Goal: Task Accomplishment & Management: Manage account settings

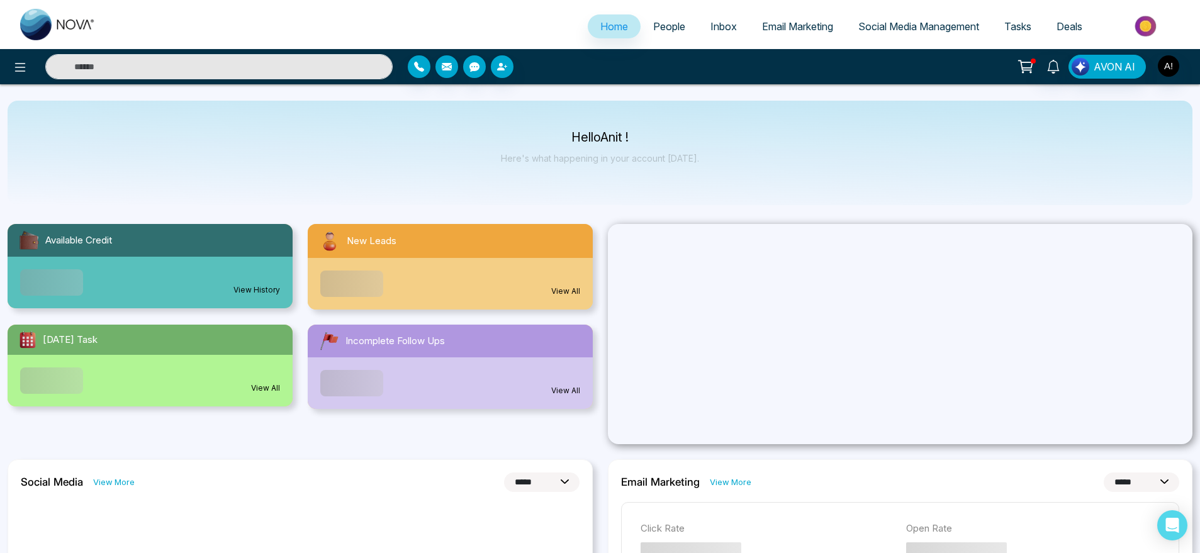
select select "*"
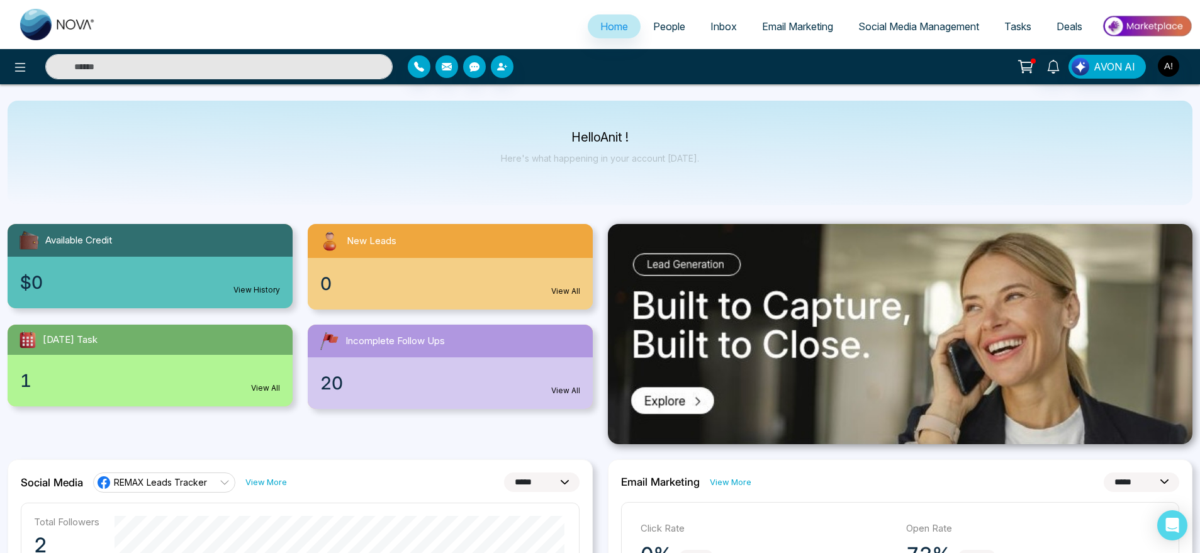
click at [938, 29] on span "Social Media Management" at bounding box center [918, 26] width 121 height 13
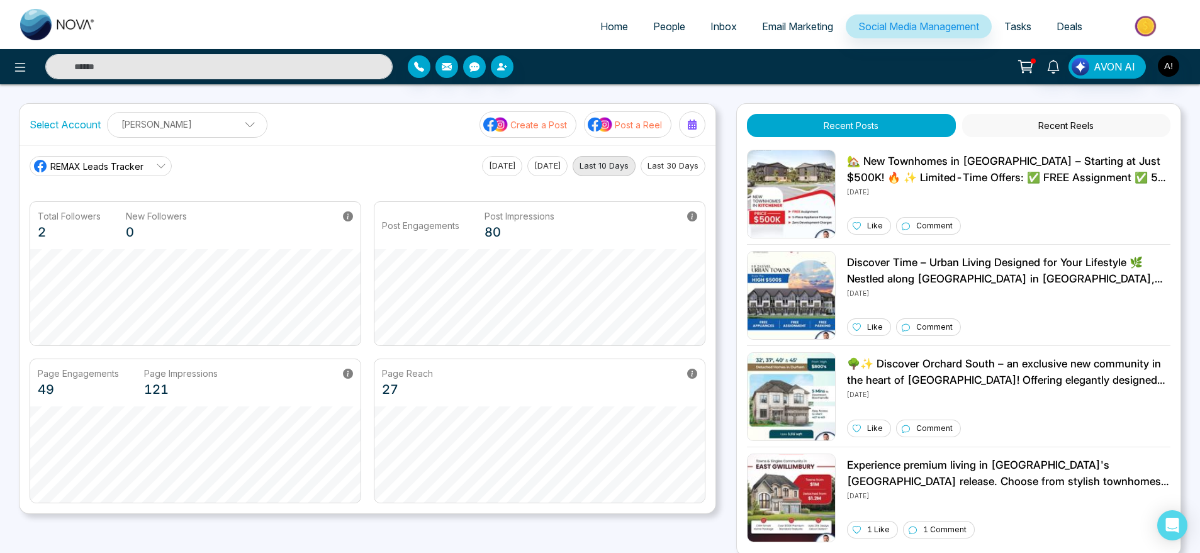
click at [633, 121] on p "Post a Reel" at bounding box center [638, 124] width 47 height 13
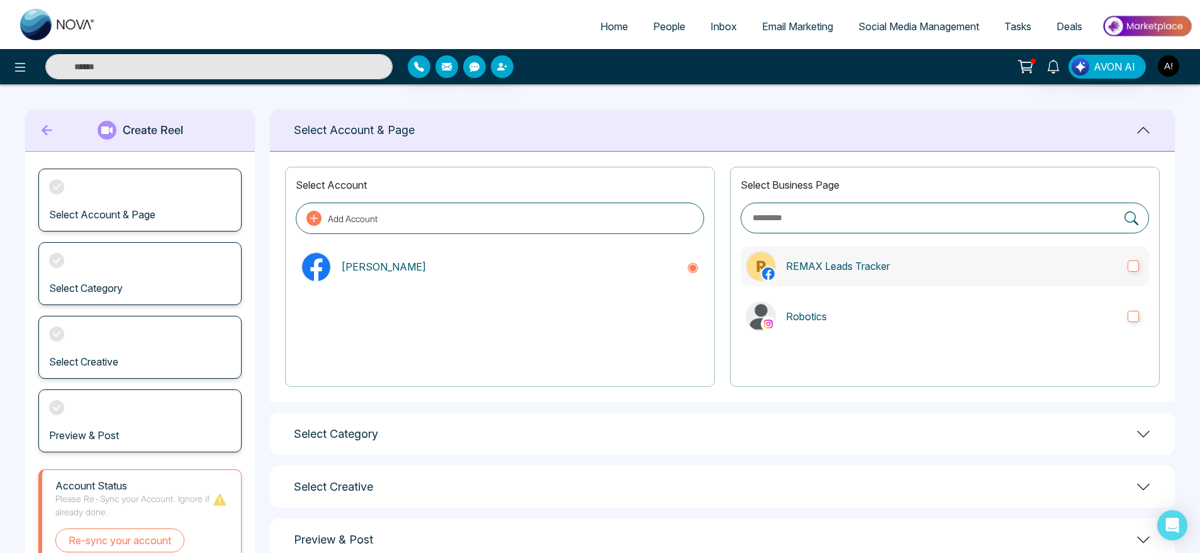
click at [950, 281] on label "REMAX Leads Tracker" at bounding box center [945, 266] width 408 height 40
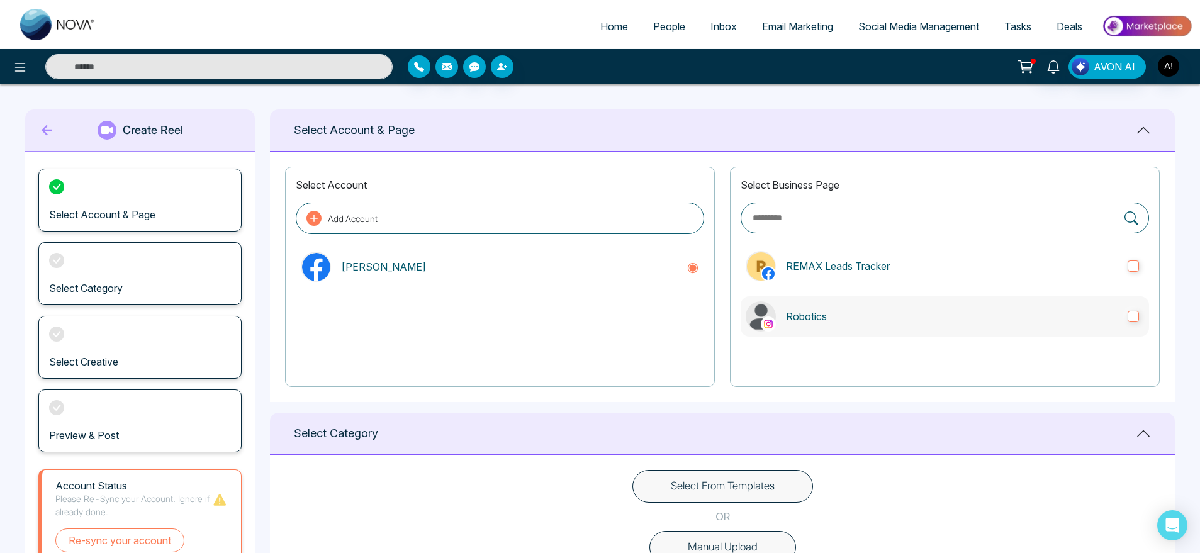
click at [966, 330] on label "Robotics" at bounding box center [945, 316] width 408 height 40
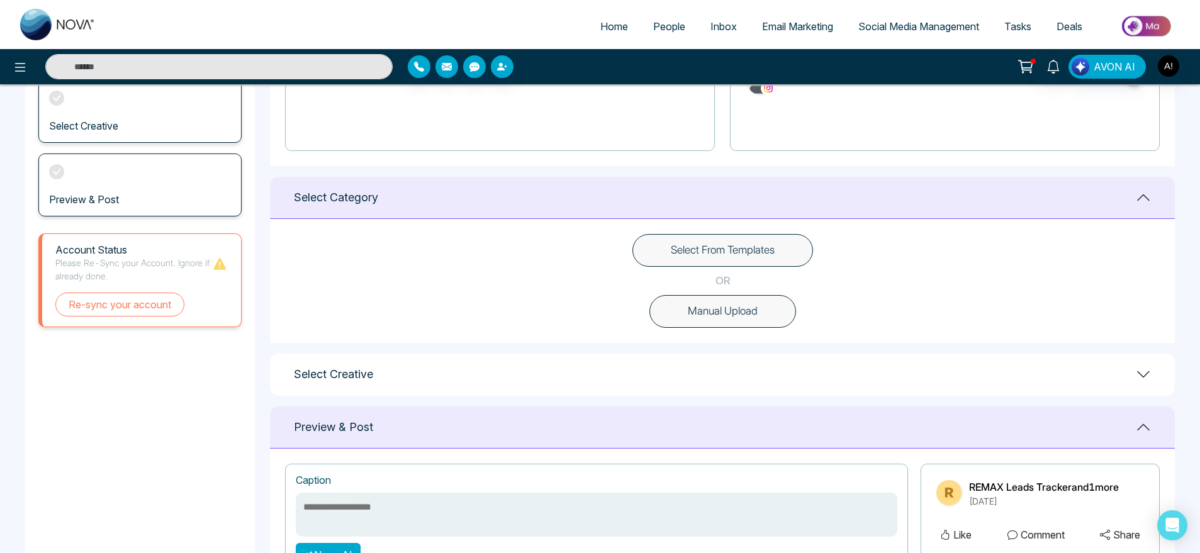
scroll to position [242, 0]
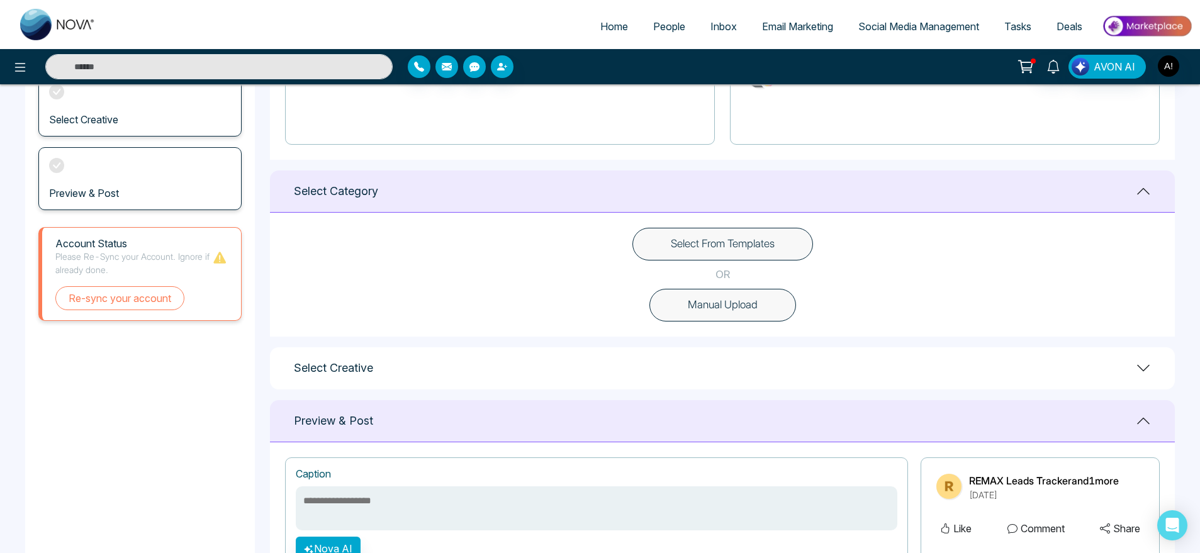
click at [779, 242] on button "Select From Templates" at bounding box center [723, 244] width 181 height 33
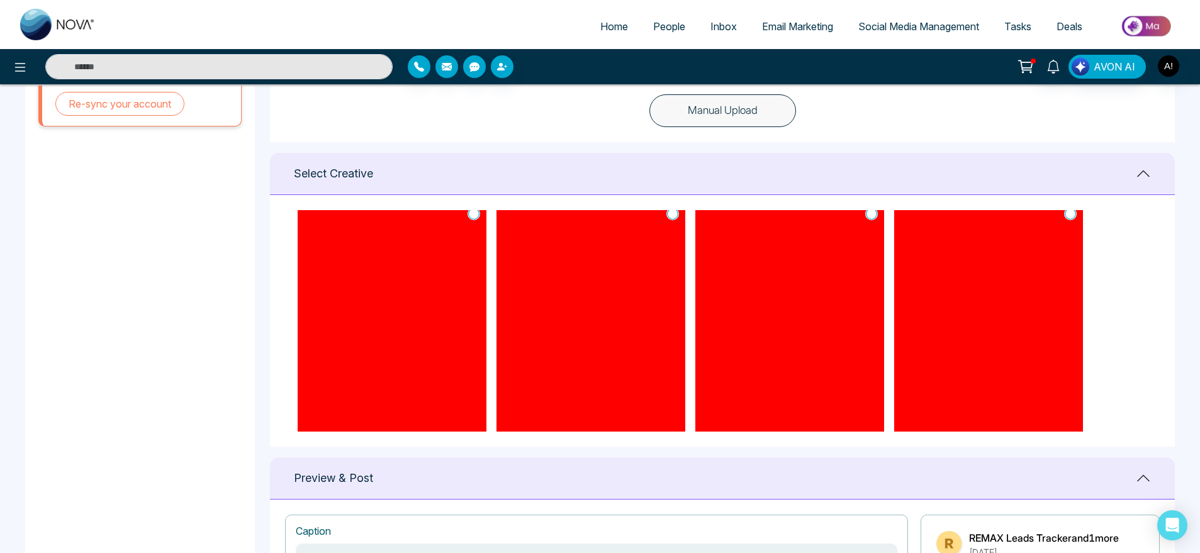
scroll to position [0, 0]
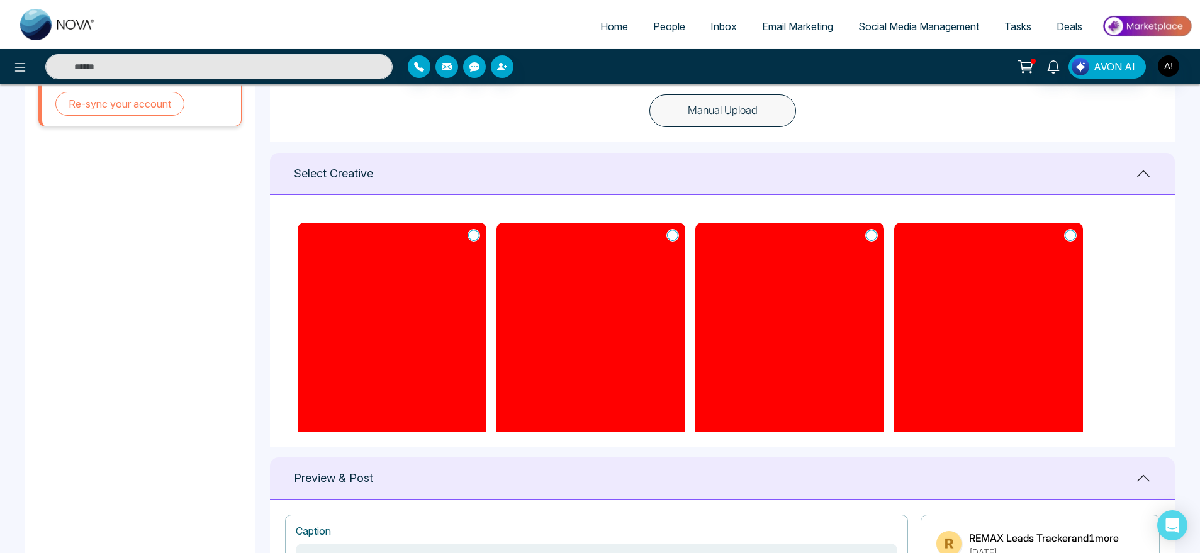
click at [670, 237] on icon at bounding box center [672, 235] width 11 height 13
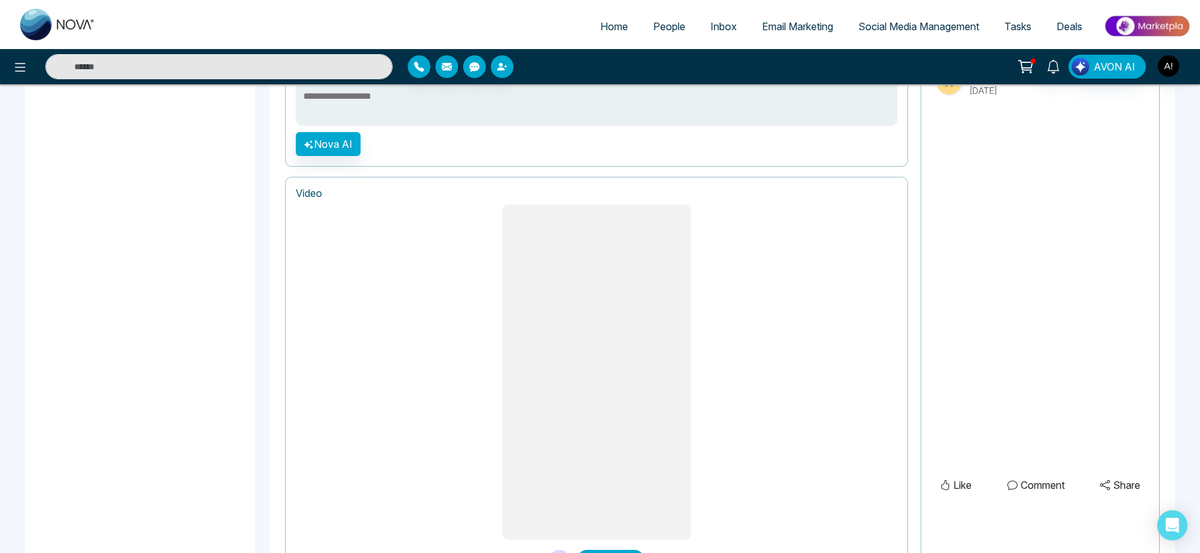
scroll to position [968, 0]
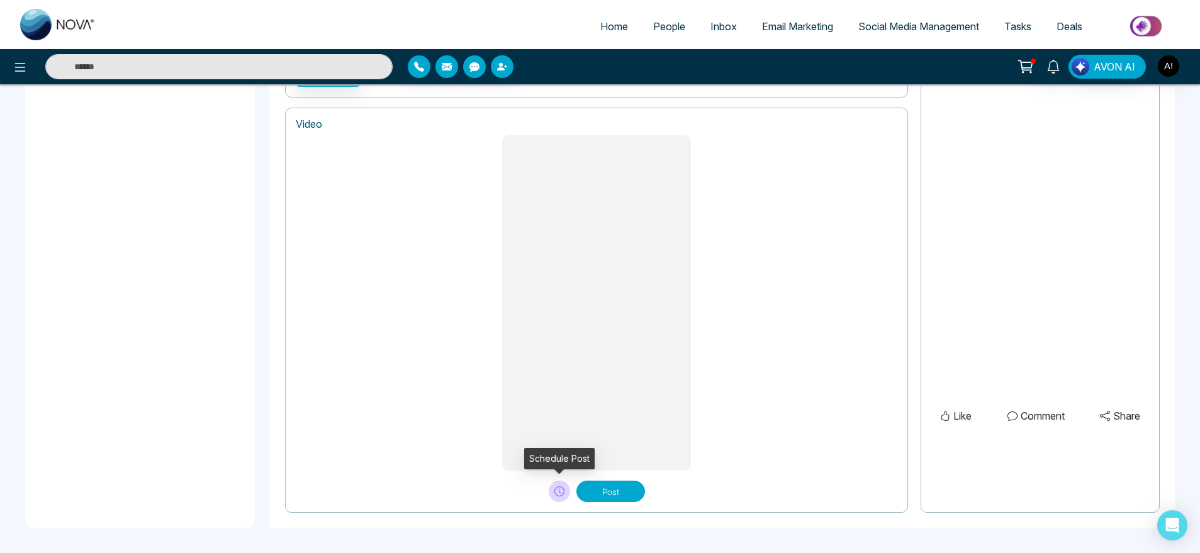
click at [555, 492] on icon at bounding box center [559, 492] width 10 height 10
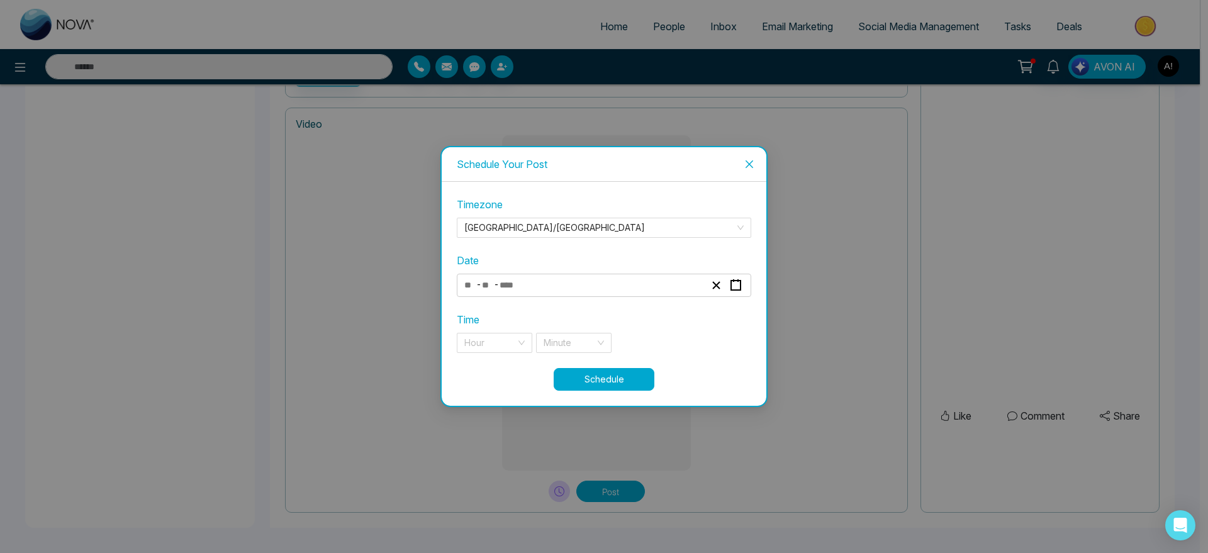
click at [539, 285] on div "- -" at bounding box center [585, 285] width 244 height 17
click at [545, 400] on div "Timezone [GEOGRAPHIC_DATA]/[GEOGRAPHIC_DATA] Date - - « ‹ [DATE] › » Mon Tue We…" at bounding box center [604, 294] width 325 height 224
drag, startPoint x: 534, startPoint y: 278, endPoint x: 541, endPoint y: 294, distance: 16.9
click at [541, 294] on div "- -" at bounding box center [604, 285] width 295 height 23
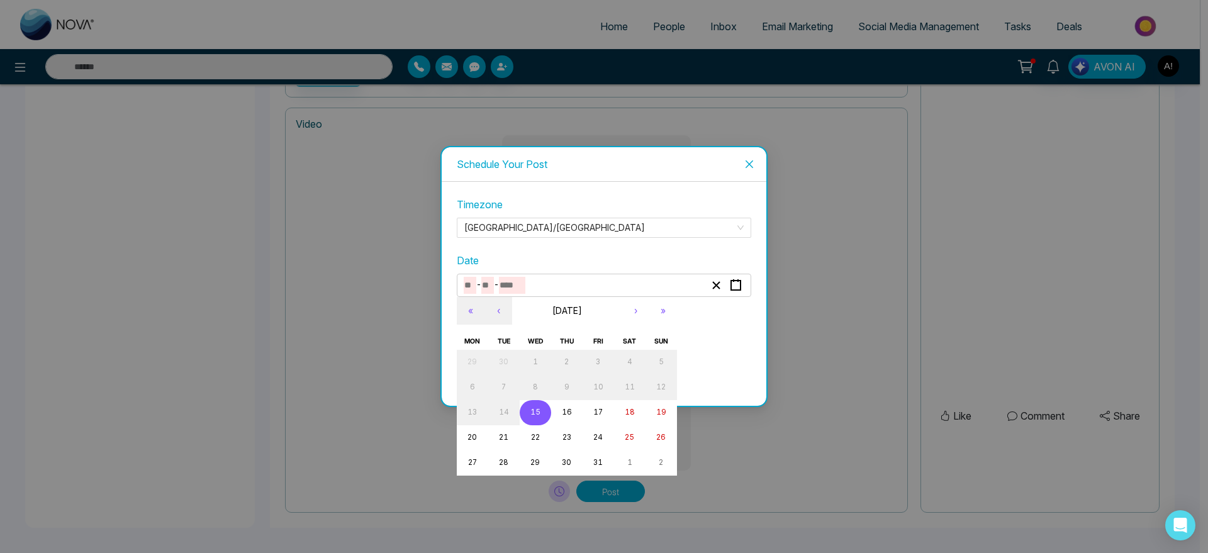
click at [515, 288] on input "number" at bounding box center [512, 285] width 26 height 17
click at [536, 415] on abbr "15" at bounding box center [536, 412] width 10 height 9
type input "**"
type input "****"
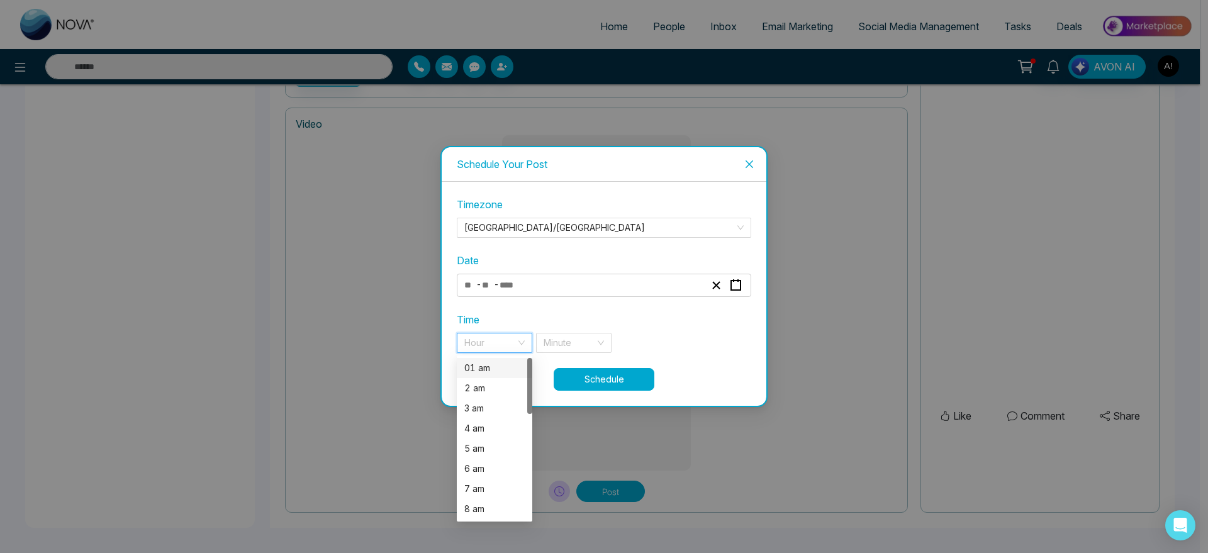
click at [506, 344] on input "search" at bounding box center [490, 343] width 52 height 19
click at [506, 376] on div "01 am" at bounding box center [495, 368] width 76 height 20
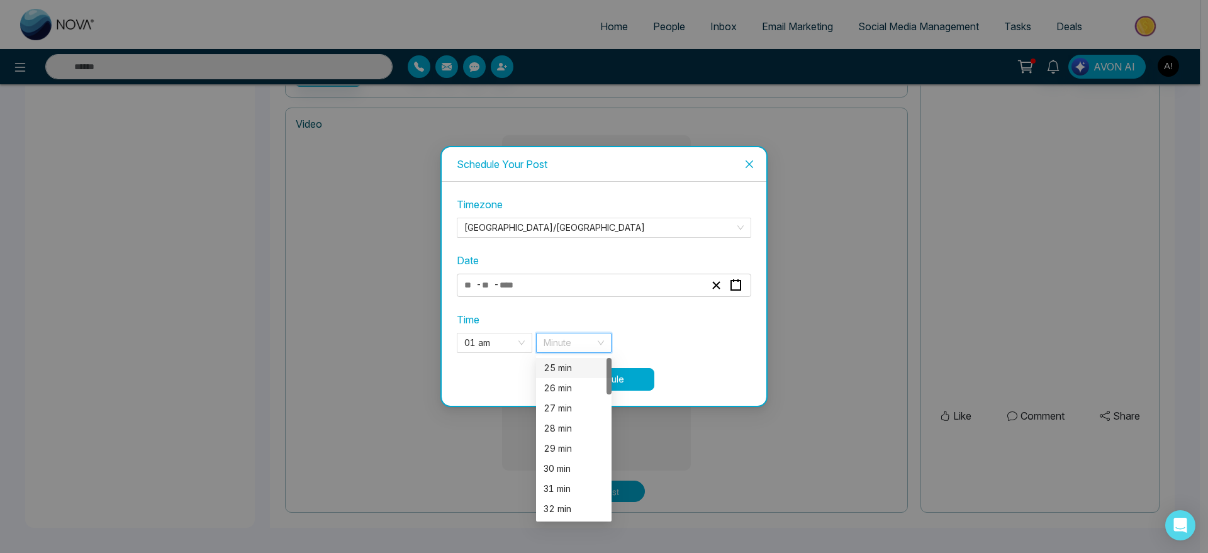
click at [585, 334] on input "search" at bounding box center [570, 343] width 52 height 19
click at [578, 393] on div "26 min" at bounding box center [574, 388] width 60 height 14
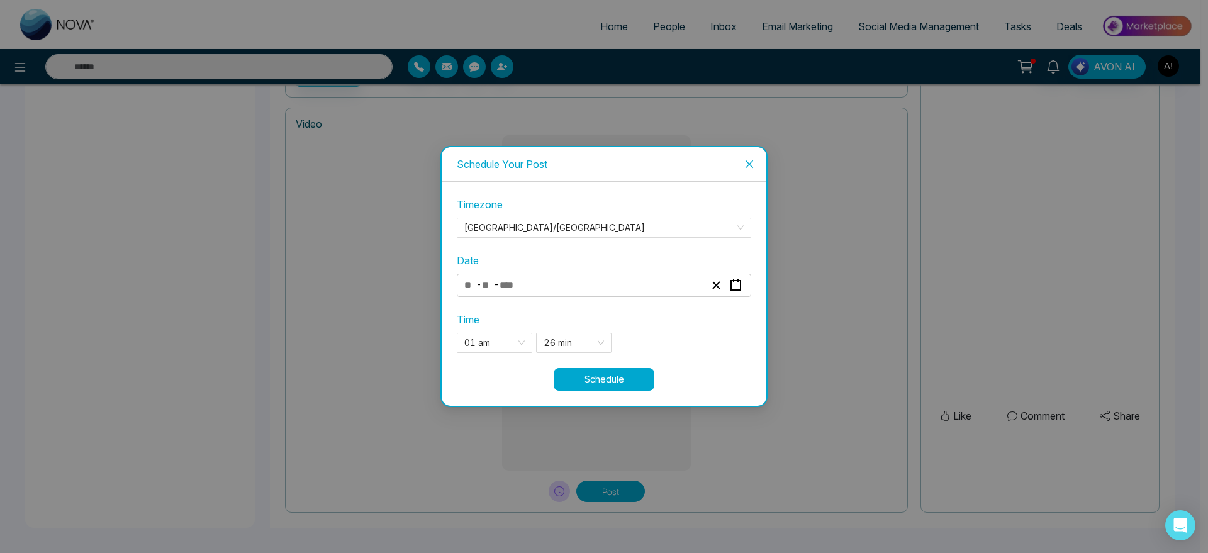
click at [592, 376] on button "Schedule" at bounding box center [604, 379] width 101 height 23
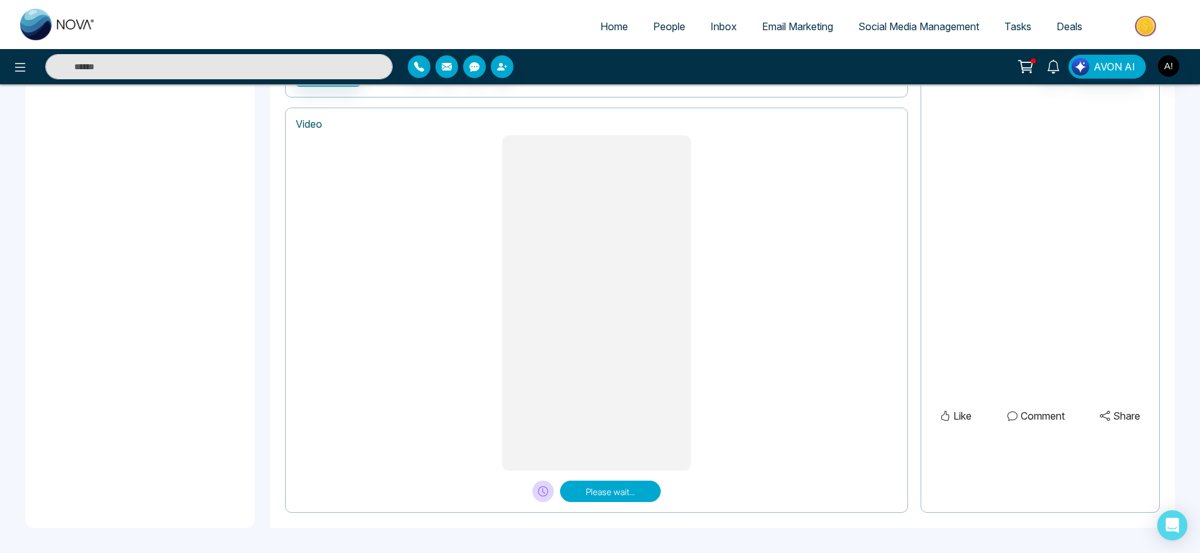
click at [406, 256] on div at bounding box center [597, 302] width 602 height 335
click at [562, 492] on icon at bounding box center [559, 492] width 10 height 10
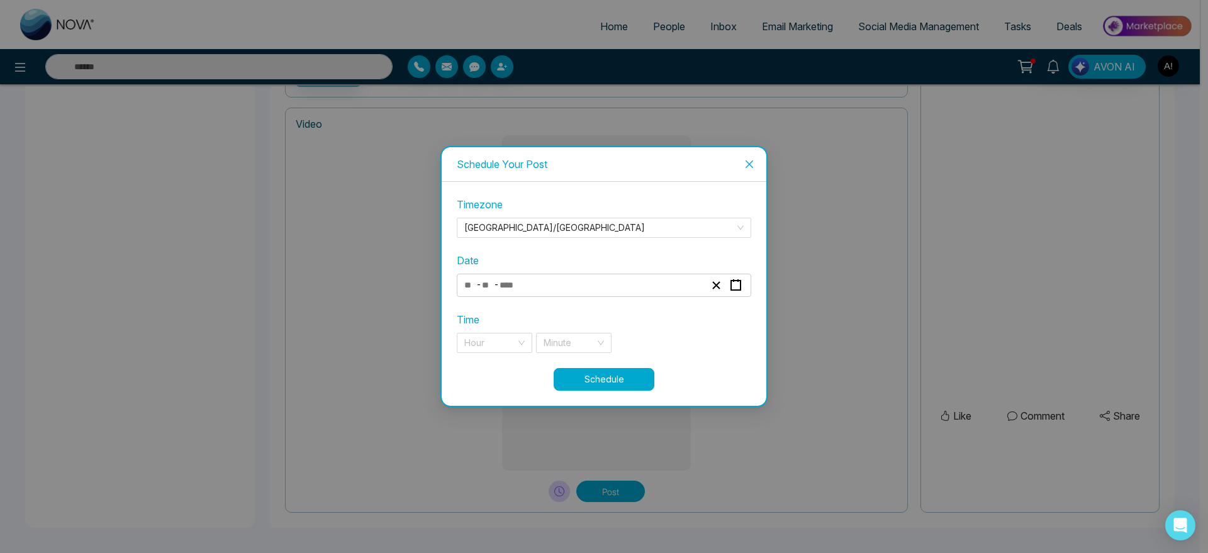
click at [750, 170] on span "Close" at bounding box center [750, 164] width 34 height 34
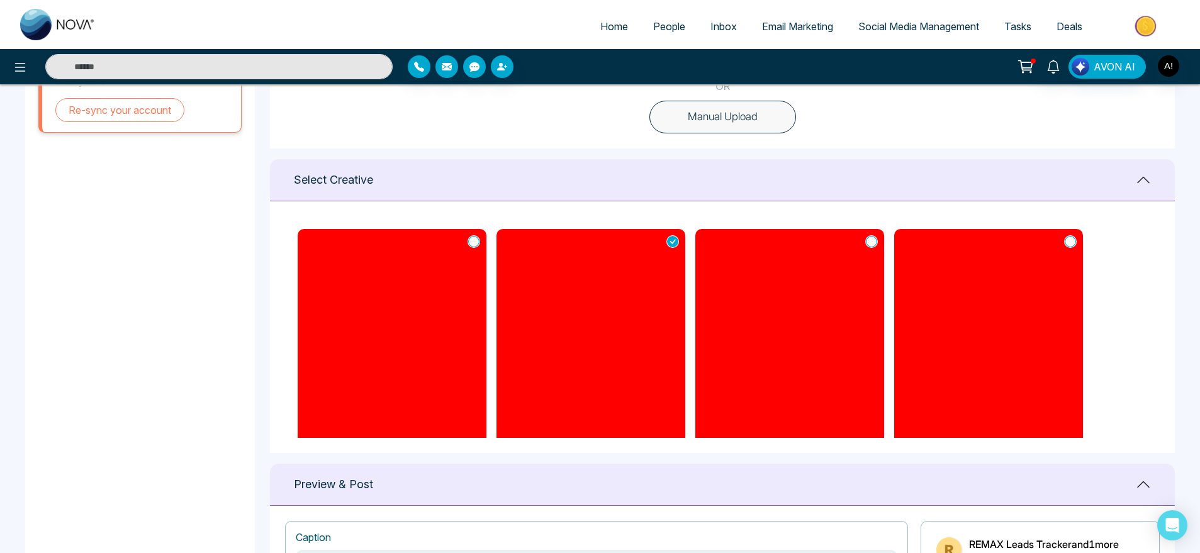
scroll to position [410, 0]
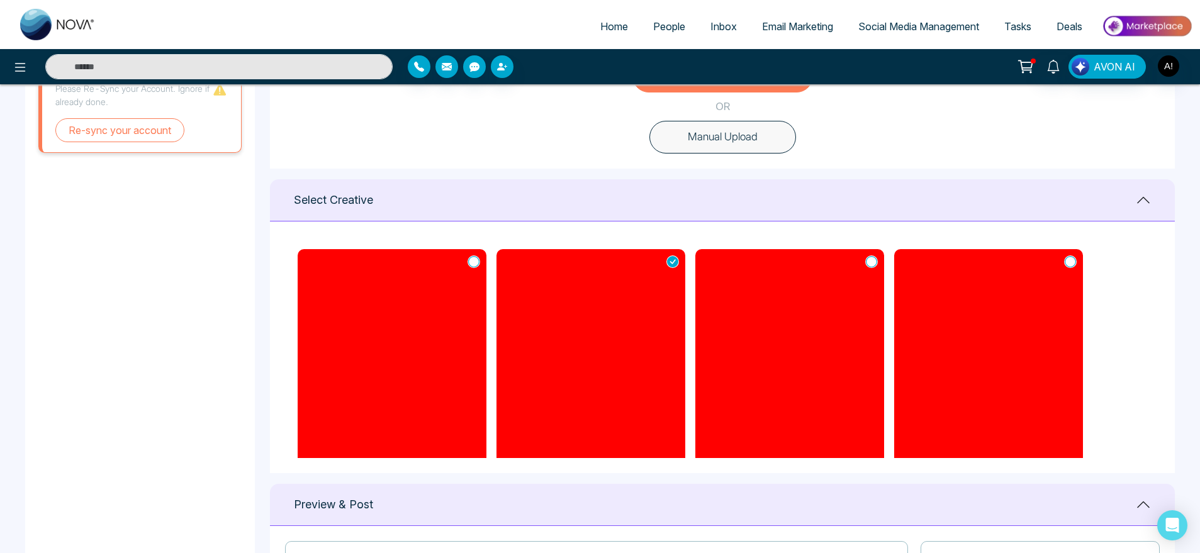
click at [876, 264] on icon at bounding box center [871, 261] width 11 height 11
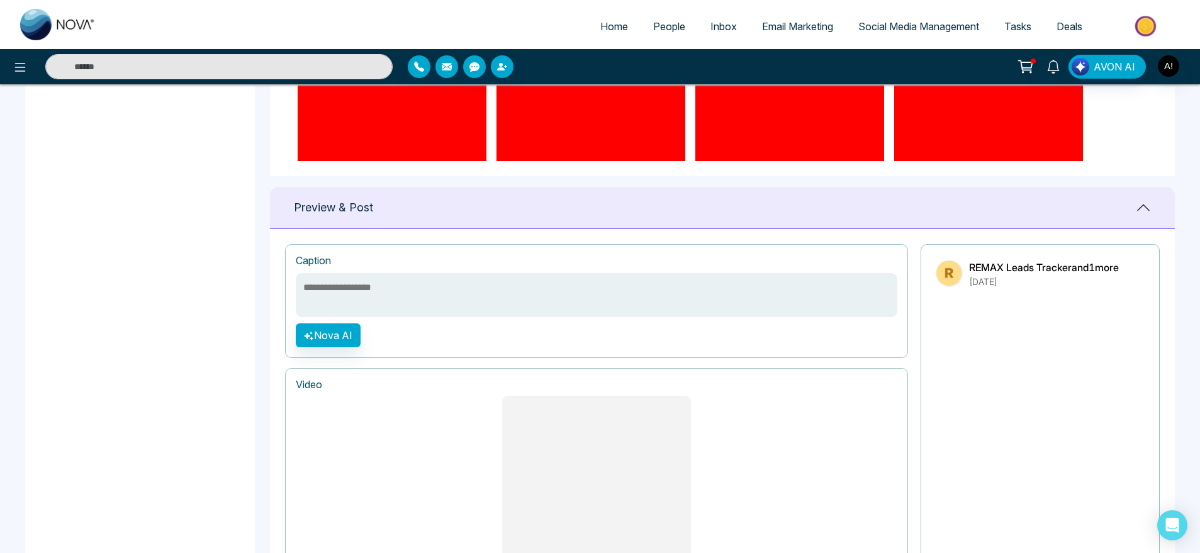
scroll to position [968, 0]
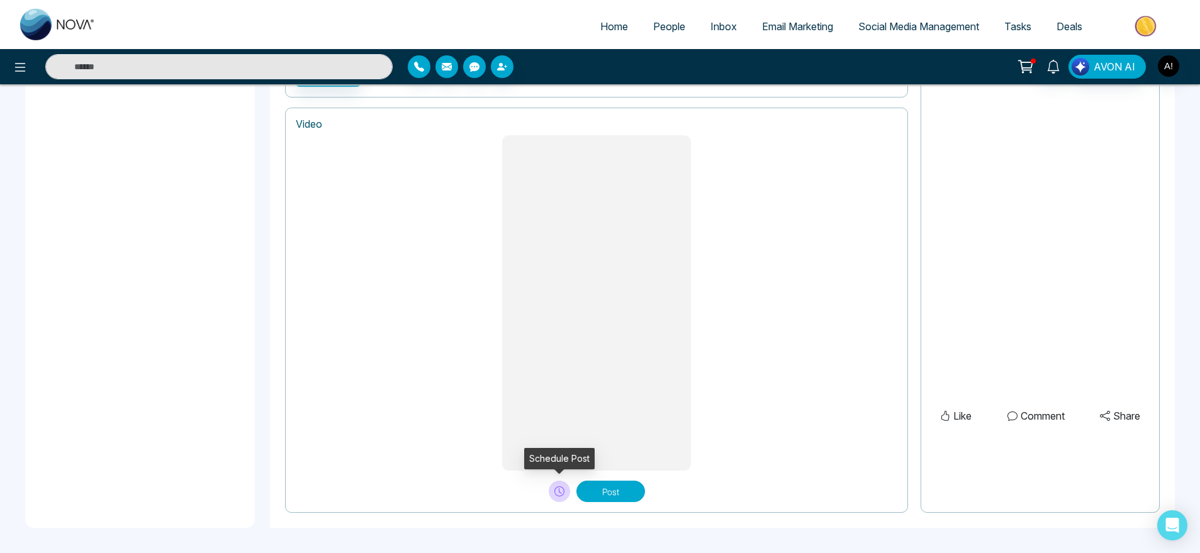
click at [557, 491] on icon at bounding box center [559, 492] width 10 height 10
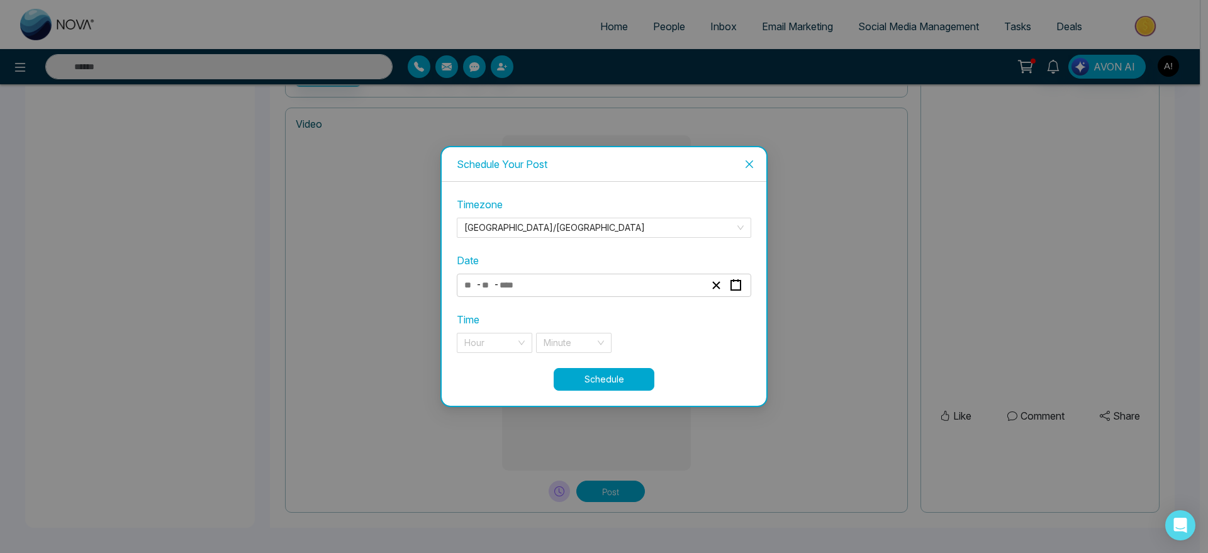
click at [543, 281] on div "- -" at bounding box center [585, 285] width 244 height 17
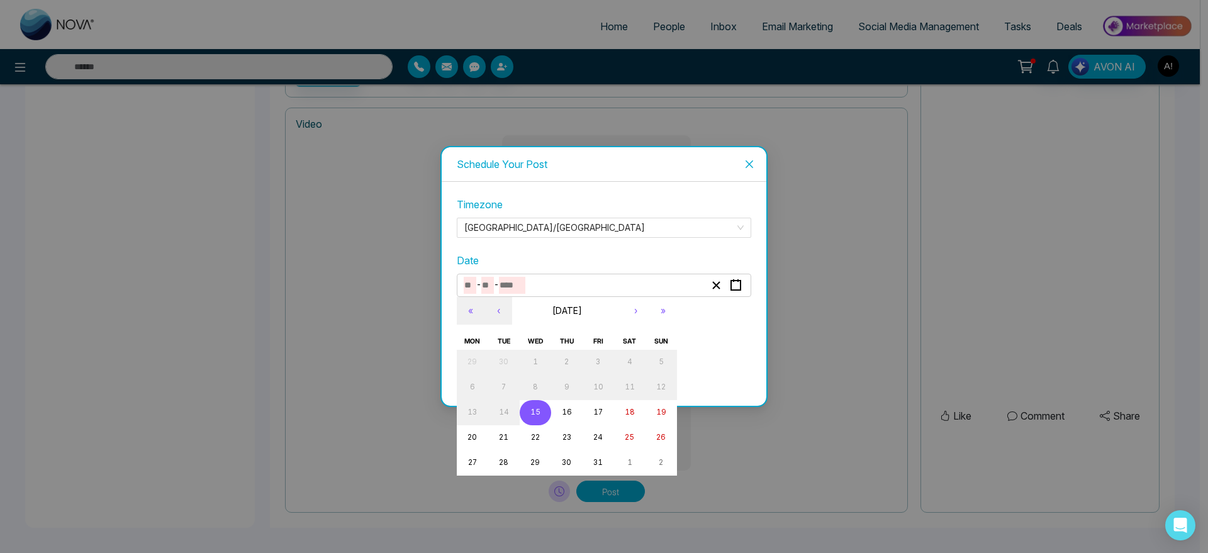
click at [543, 412] on button "15" at bounding box center [535, 412] width 31 height 25
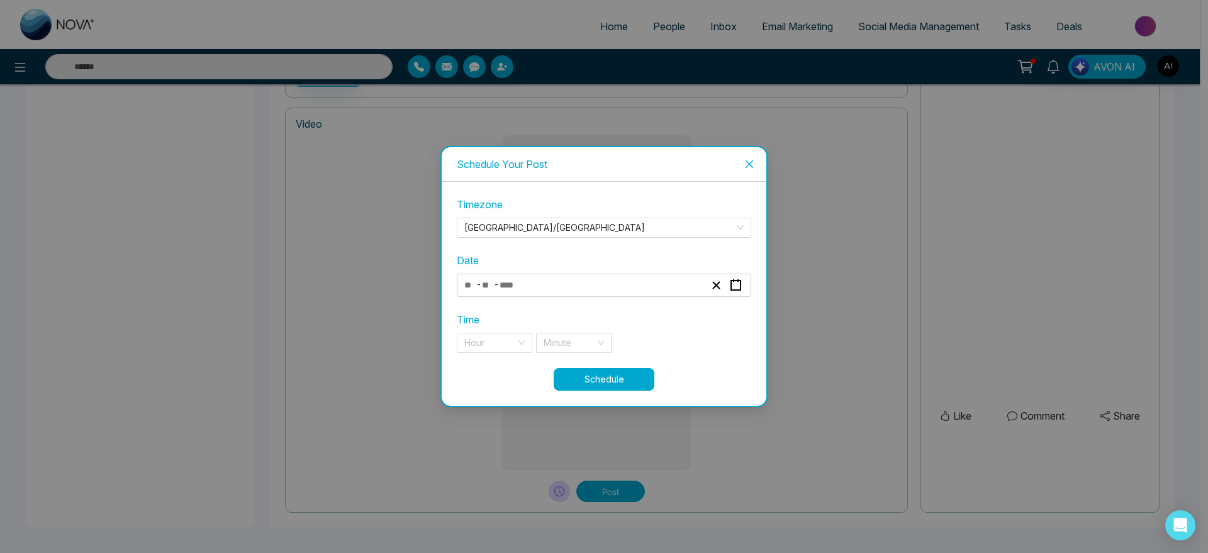
type input "**"
type input "****"
click at [518, 341] on div "Hour" at bounding box center [495, 343] width 76 height 20
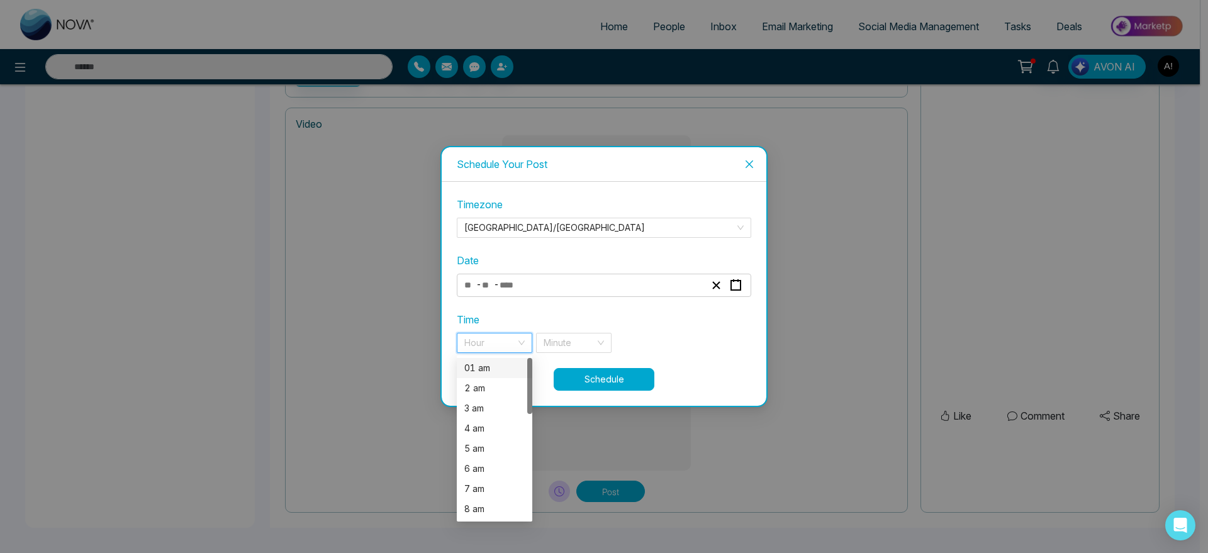
click at [507, 375] on div "01 am" at bounding box center [495, 368] width 76 height 20
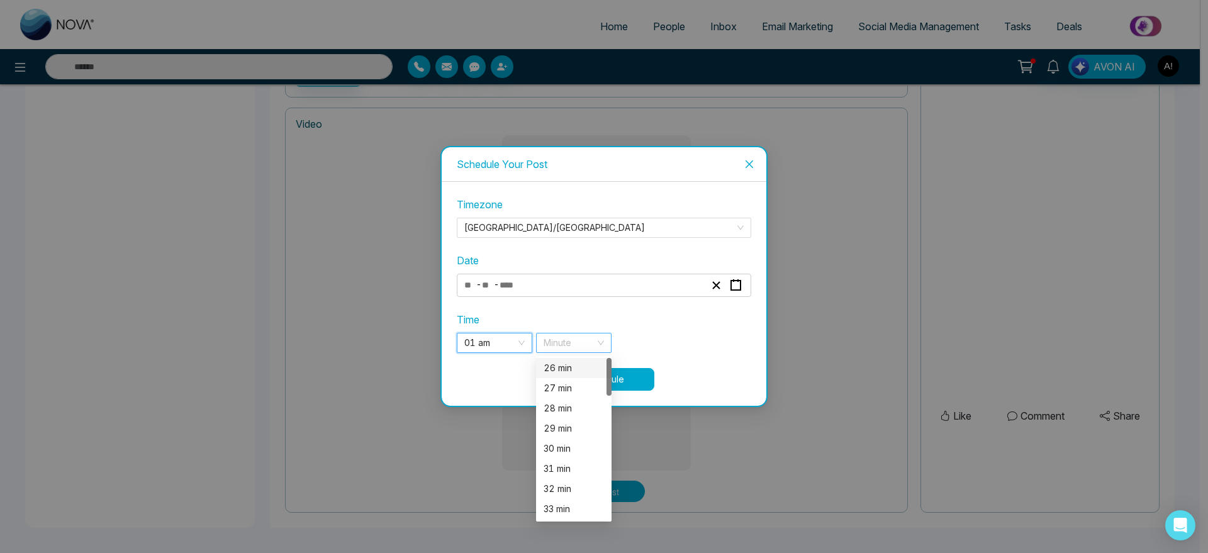
click at [597, 340] on div "Minute" at bounding box center [574, 343] width 76 height 20
click at [570, 394] on div "27 min" at bounding box center [574, 388] width 60 height 14
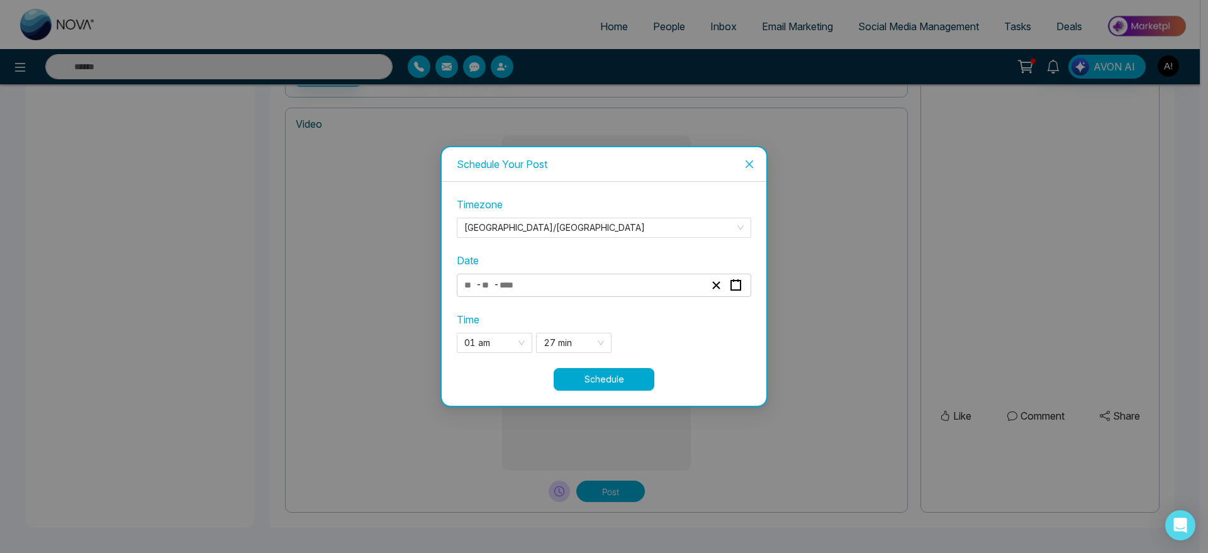
click at [617, 384] on button "Schedule" at bounding box center [604, 379] width 101 height 23
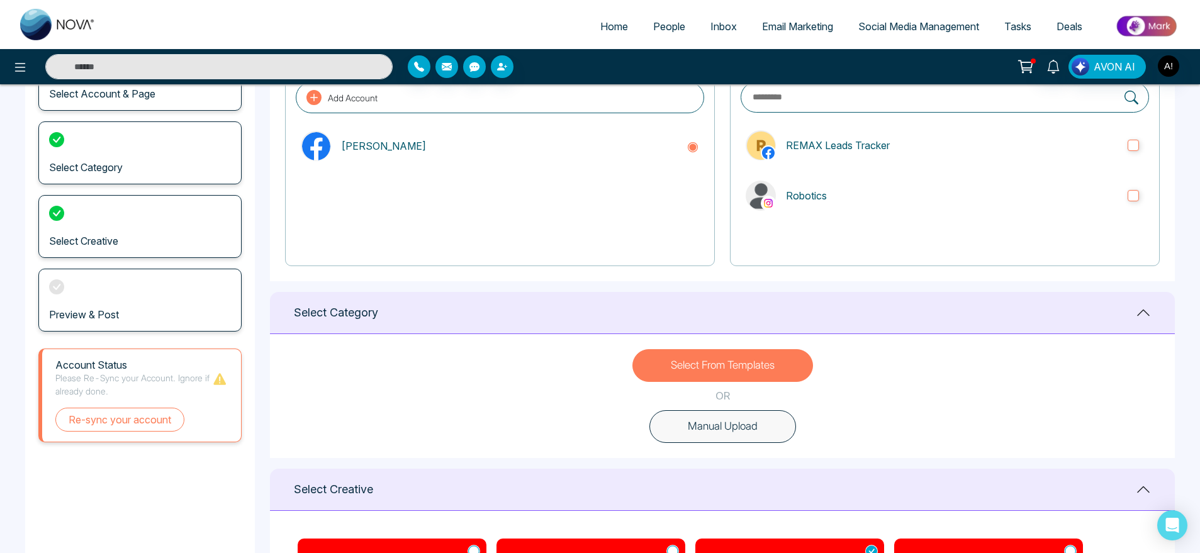
scroll to position [115, 0]
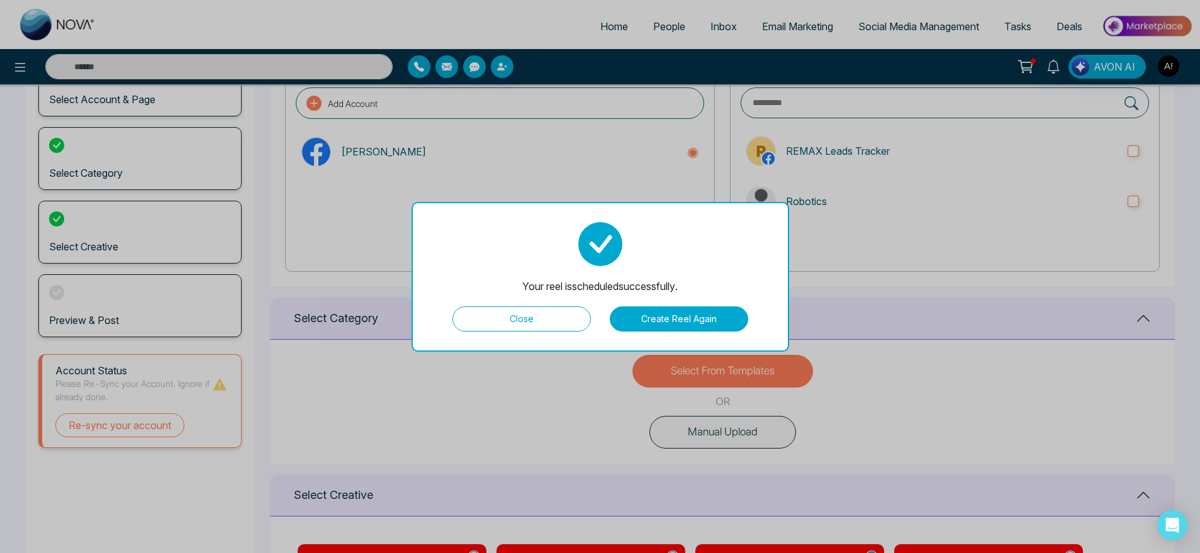
click at [559, 323] on button "Close" at bounding box center [522, 319] width 138 height 25
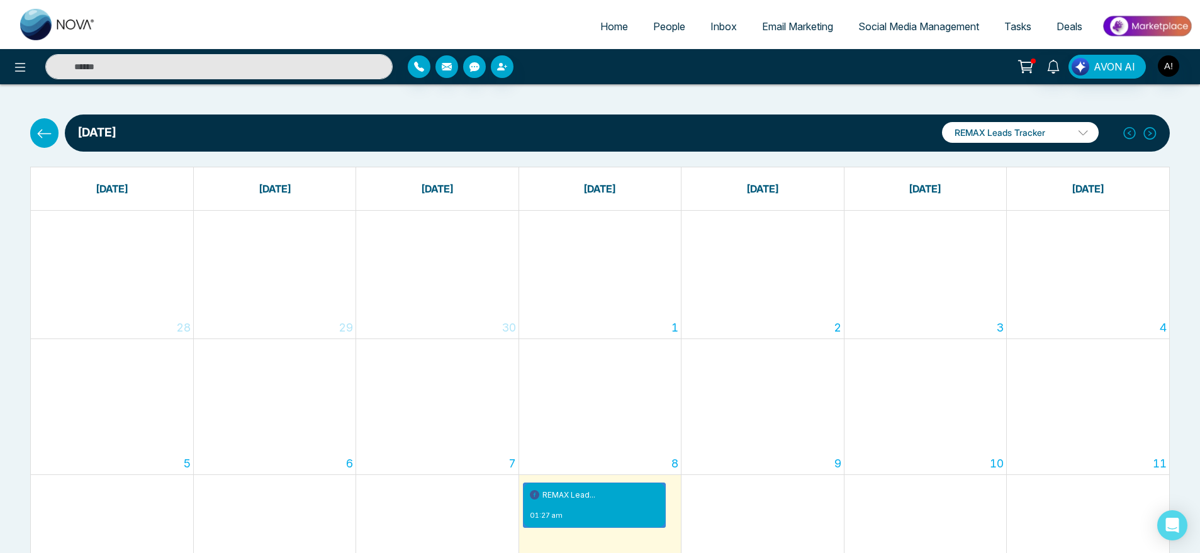
click at [37, 145] on button at bounding box center [44, 132] width 28 height 29
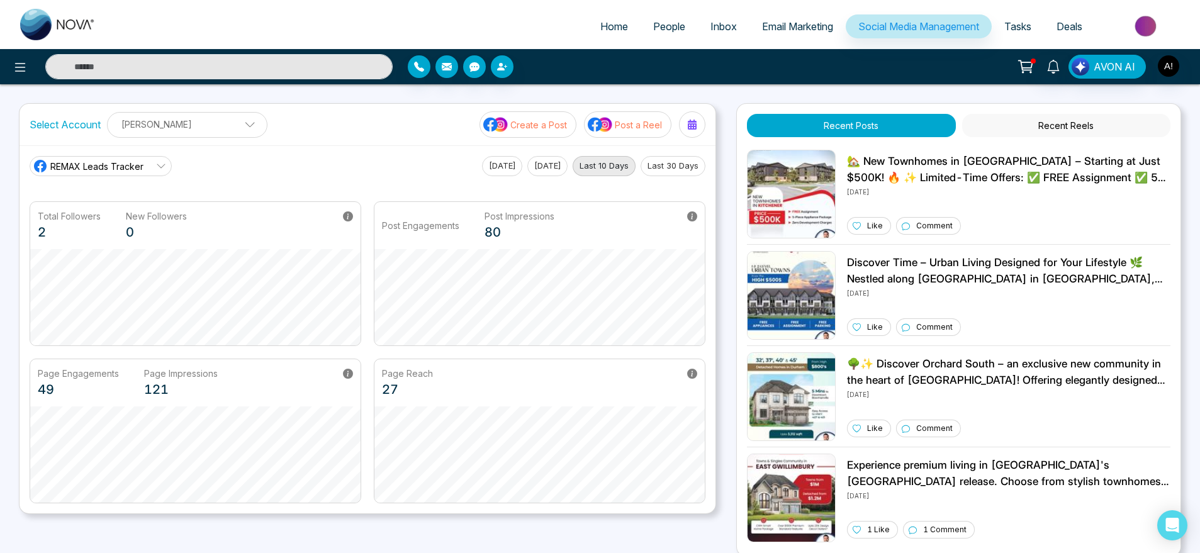
click at [644, 121] on p "Post a Reel" at bounding box center [638, 124] width 47 height 13
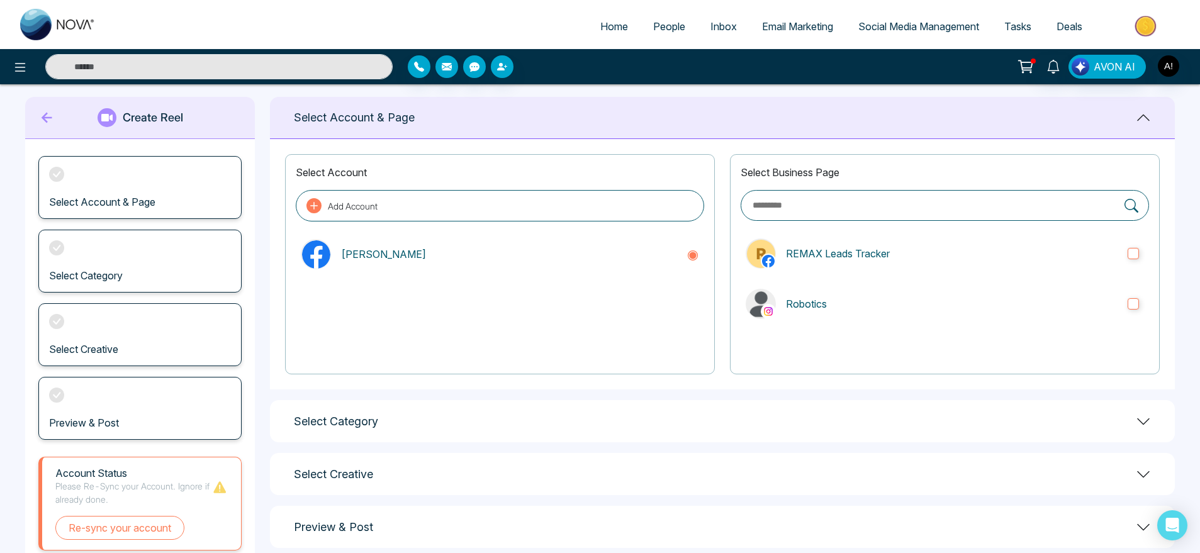
scroll to position [16, 0]
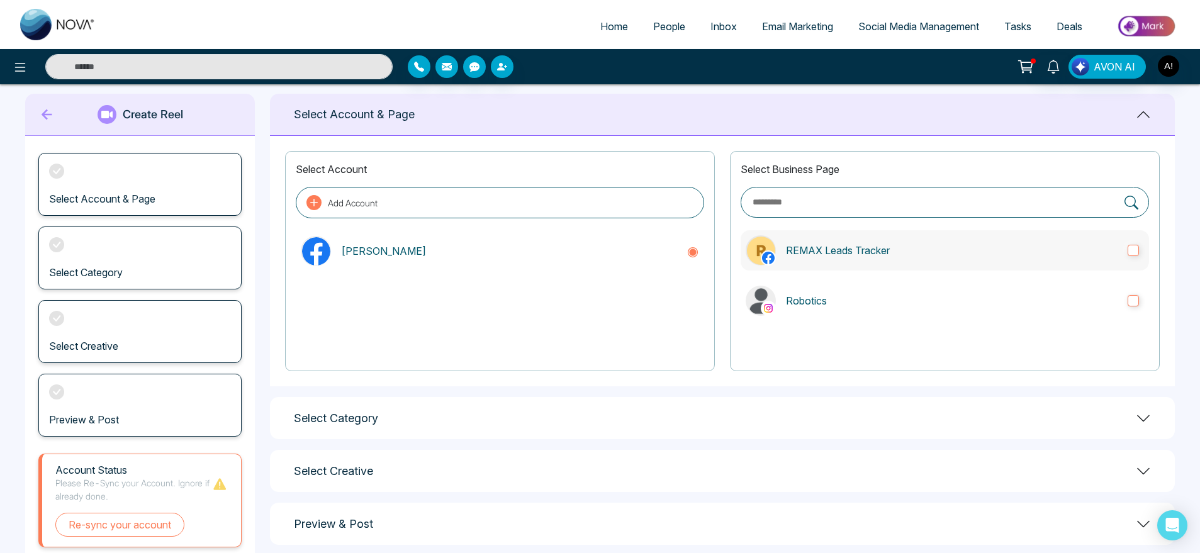
click at [907, 245] on p "REMAX Leads Tracker" at bounding box center [952, 250] width 332 height 15
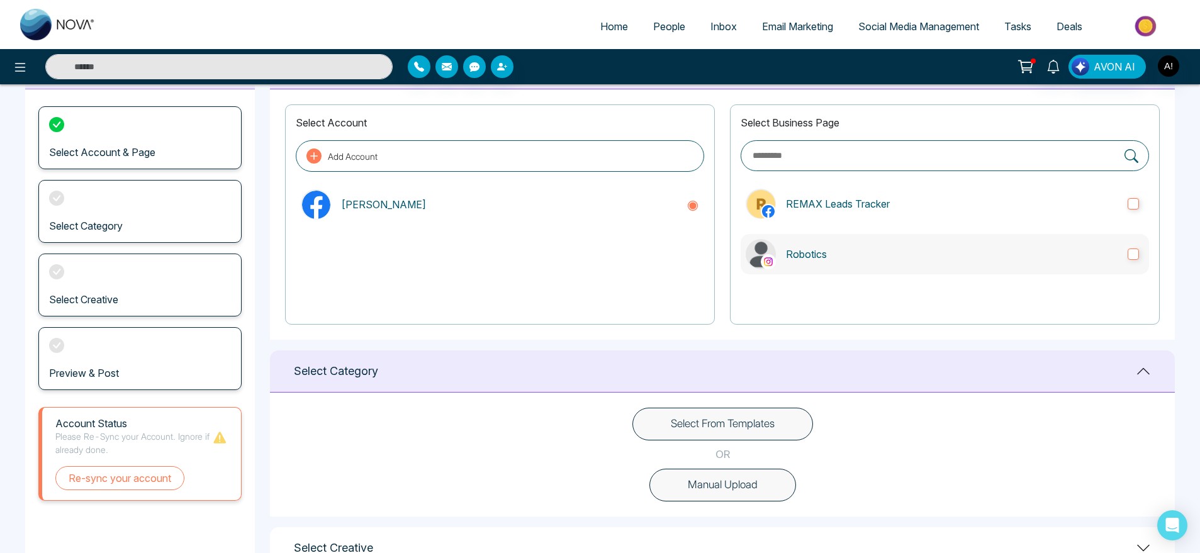
scroll to position [65, 0]
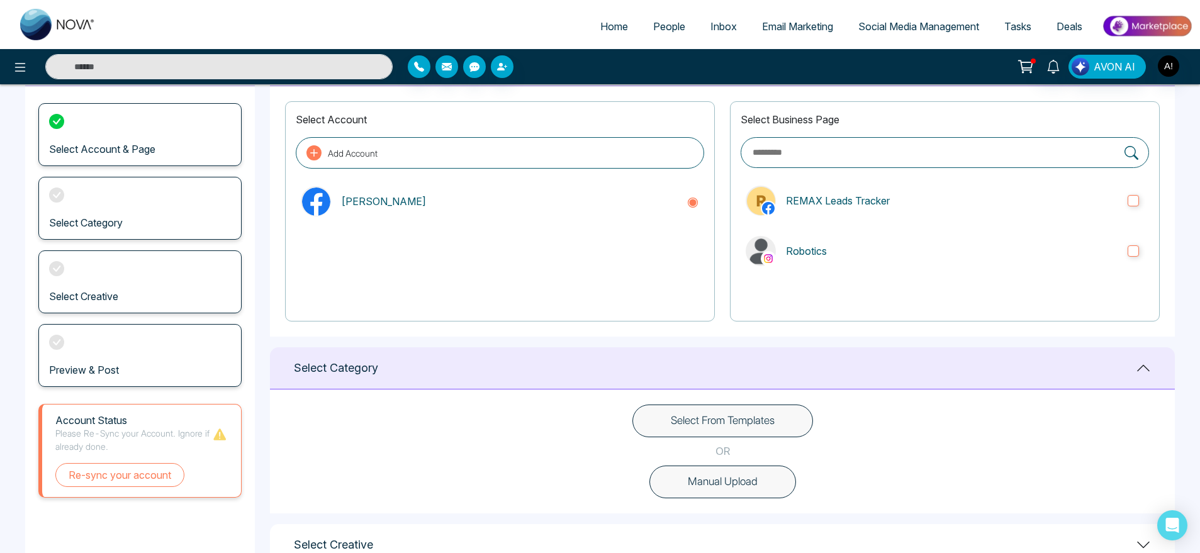
click at [733, 410] on button "Select From Templates" at bounding box center [723, 421] width 181 height 33
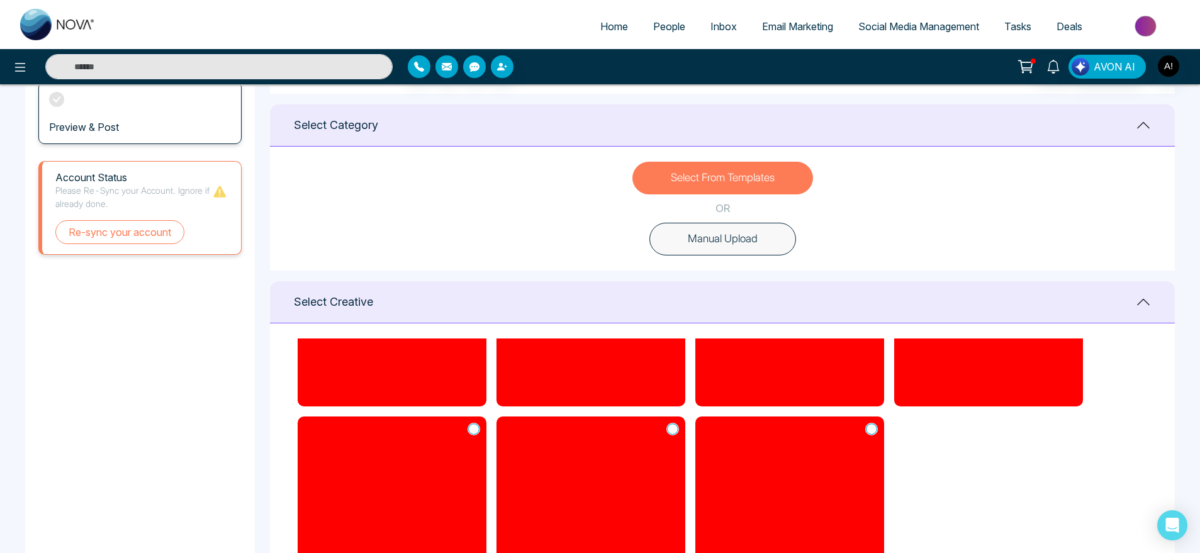
scroll to position [305, 0]
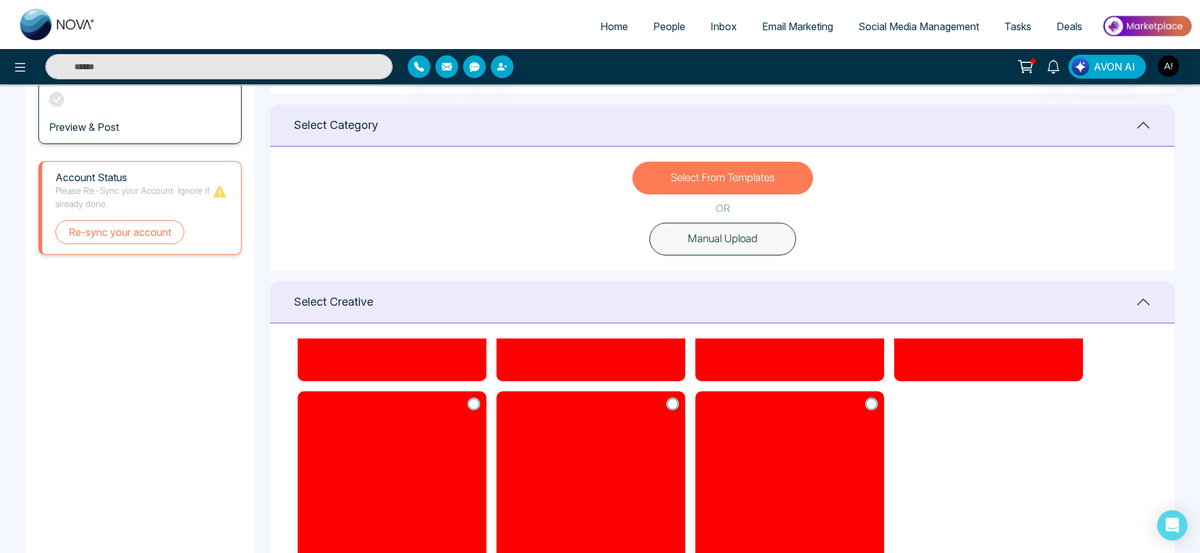
click at [871, 400] on icon at bounding box center [871, 404] width 11 height 13
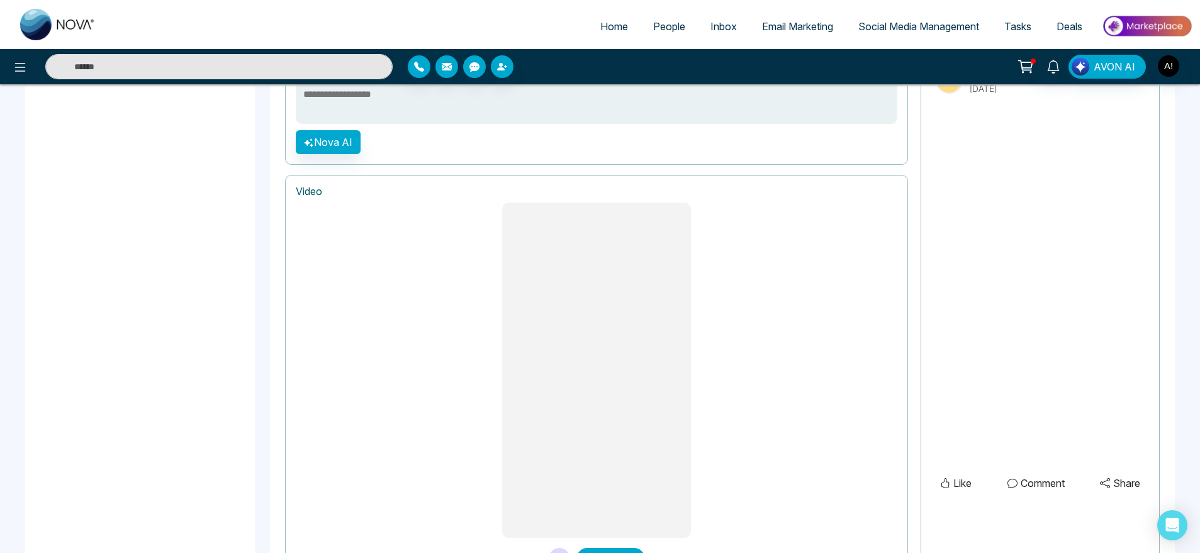
scroll to position [968, 0]
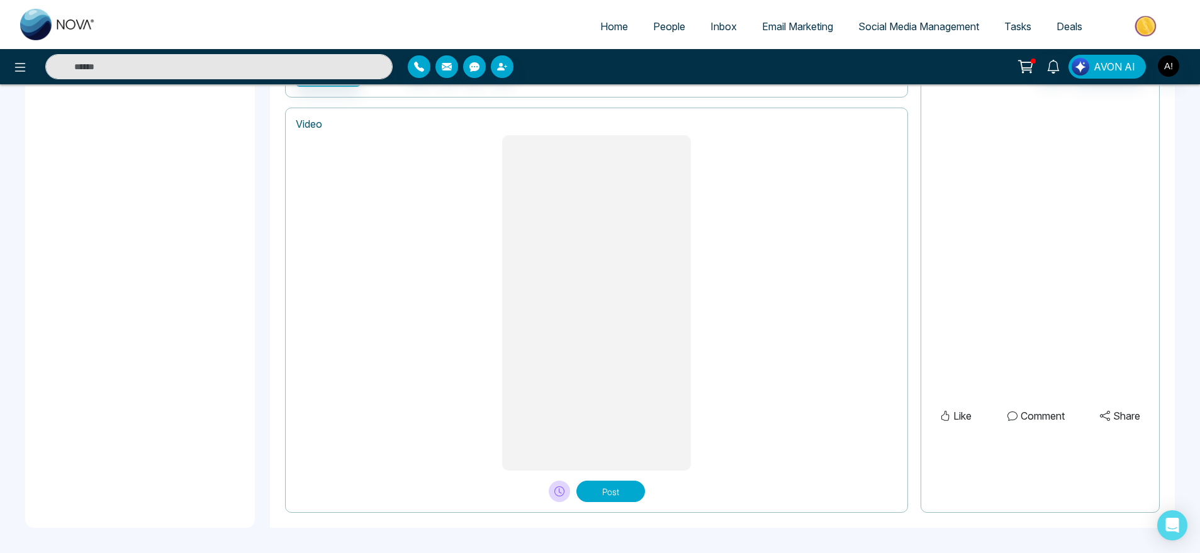
click at [605, 497] on button "Post" at bounding box center [611, 491] width 69 height 21
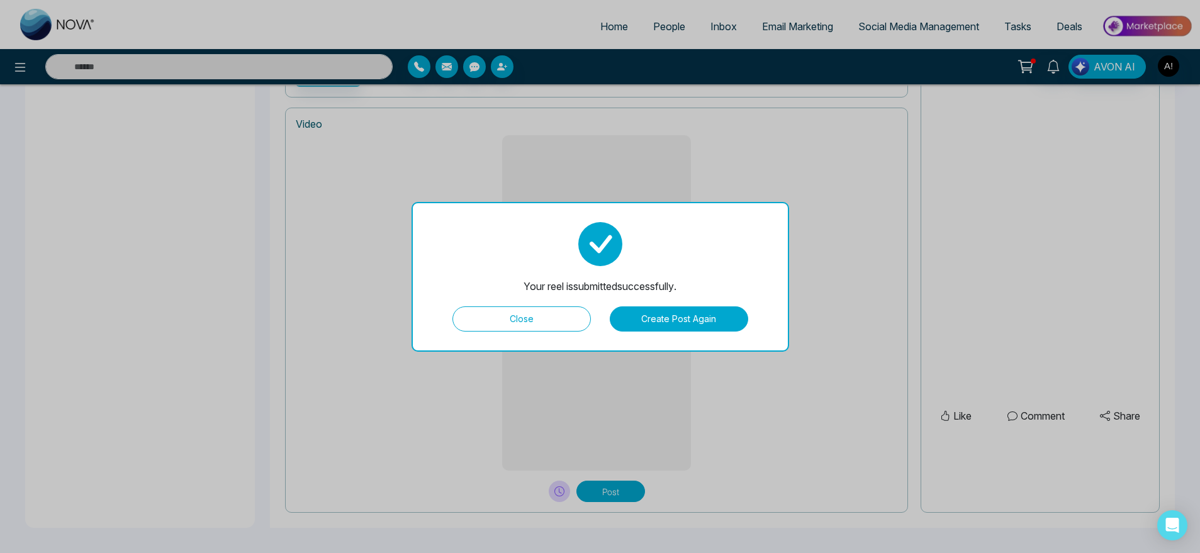
click at [532, 327] on button "Close" at bounding box center [522, 319] width 138 height 25
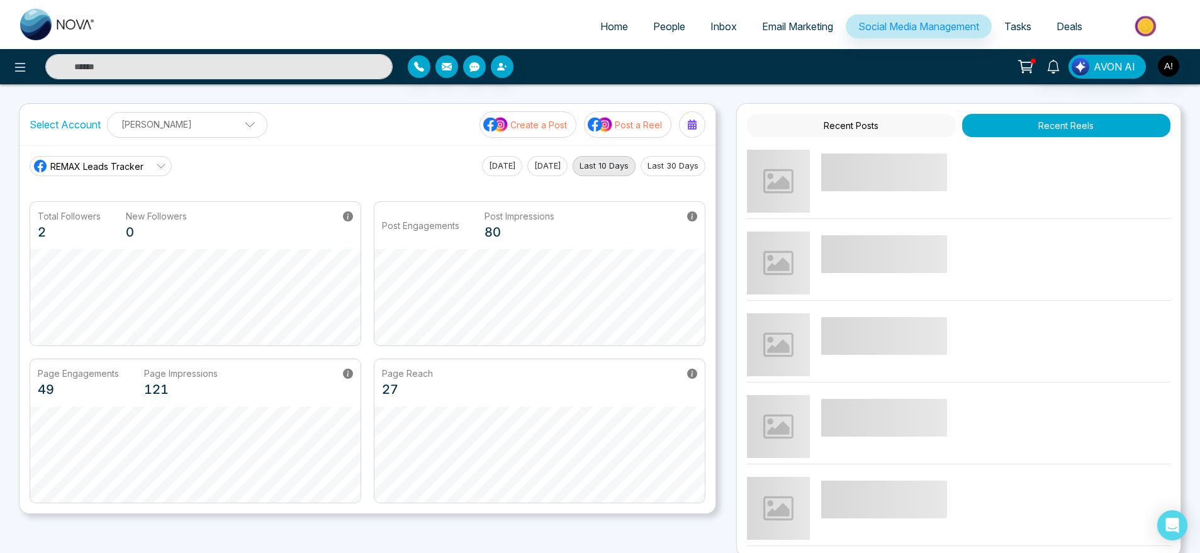
click at [551, 119] on p "Create a Post" at bounding box center [538, 124] width 57 height 13
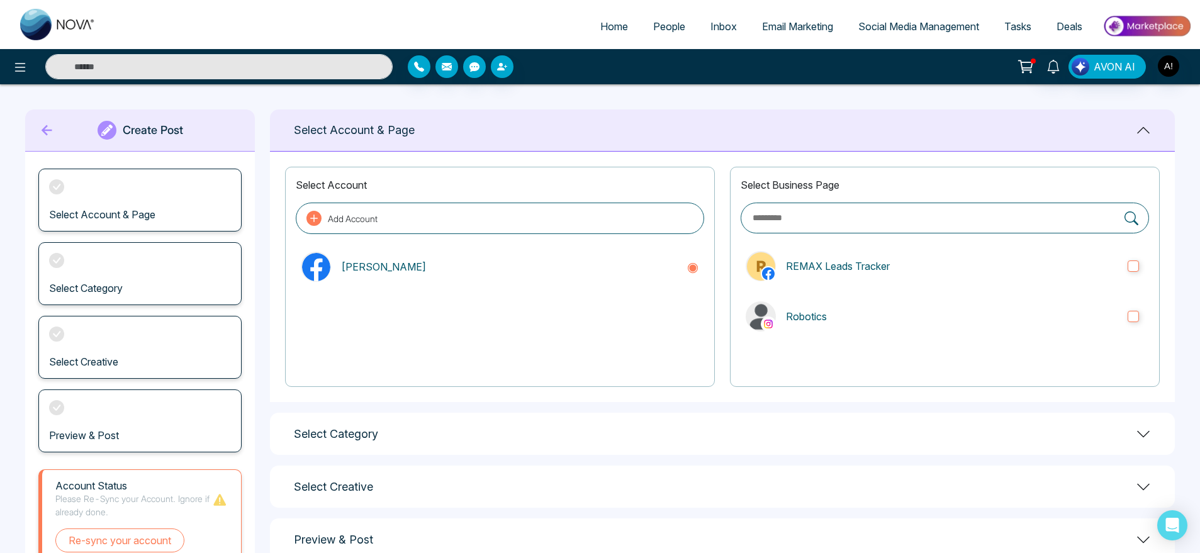
click at [48, 136] on icon at bounding box center [47, 130] width 19 height 25
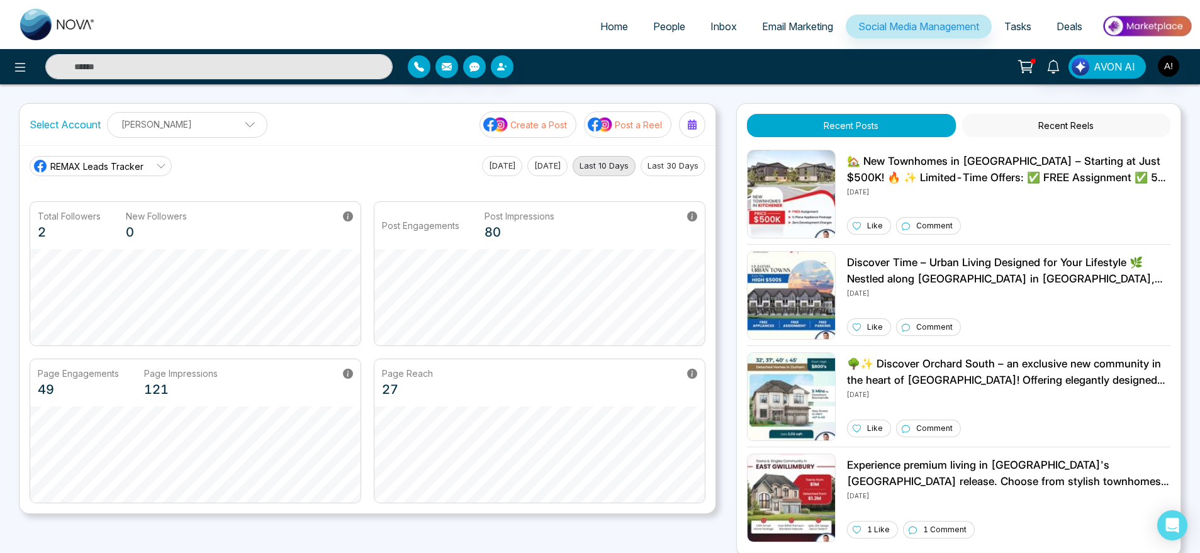
click at [627, 123] on p "Post a Reel" at bounding box center [638, 124] width 47 height 13
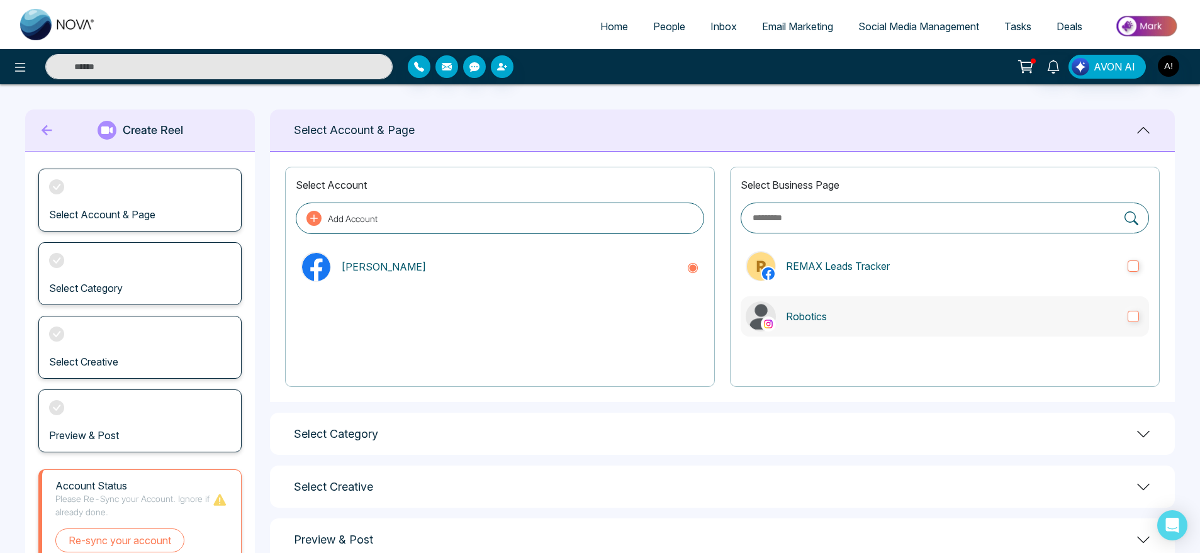
click at [853, 319] on p "Robotics" at bounding box center [952, 316] width 332 height 15
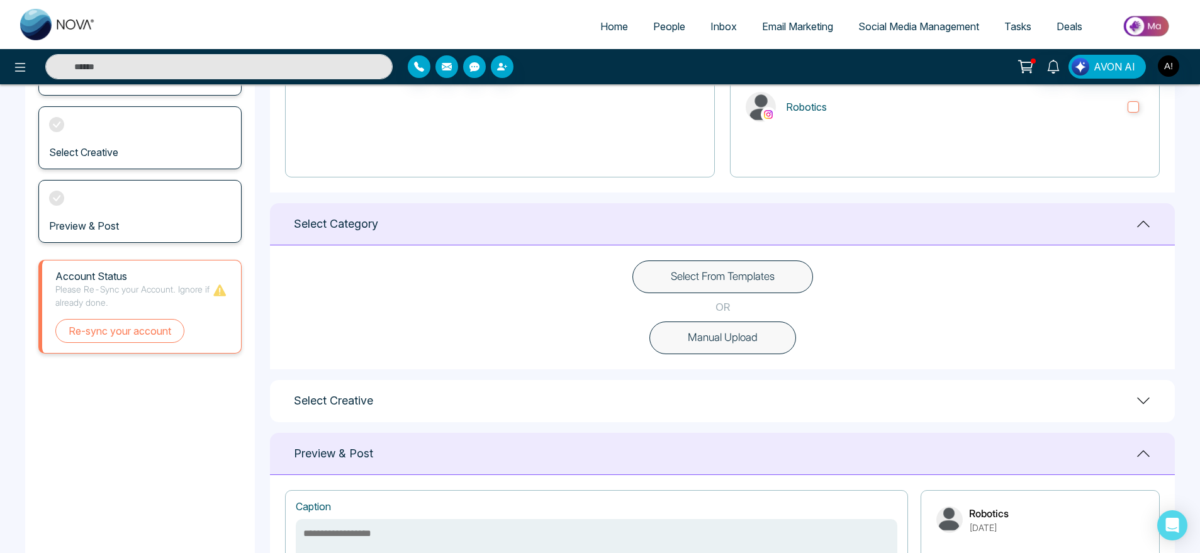
scroll to position [239, 0]
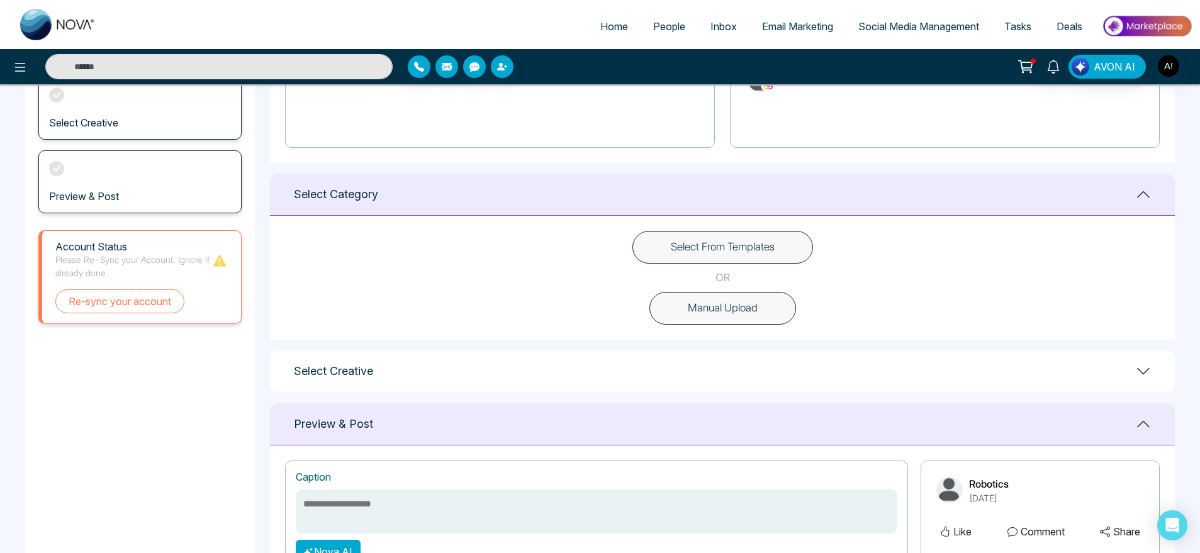
click at [781, 242] on button "Select From Templates" at bounding box center [723, 247] width 181 height 33
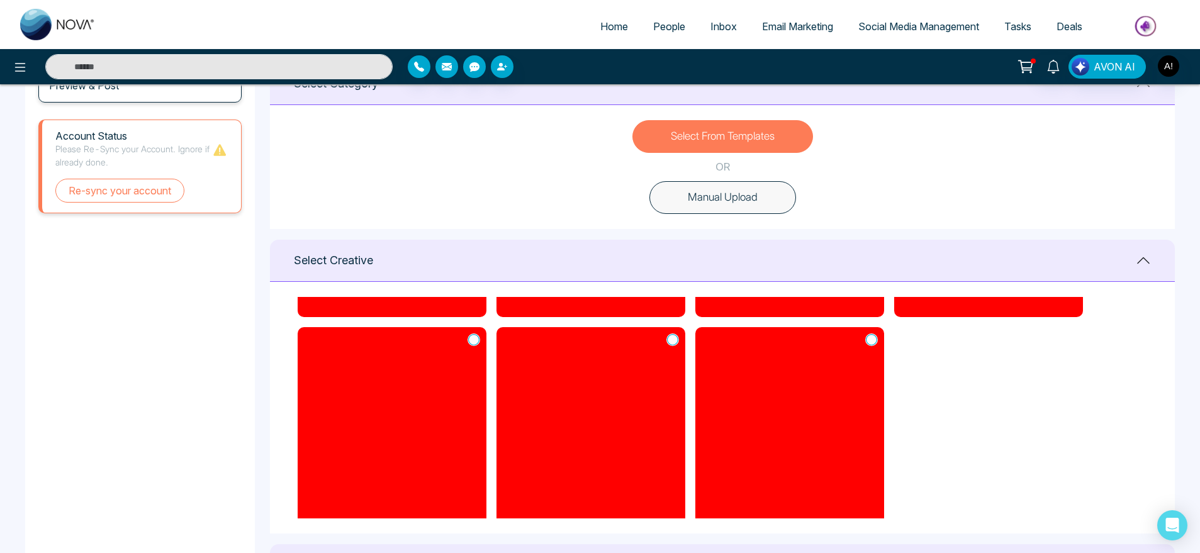
scroll to position [354, 0]
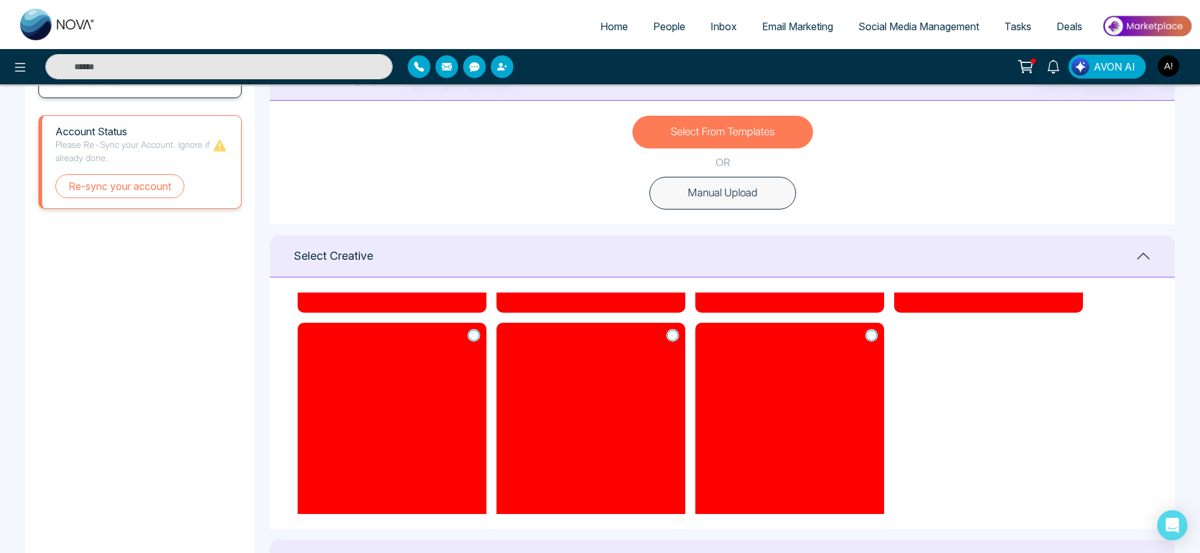
click at [871, 334] on icon at bounding box center [871, 335] width 11 height 13
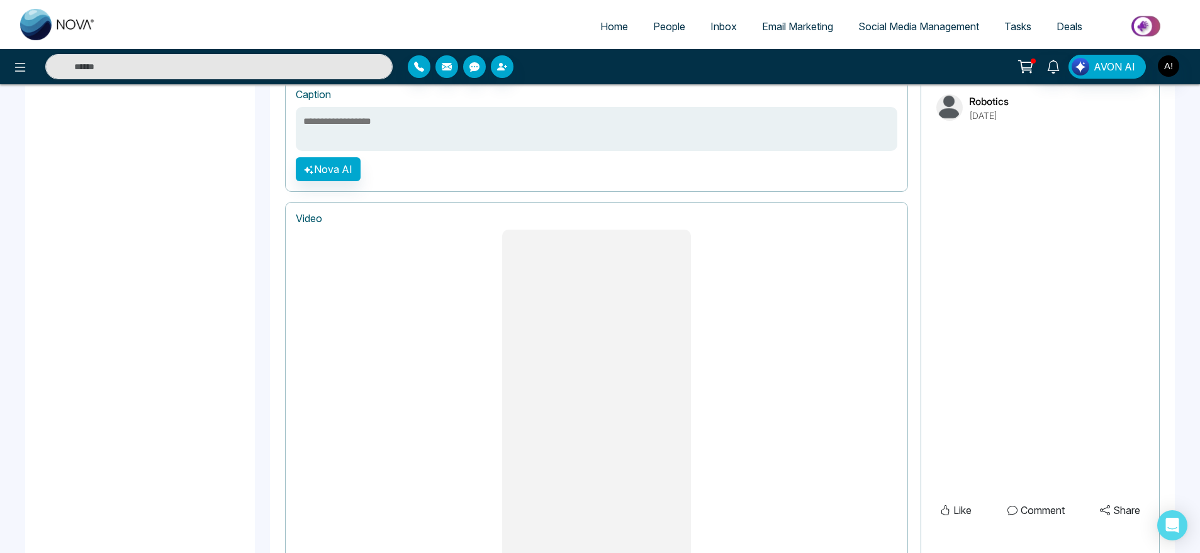
scroll to position [968, 0]
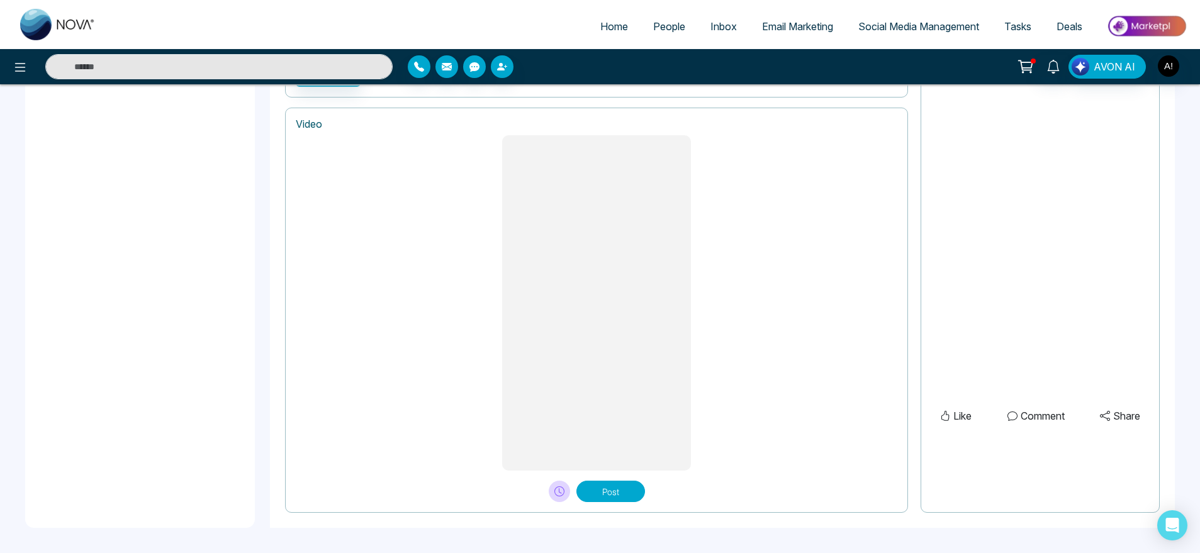
click at [623, 498] on button "Post" at bounding box center [611, 491] width 69 height 21
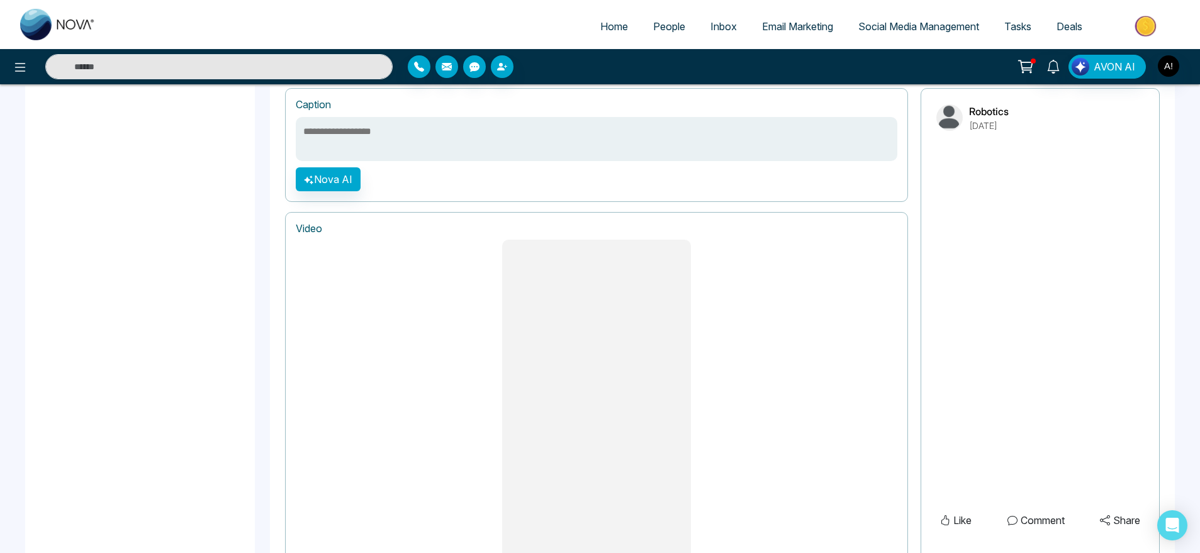
scroll to position [853, 0]
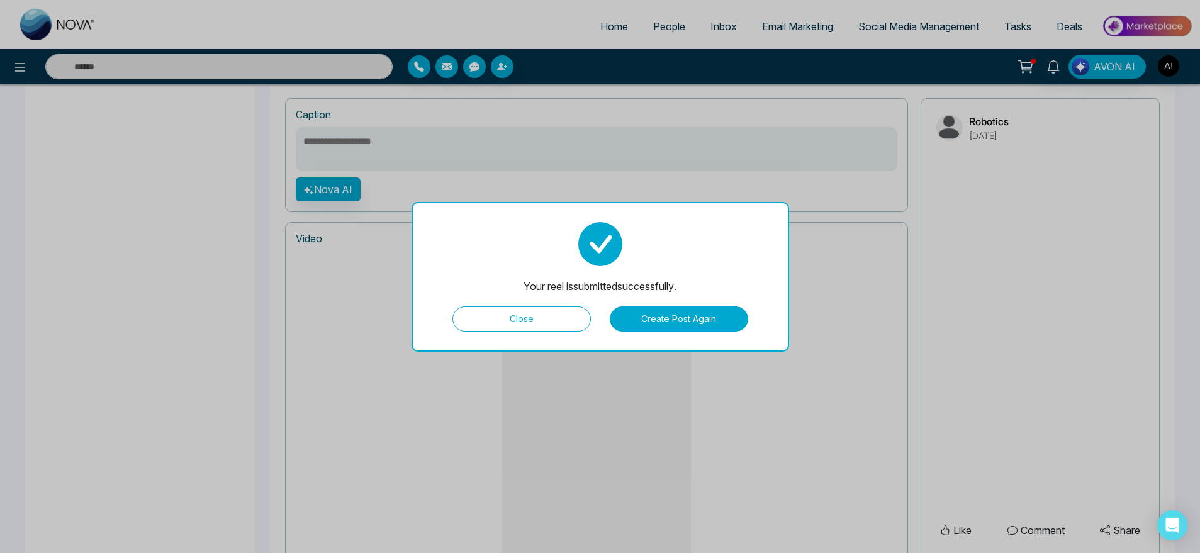
click at [536, 310] on button "Close" at bounding box center [522, 319] width 138 height 25
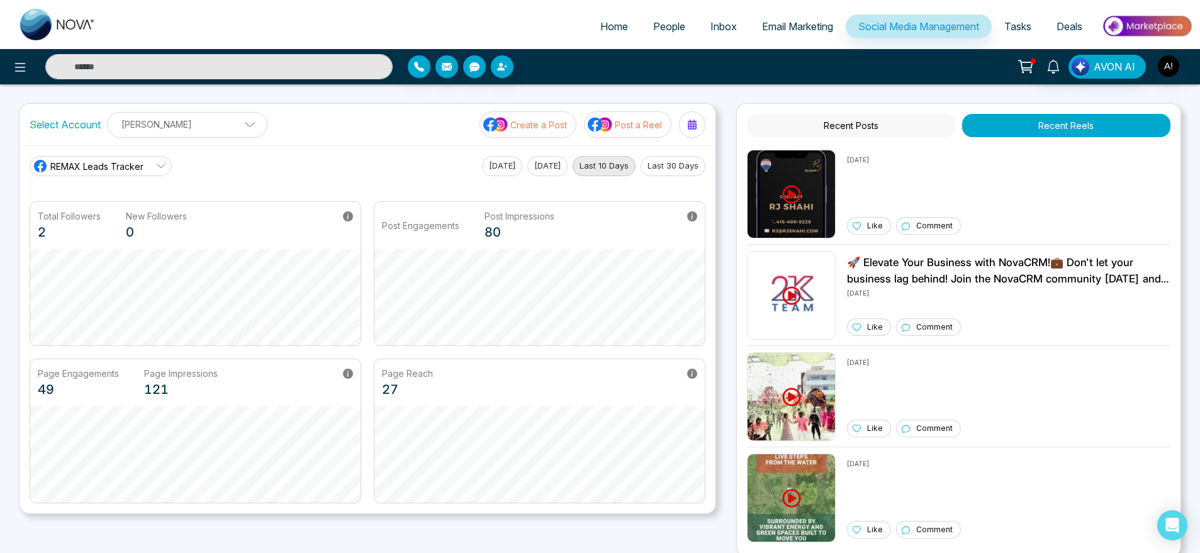
click at [143, 168] on span "REMAX Leads Tracker" at bounding box center [96, 166] width 93 height 13
click at [258, 165] on div "REMAX Leads Tracker REMAX Leads Tracker Robotics [DATE] [DATE] Last 10 Days Las…" at bounding box center [368, 166] width 676 height 20
click at [648, 126] on p "Post a Reel" at bounding box center [638, 124] width 47 height 13
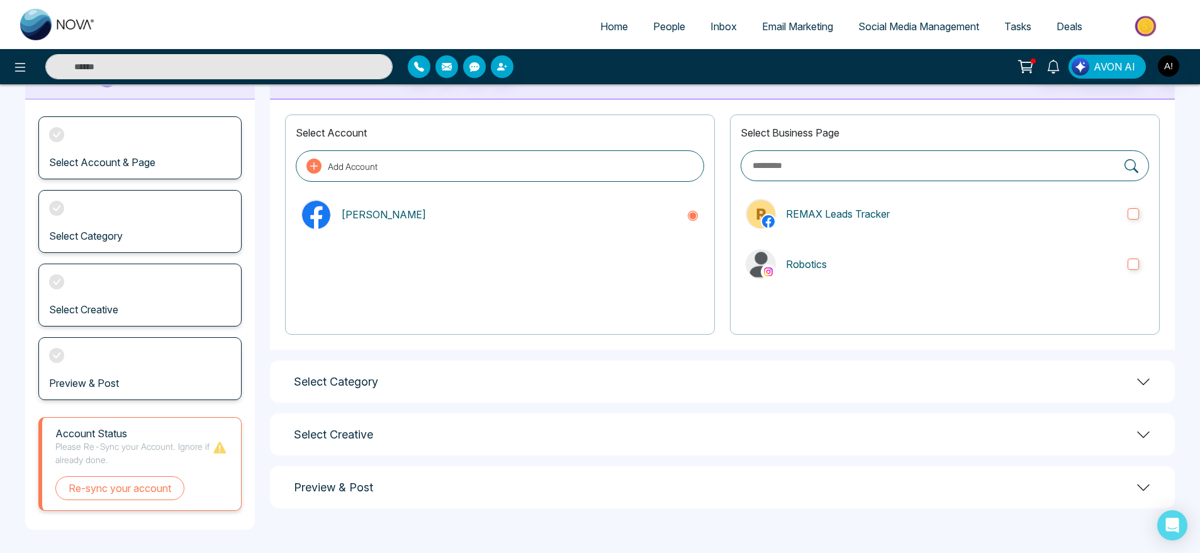
scroll to position [53, 0]
click at [864, 224] on label "REMAX Leads Tracker" at bounding box center [945, 213] width 408 height 40
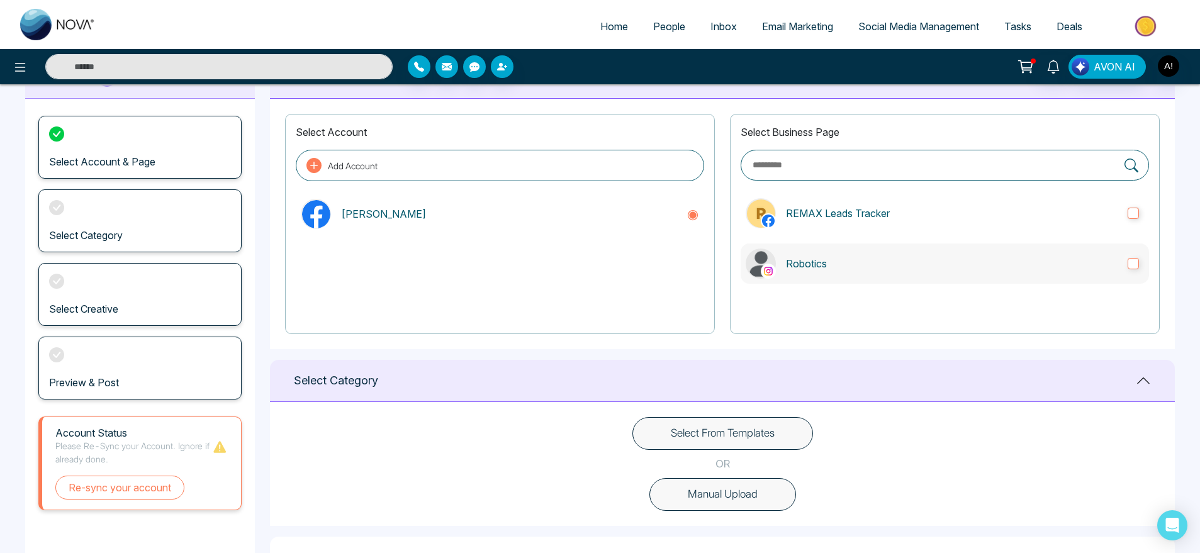
click at [880, 256] on p "Robotics" at bounding box center [952, 263] width 332 height 15
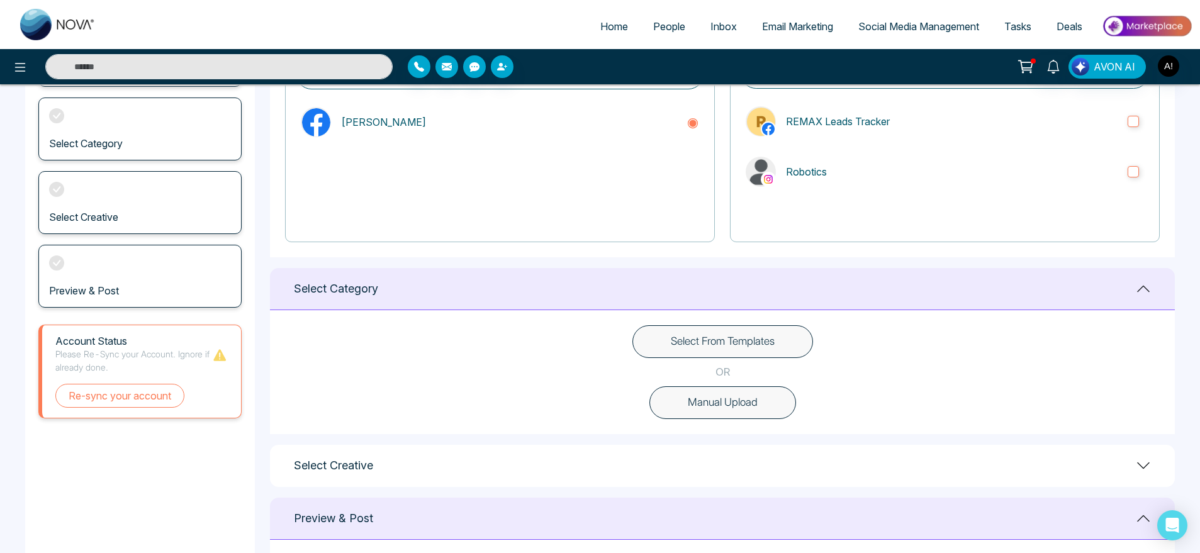
scroll to position [188, 0]
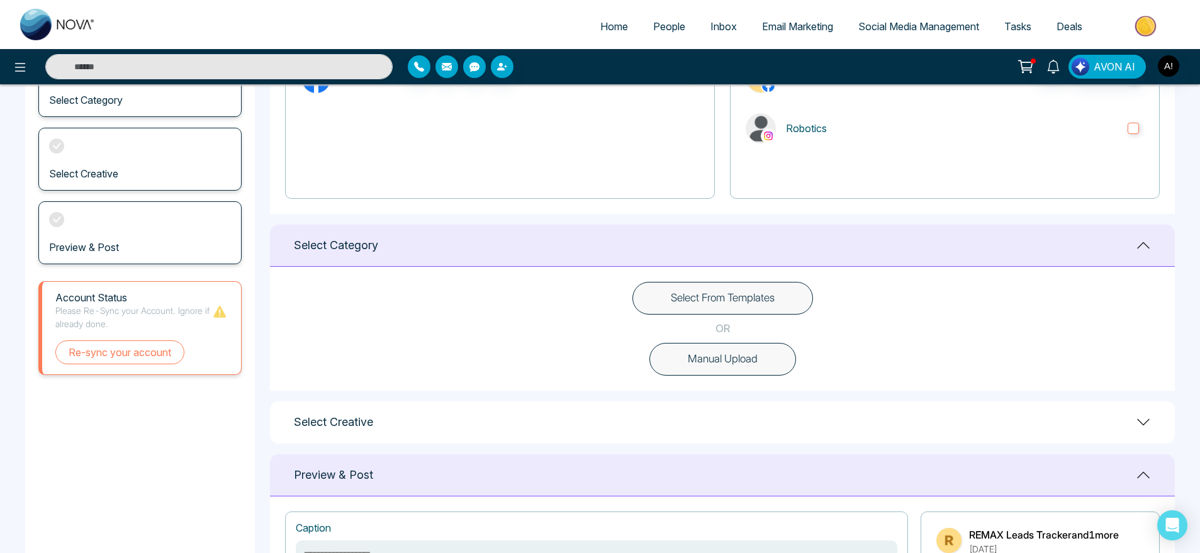
click at [721, 364] on button "Manual Upload" at bounding box center [723, 359] width 147 height 33
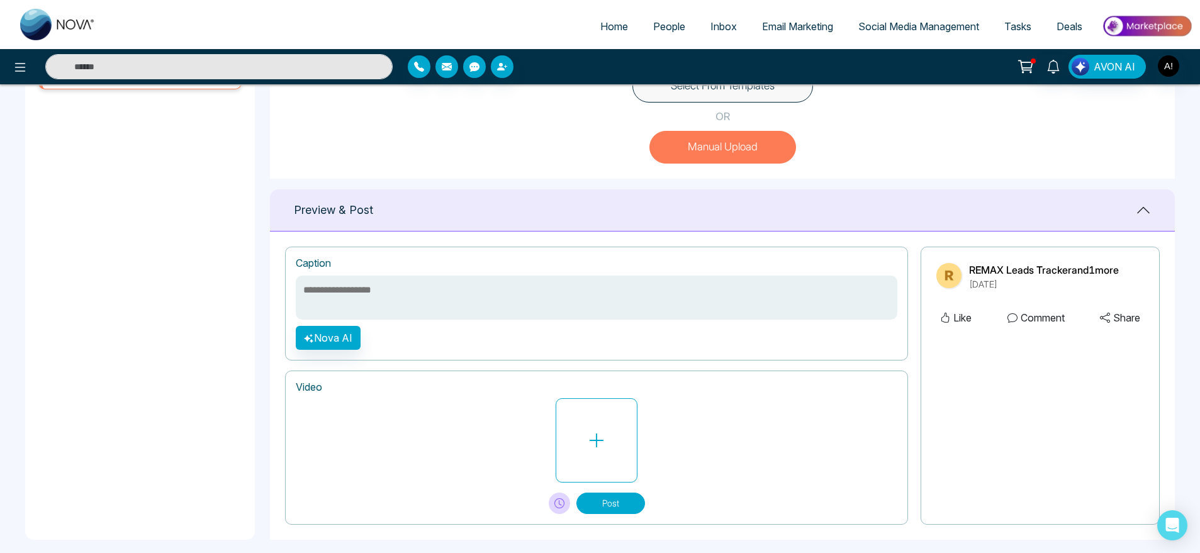
scroll to position [412, 0]
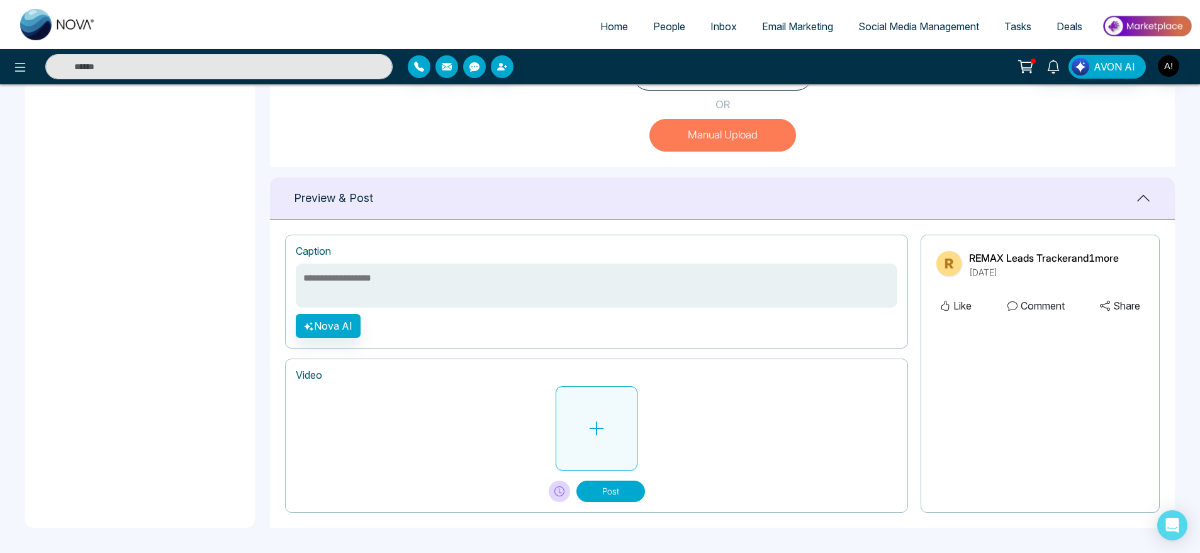
click at [615, 436] on button at bounding box center [597, 428] width 82 height 84
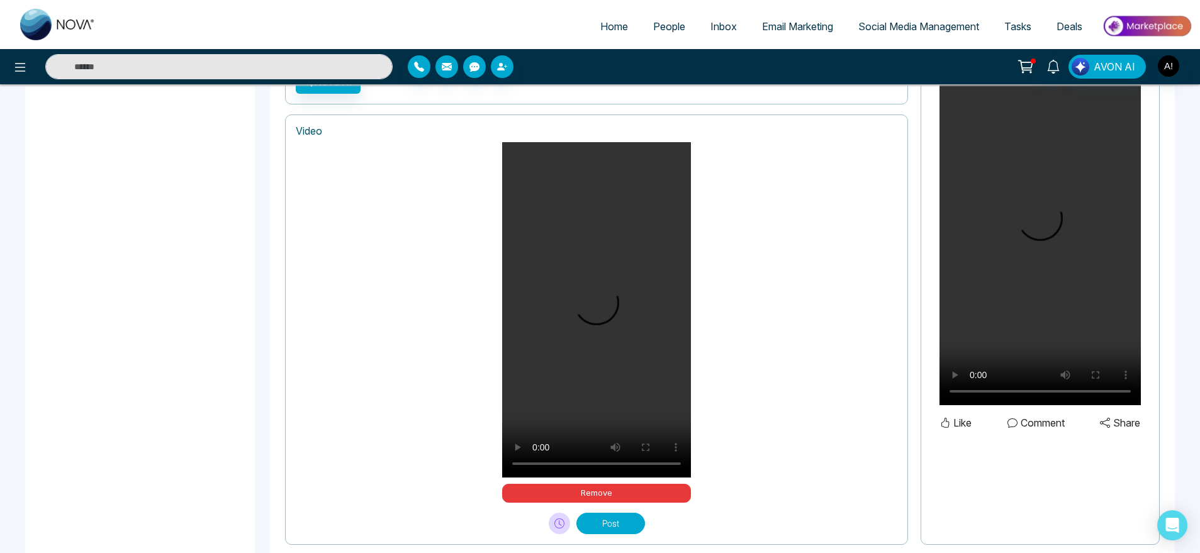
scroll to position [689, 0]
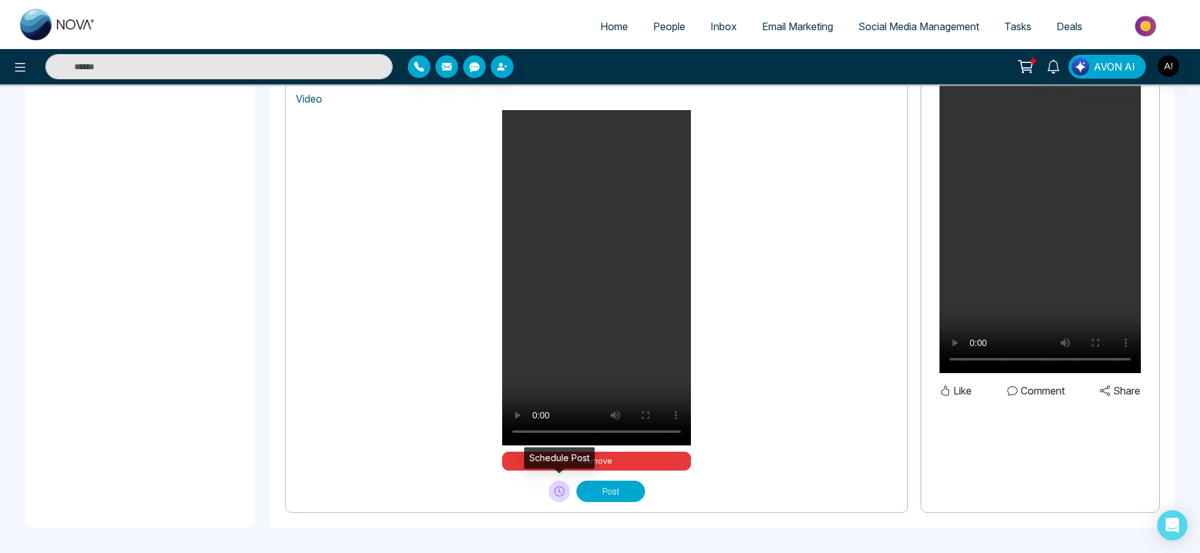
click at [552, 493] on button at bounding box center [559, 491] width 21 height 21
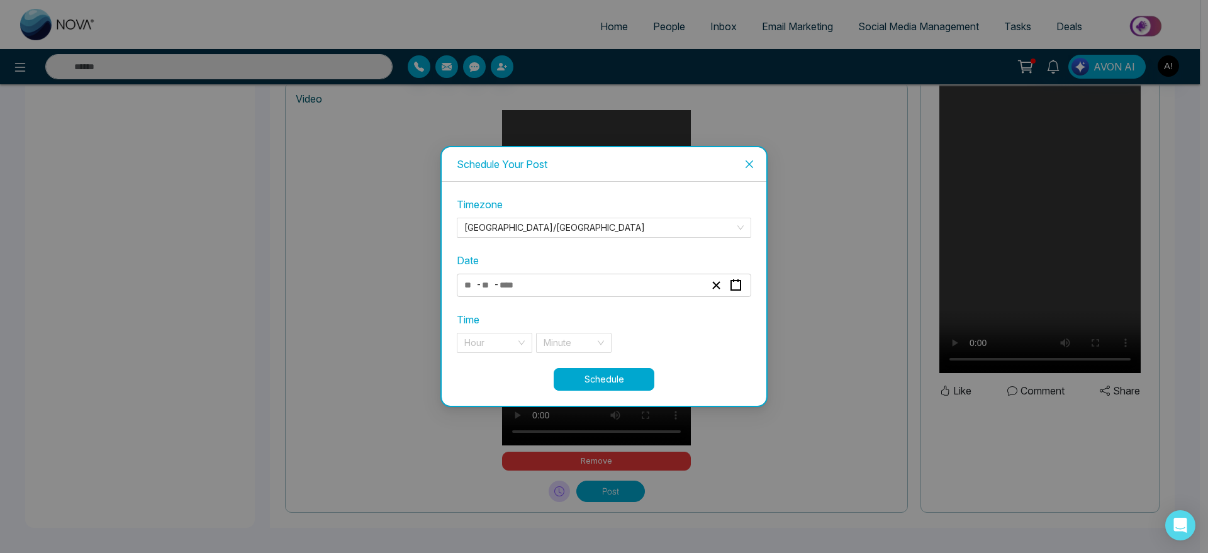
click at [580, 281] on div "- -" at bounding box center [585, 285] width 244 height 17
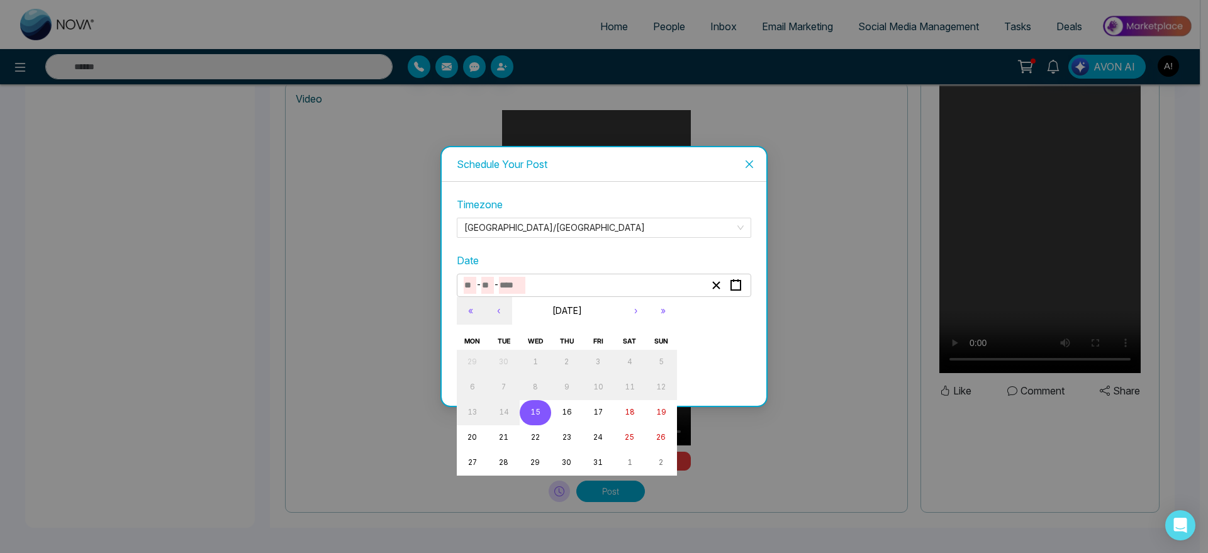
click at [527, 419] on button "15" at bounding box center [535, 412] width 31 height 25
type input "**"
type input "****"
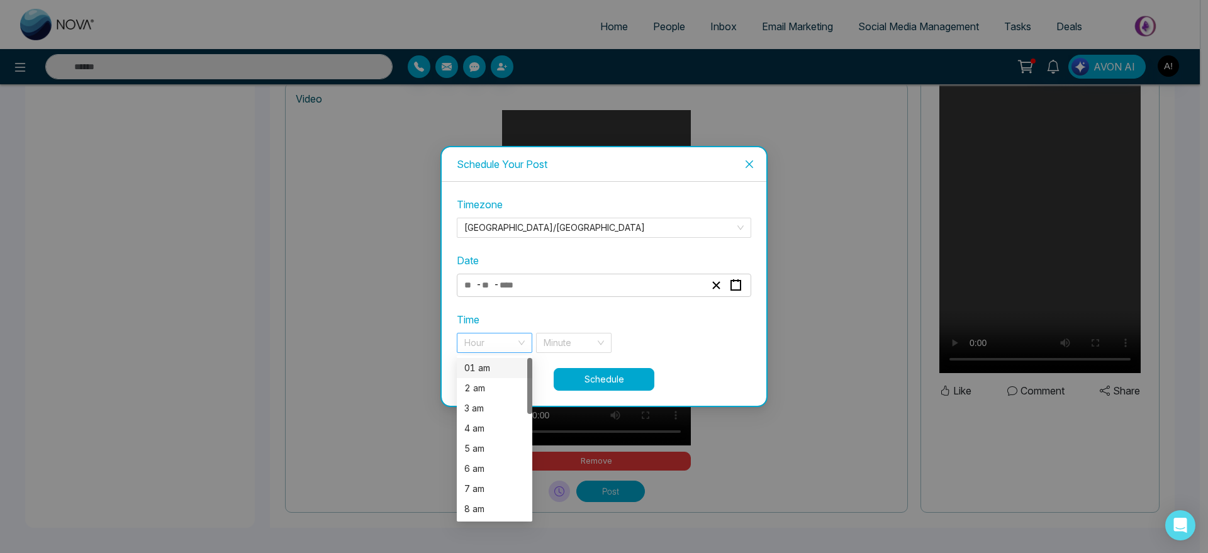
click at [517, 334] on div "Hour" at bounding box center [495, 343] width 76 height 20
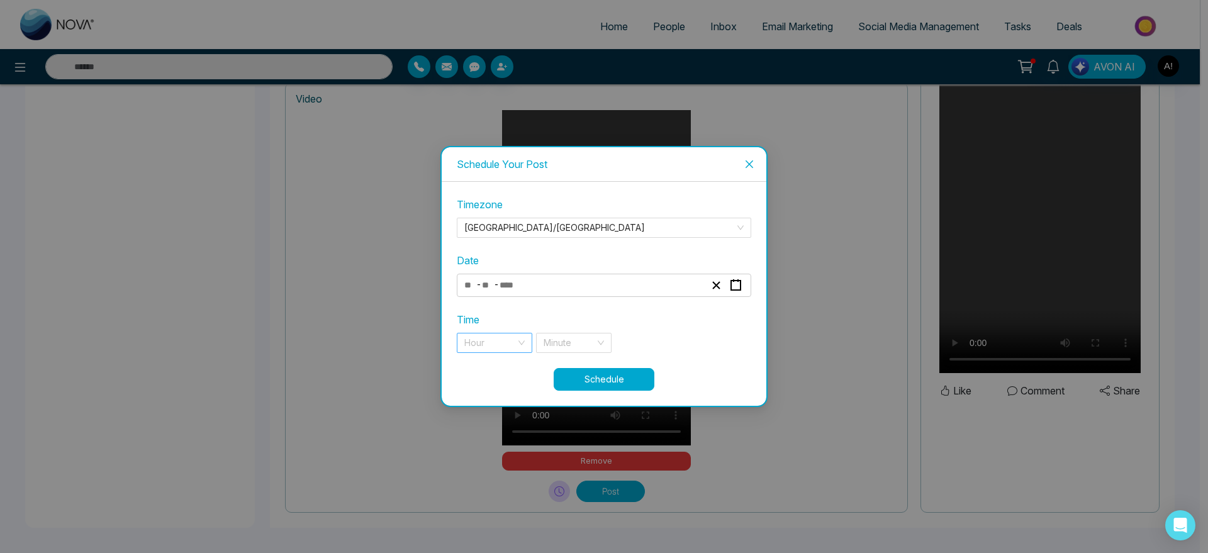
click at [511, 357] on div "**********" at bounding box center [604, 282] width 295 height 171
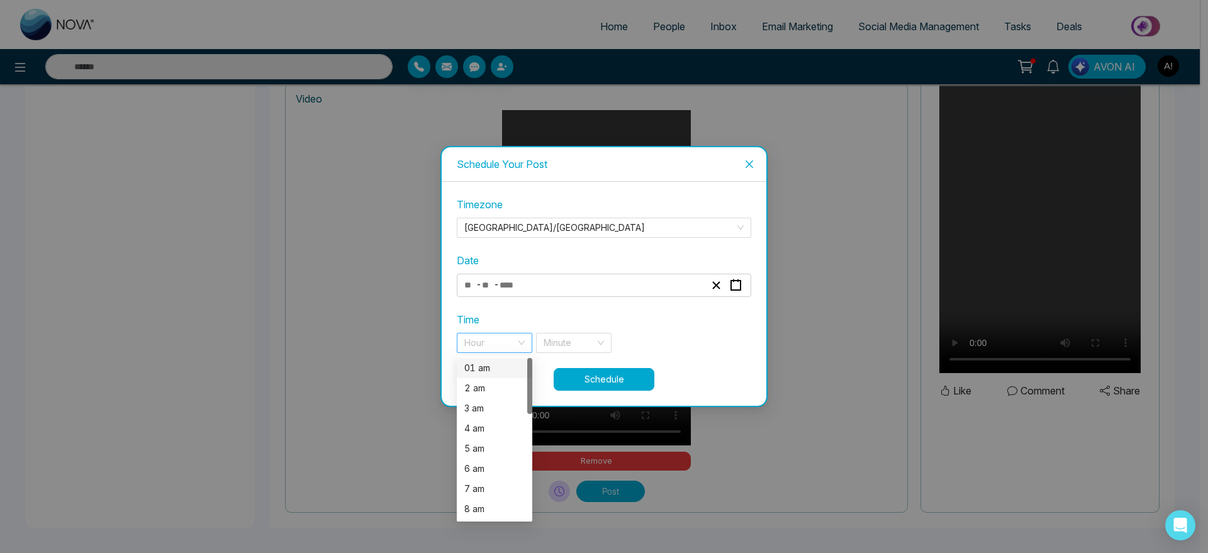
click at [519, 344] on div "Hour" at bounding box center [495, 343] width 76 height 20
click at [515, 368] on div "01 am" at bounding box center [494, 368] width 60 height 14
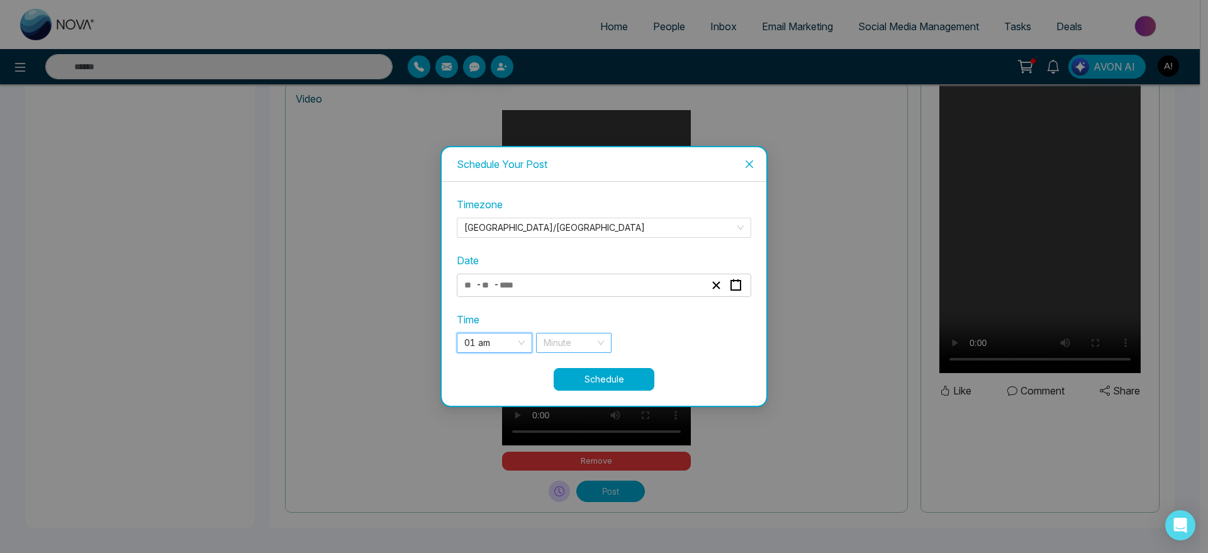
click at [567, 342] on input "search" at bounding box center [570, 343] width 52 height 19
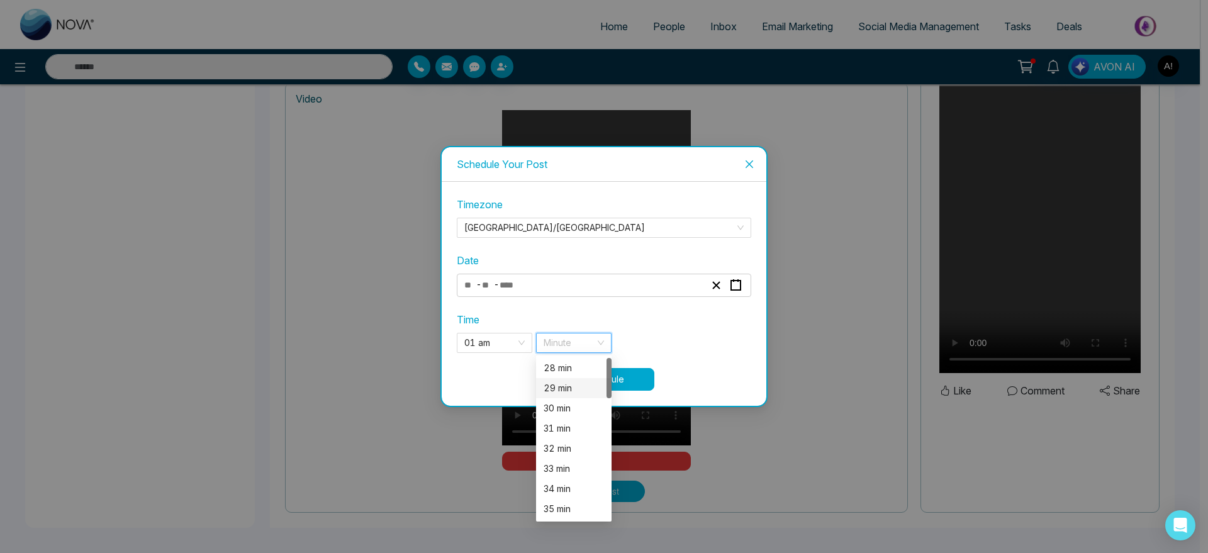
click at [564, 391] on div "29 min" at bounding box center [574, 388] width 60 height 14
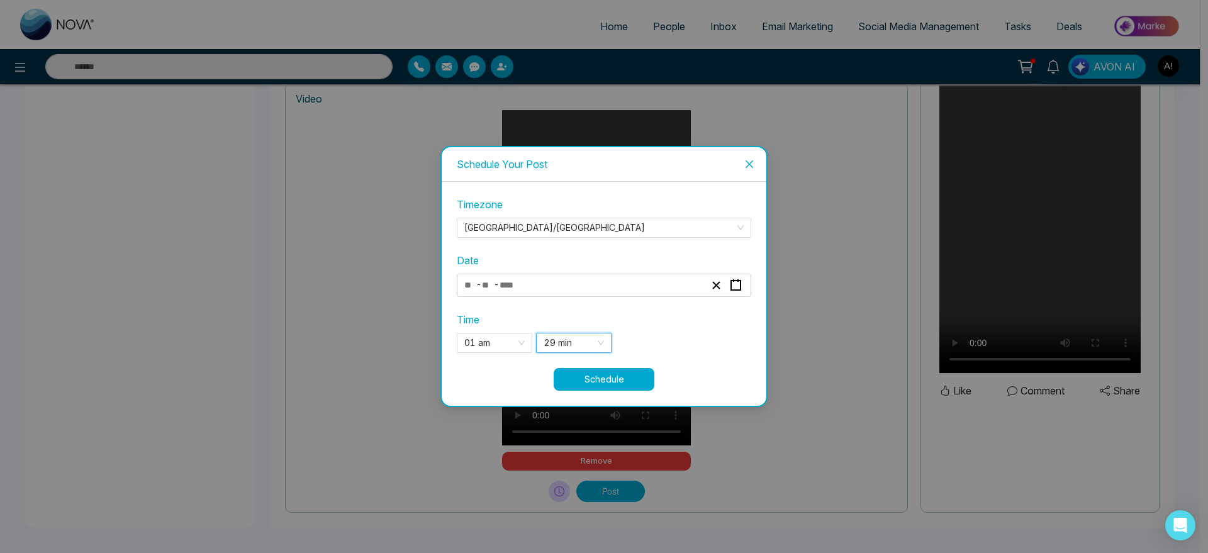
click at [628, 374] on button "Schedule" at bounding box center [604, 379] width 101 height 23
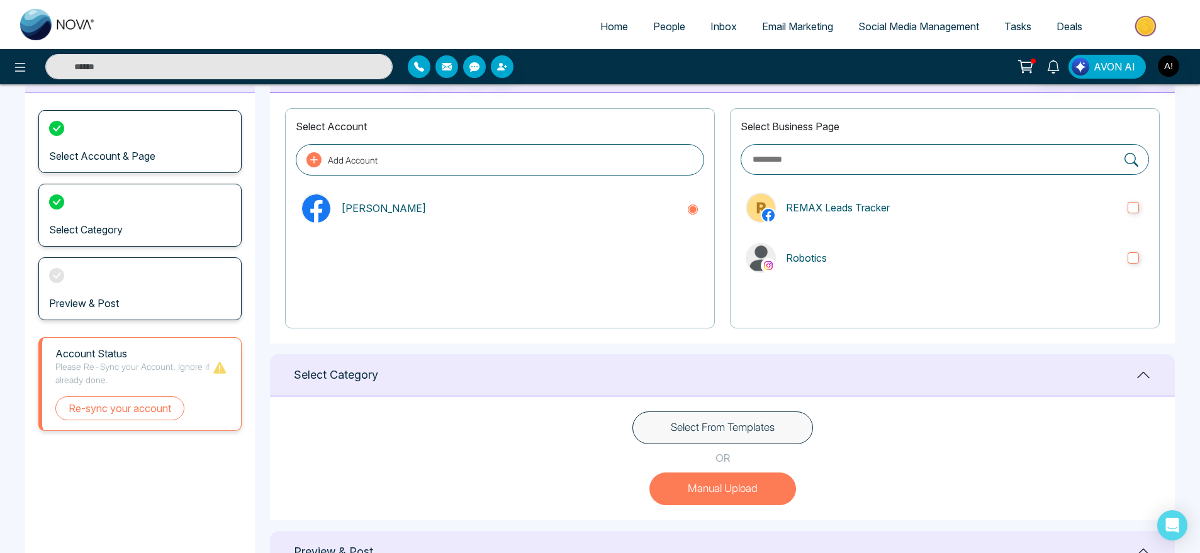
scroll to position [0, 0]
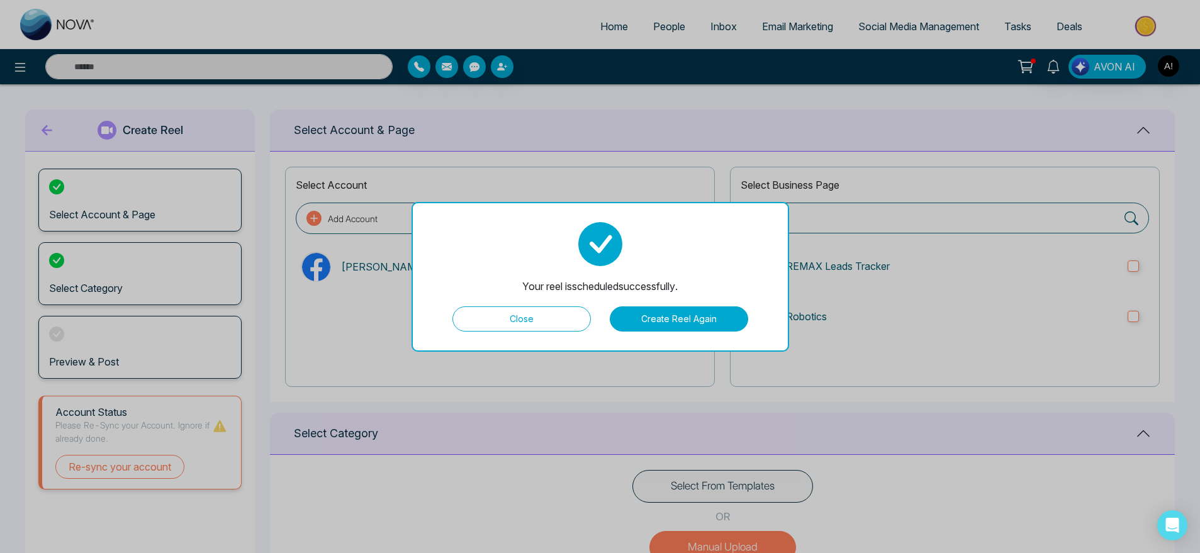
click at [493, 321] on button "Close" at bounding box center [522, 319] width 138 height 25
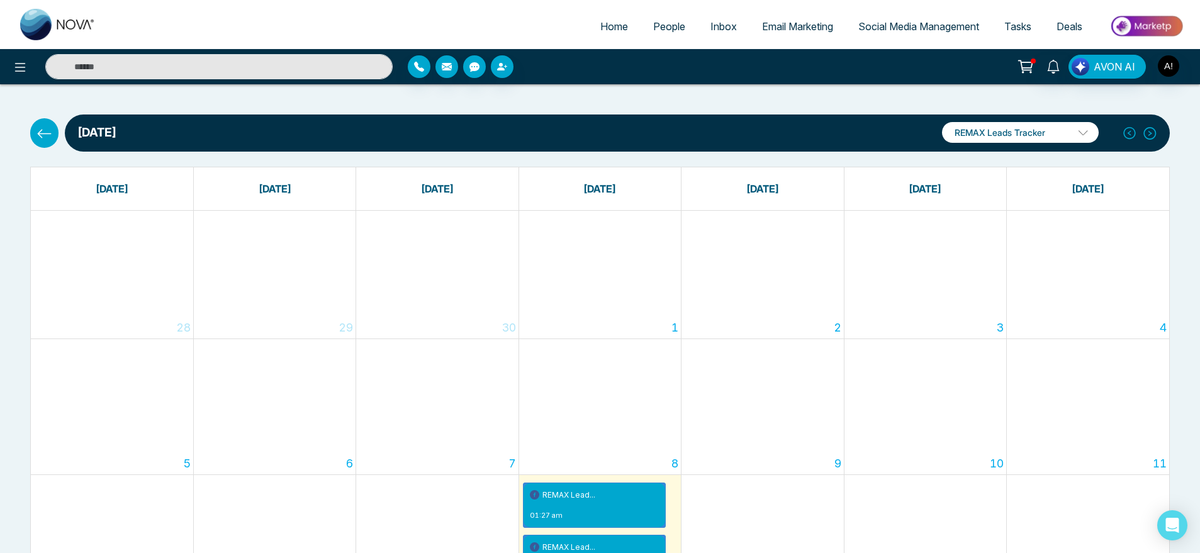
click at [47, 127] on icon at bounding box center [45, 134] width 16 height 16
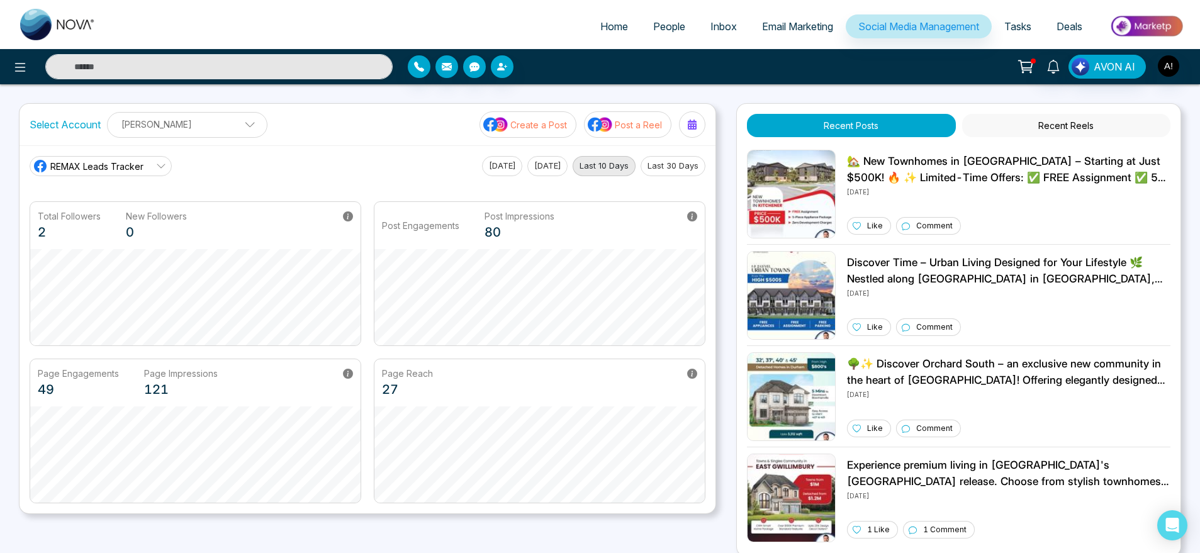
click at [613, 132] on img at bounding box center [600, 124] width 25 height 16
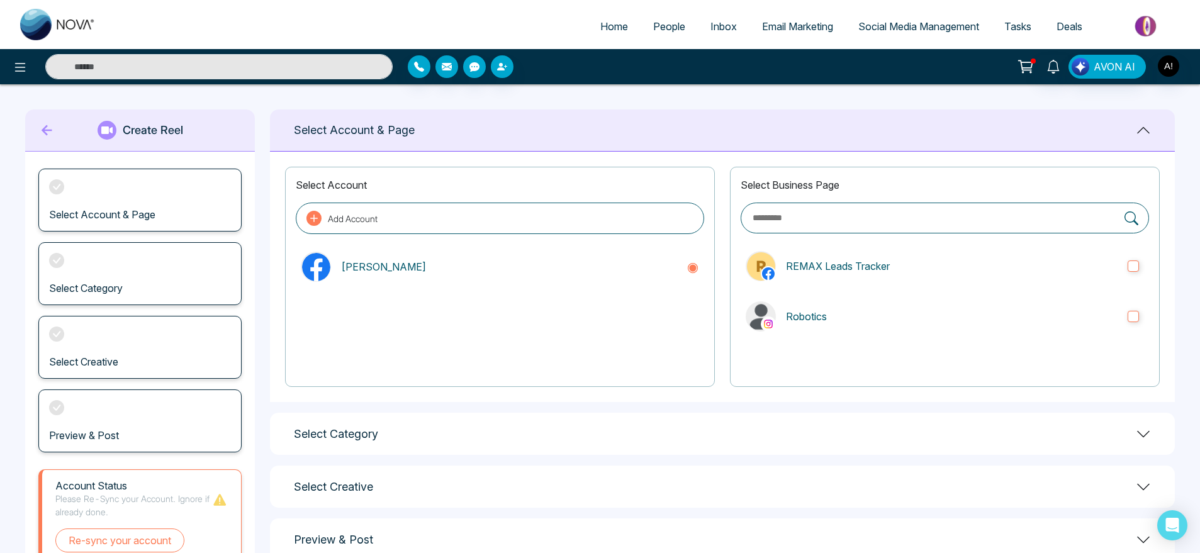
scroll to position [54, 0]
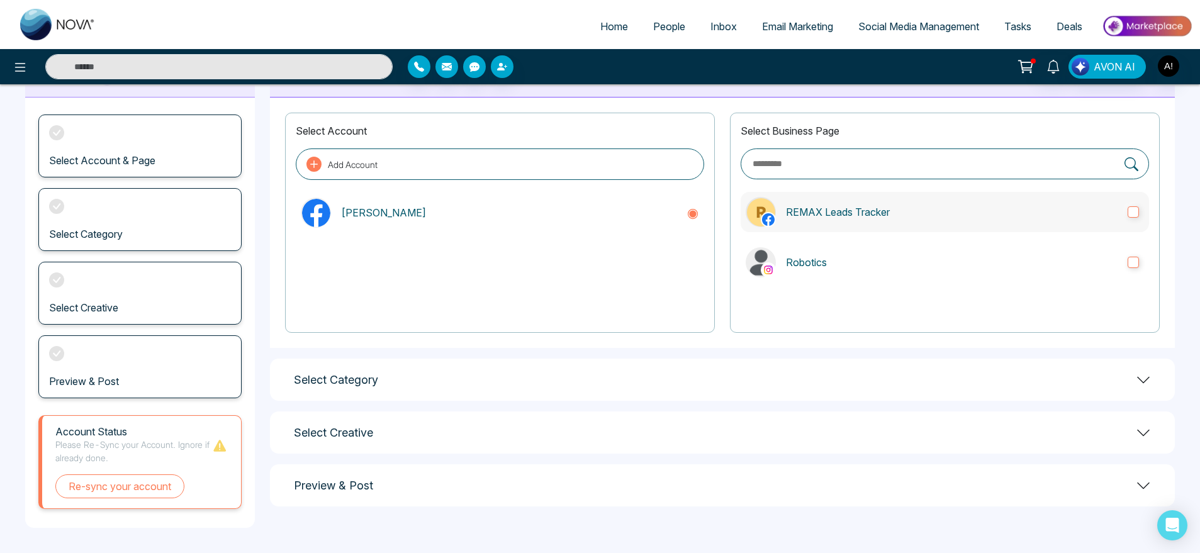
click at [950, 213] on p "REMAX Leads Tracker" at bounding box center [952, 212] width 332 height 15
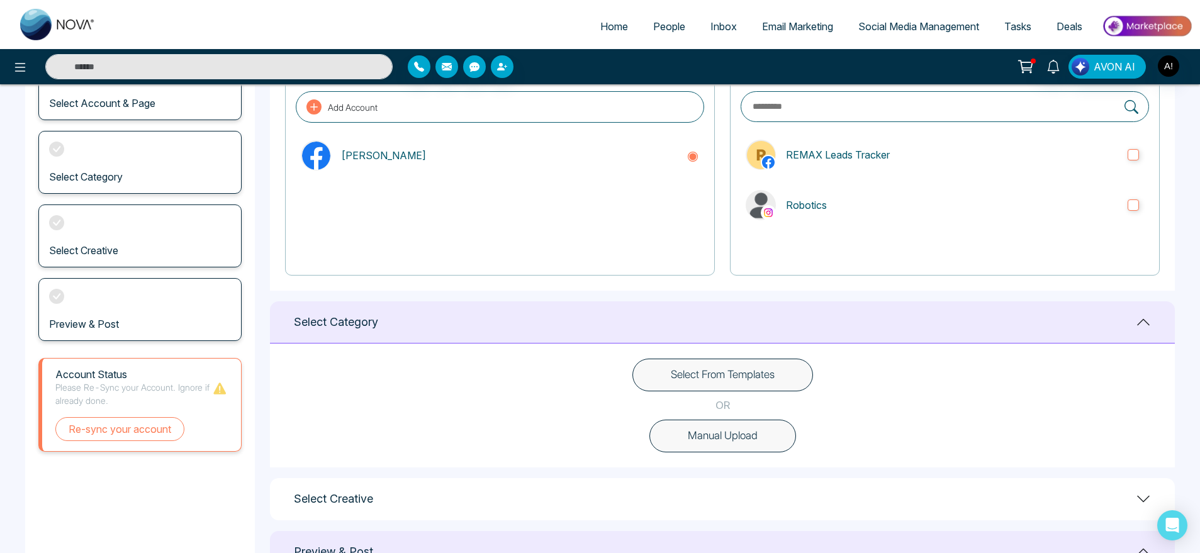
scroll to position [114, 0]
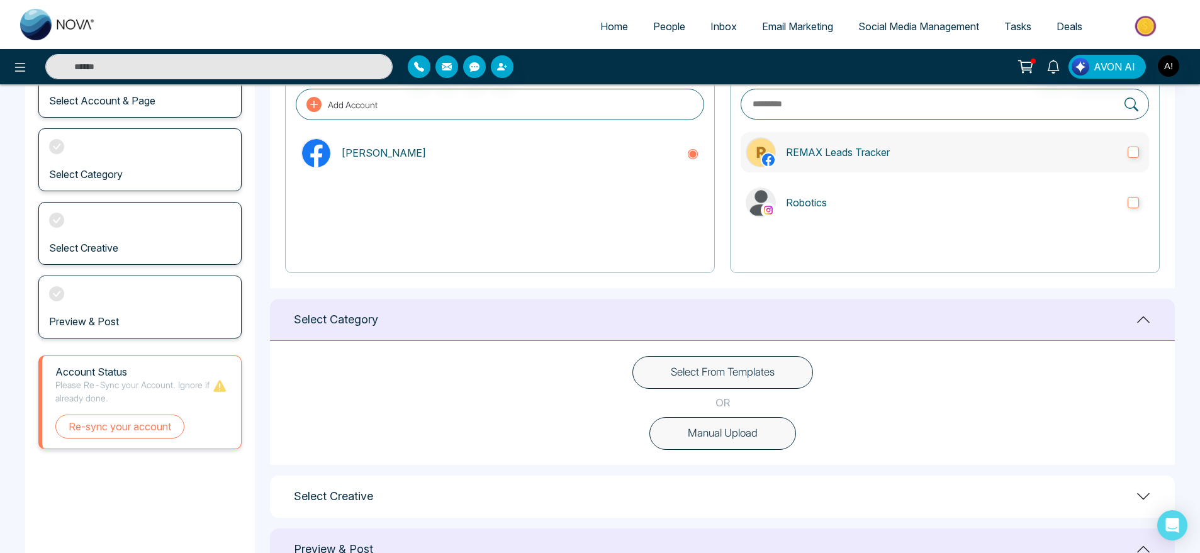
click at [894, 159] on p "REMAX Leads Tracker" at bounding box center [952, 152] width 332 height 15
click at [961, 208] on p "Robotics" at bounding box center [952, 202] width 332 height 15
click at [741, 442] on button "Manual Upload" at bounding box center [723, 433] width 147 height 33
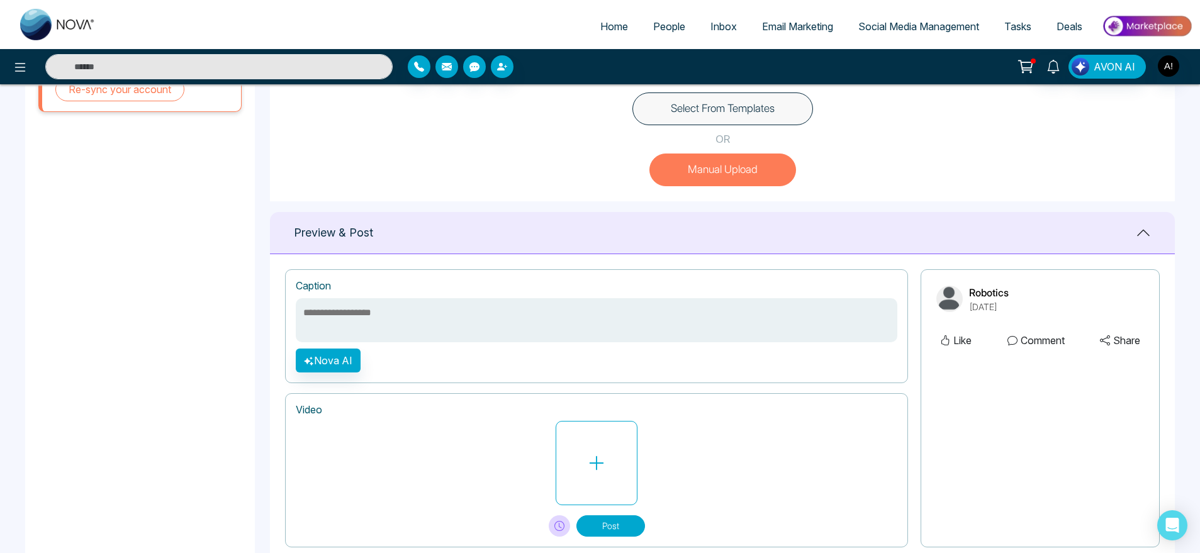
scroll to position [412, 0]
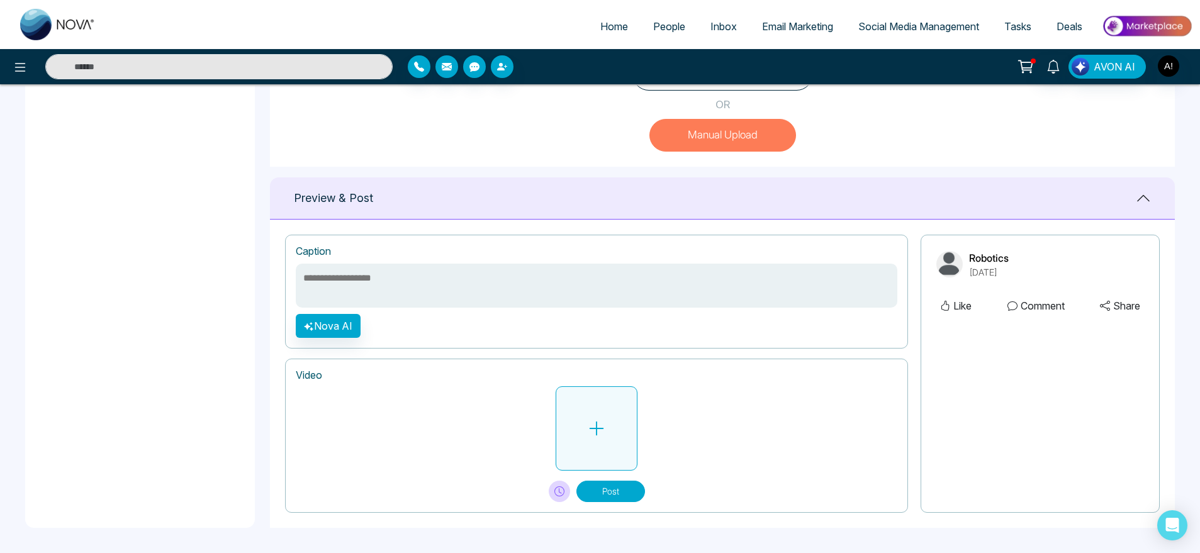
click at [597, 428] on icon at bounding box center [597, 429] width 14 height 14
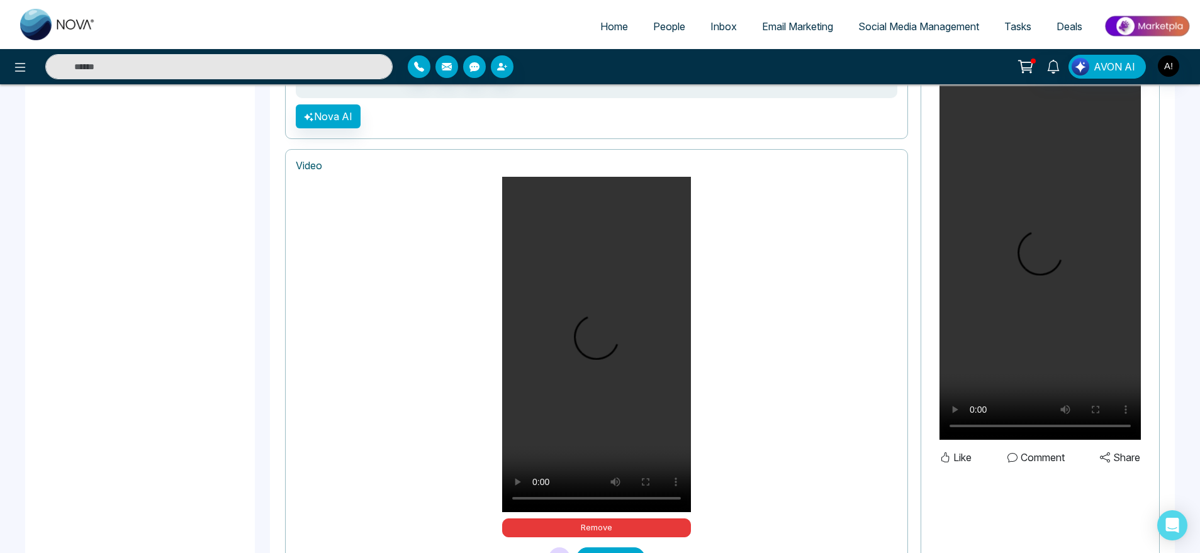
scroll to position [689, 0]
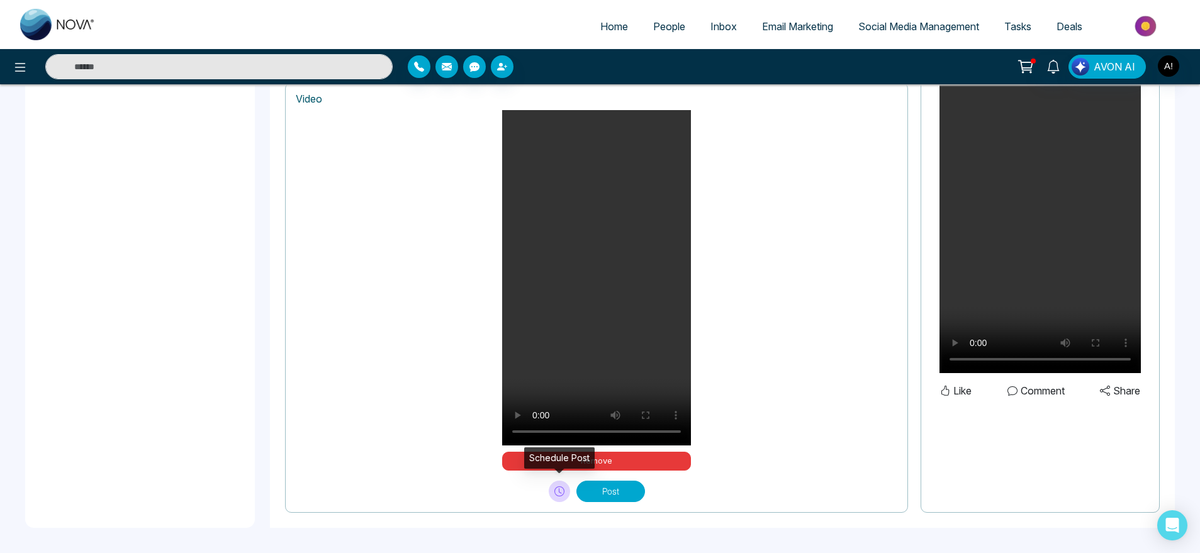
click at [554, 483] on button at bounding box center [559, 491] width 21 height 21
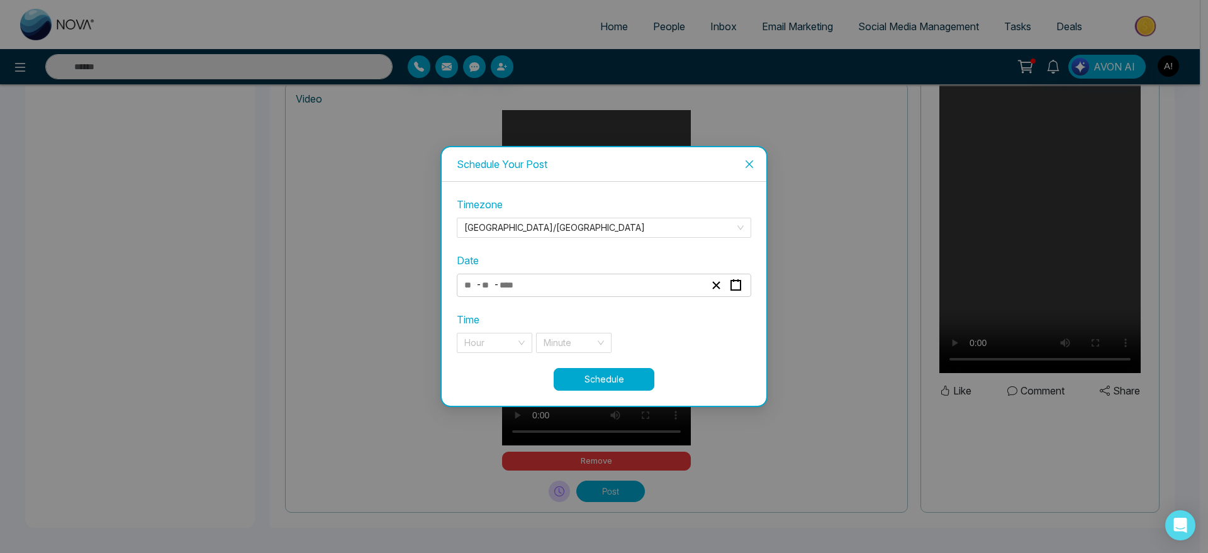
click at [526, 288] on input "number" at bounding box center [512, 285] width 26 height 17
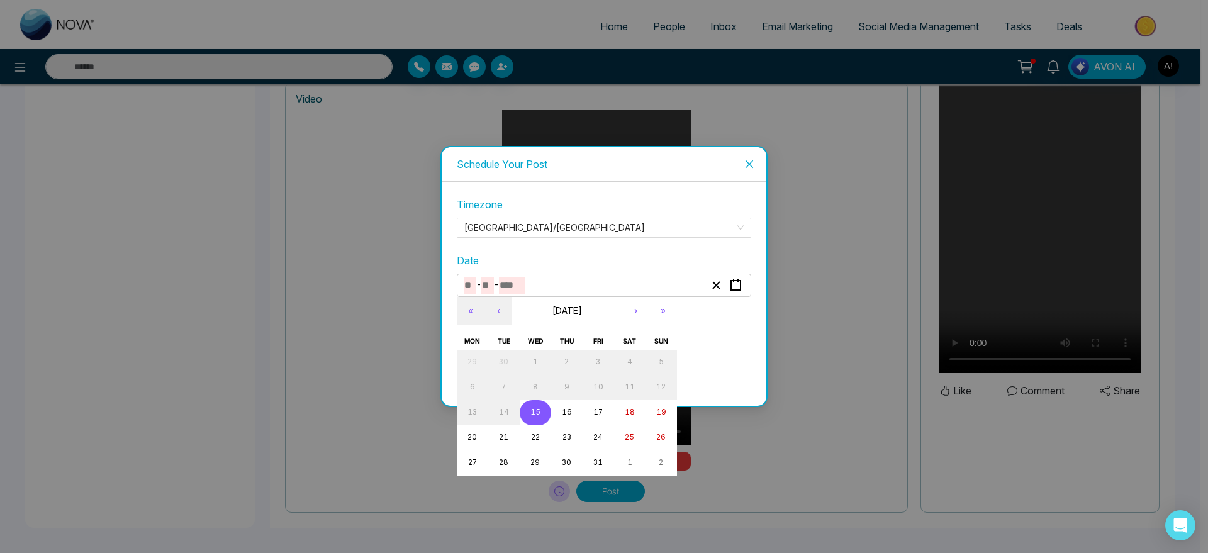
click at [534, 410] on abbr "15" at bounding box center [536, 412] width 10 height 9
type input "**"
type input "****"
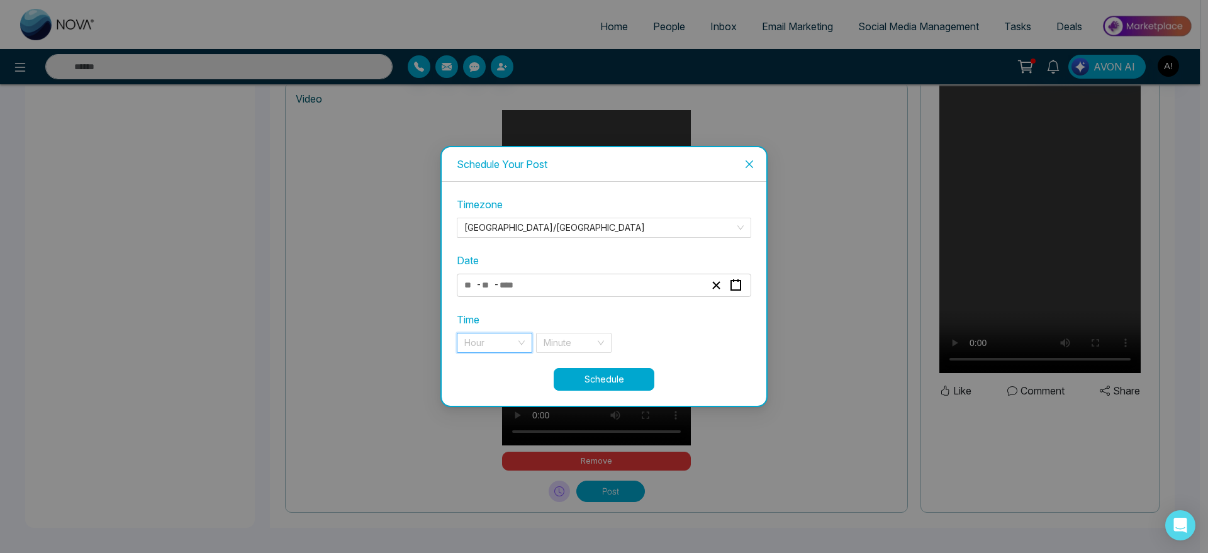
click at [496, 351] on input "search" at bounding box center [490, 343] width 52 height 19
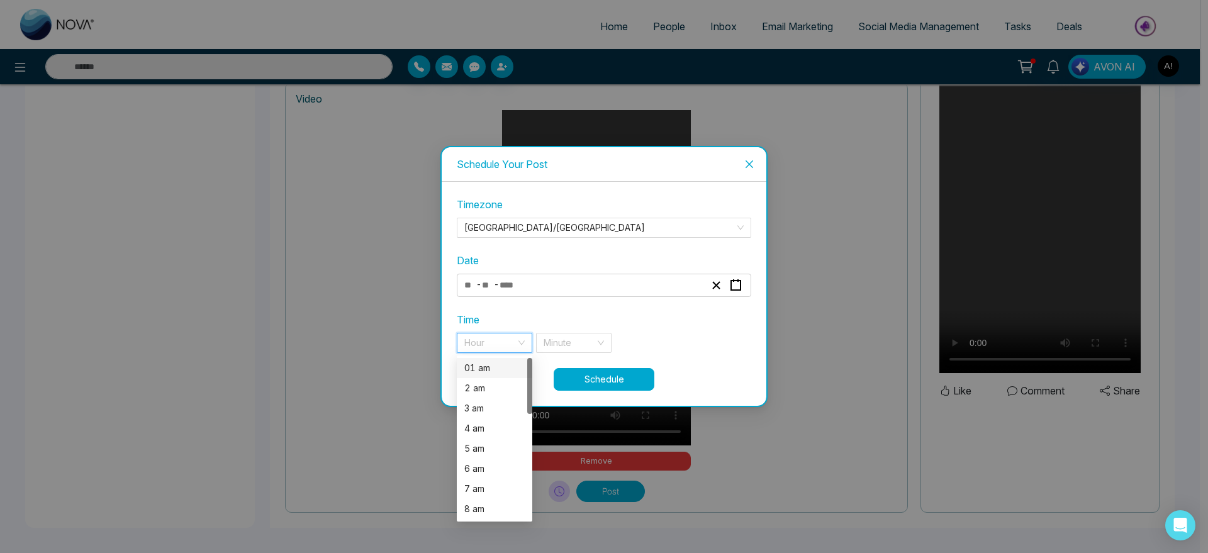
click at [496, 362] on div "01 am" at bounding box center [494, 368] width 60 height 14
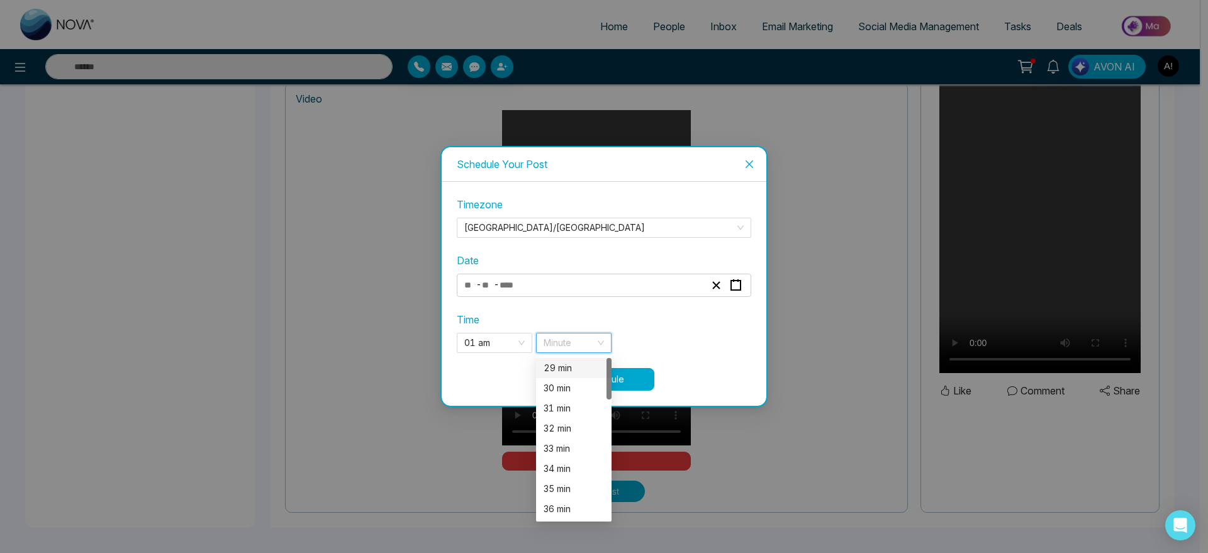
click at [578, 339] on input "search" at bounding box center [570, 343] width 52 height 19
click at [564, 390] on div "30 min" at bounding box center [574, 388] width 60 height 14
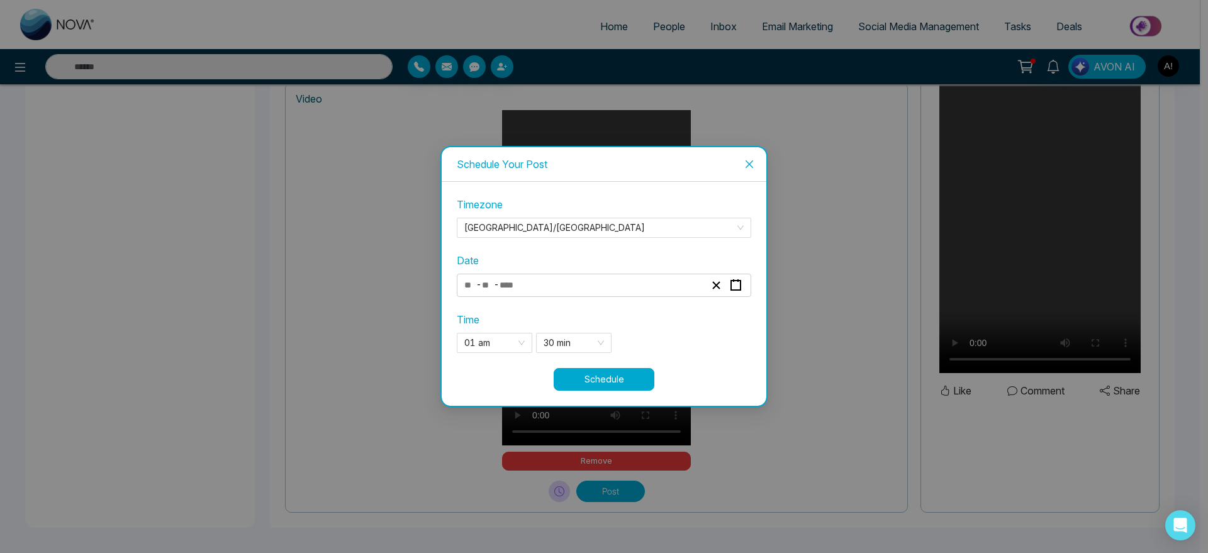
click at [612, 372] on button "Schedule" at bounding box center [604, 379] width 101 height 23
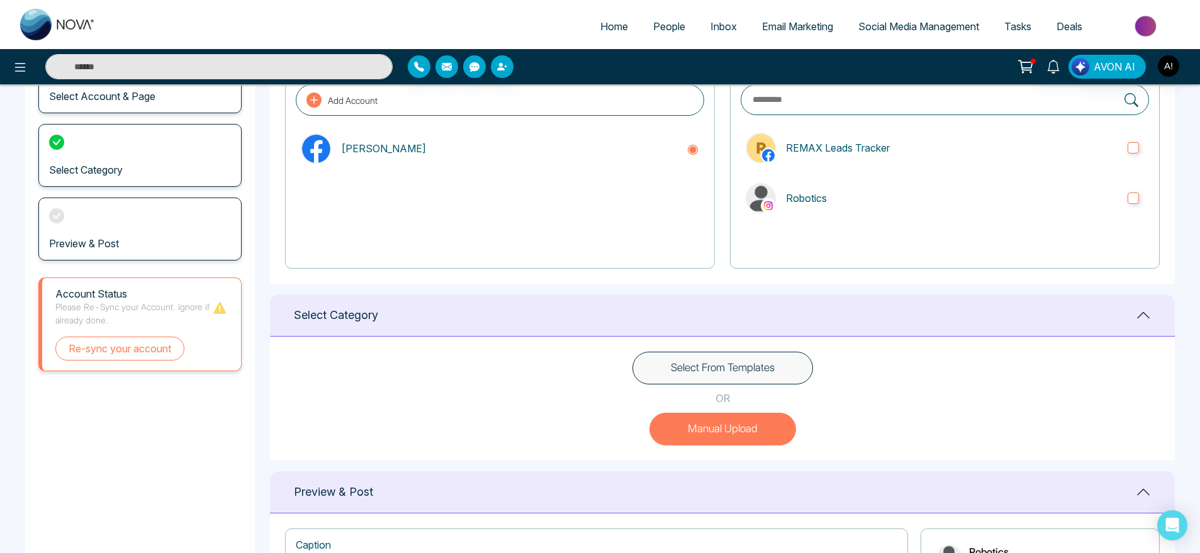
scroll to position [0, 0]
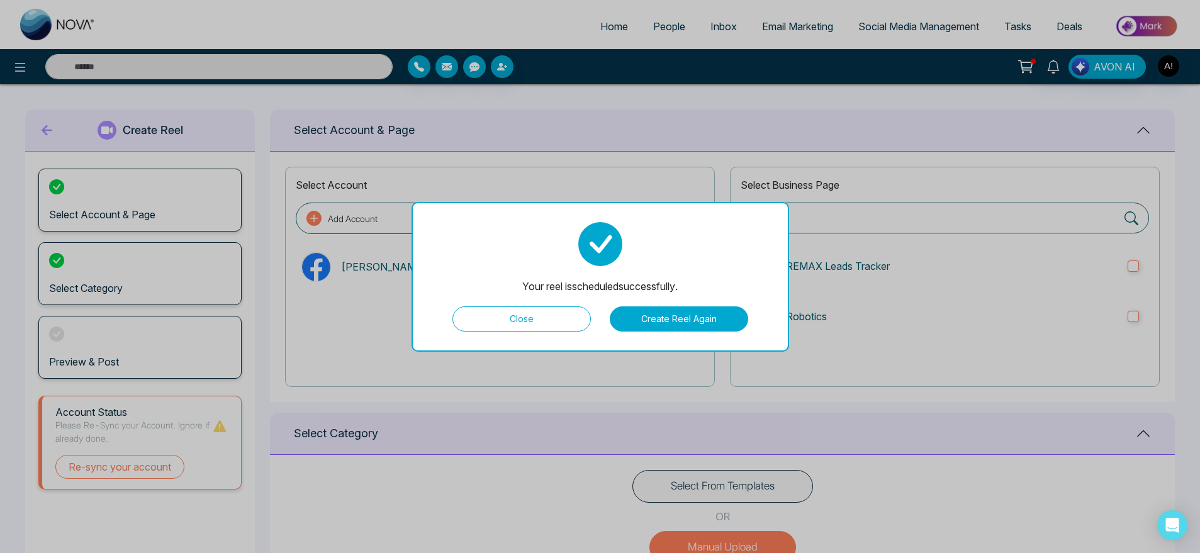
click at [487, 316] on button "Close" at bounding box center [522, 319] width 138 height 25
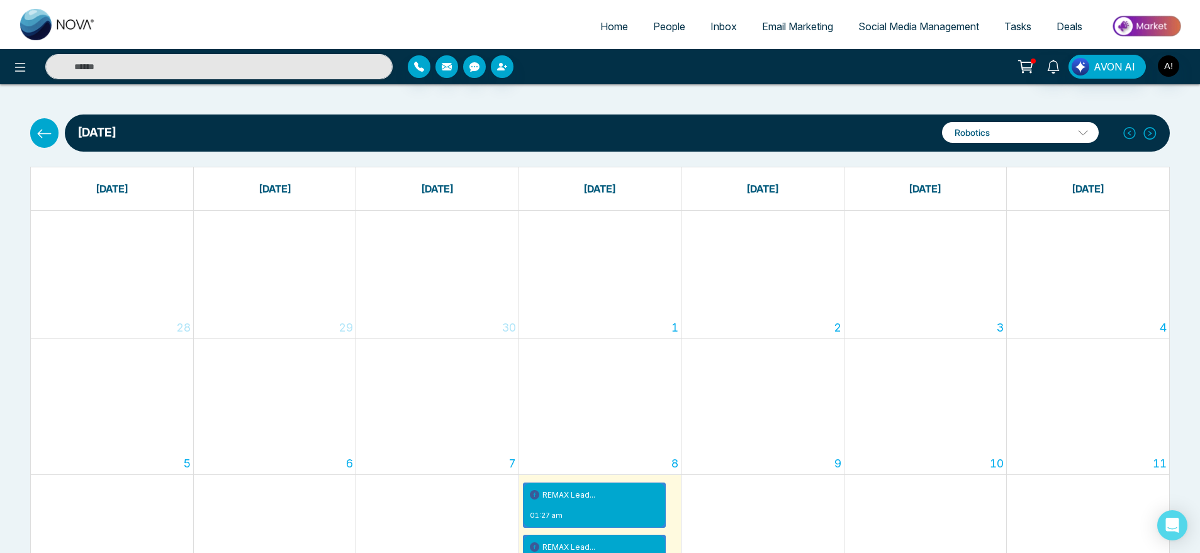
click at [52, 131] on icon at bounding box center [45, 134] width 16 height 16
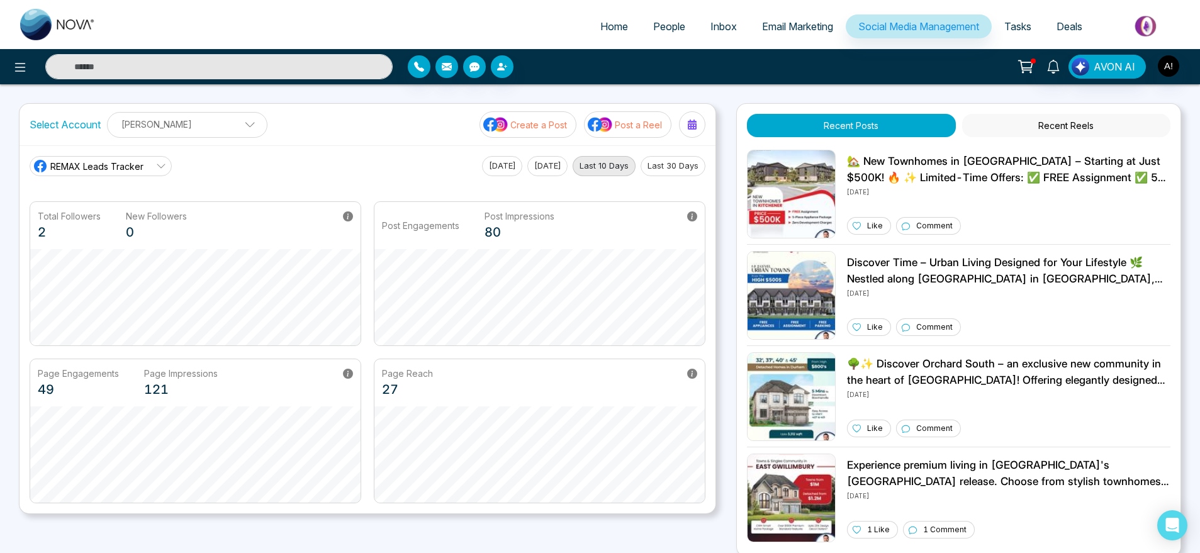
click at [110, 160] on span "REMAX Leads Tracker" at bounding box center [96, 166] width 93 height 13
click at [413, 125] on div "Select Account [PERSON_NAME] [PERSON_NAME] Add Social Accounts Create a Post Po…" at bounding box center [368, 125] width 696 height 42
click at [1117, 123] on button "Recent Reels" at bounding box center [1066, 125] width 208 height 23
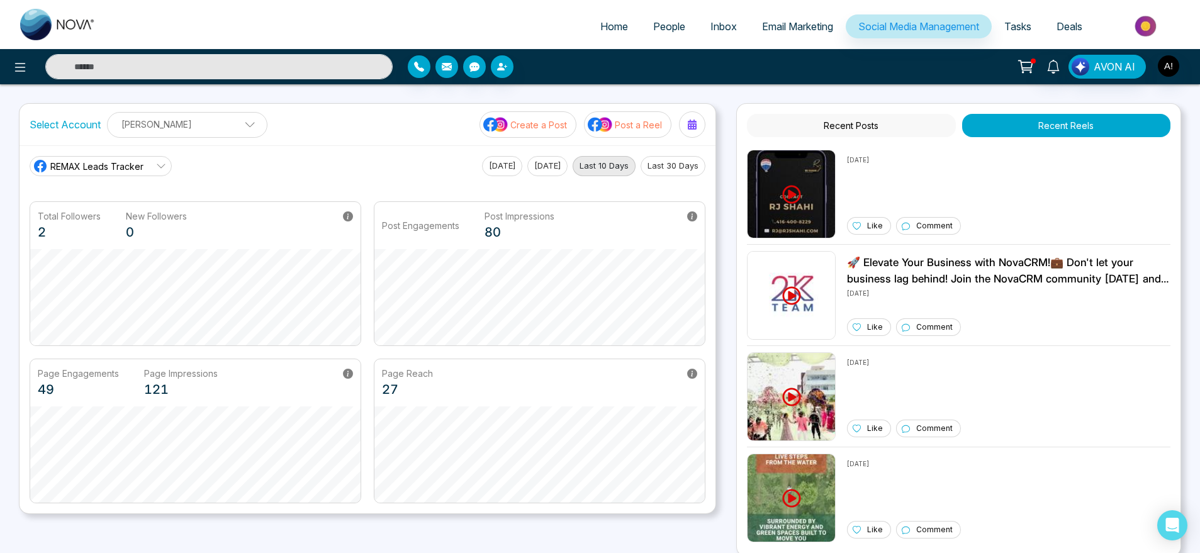
click at [859, 121] on button "Recent Posts" at bounding box center [851, 125] width 208 height 23
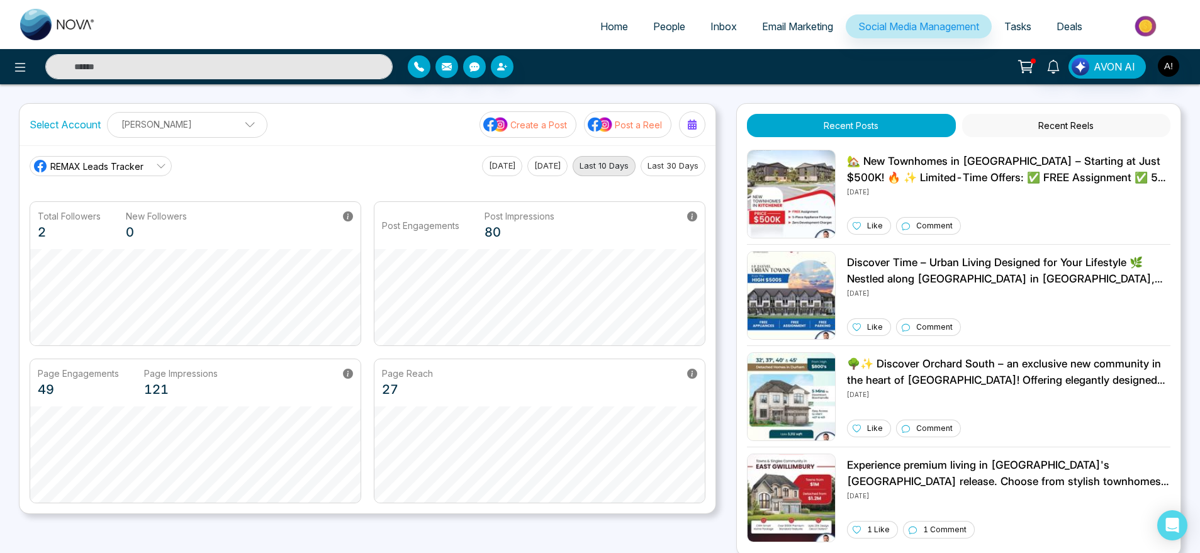
click at [1062, 127] on button "Recent Reels" at bounding box center [1066, 125] width 208 height 23
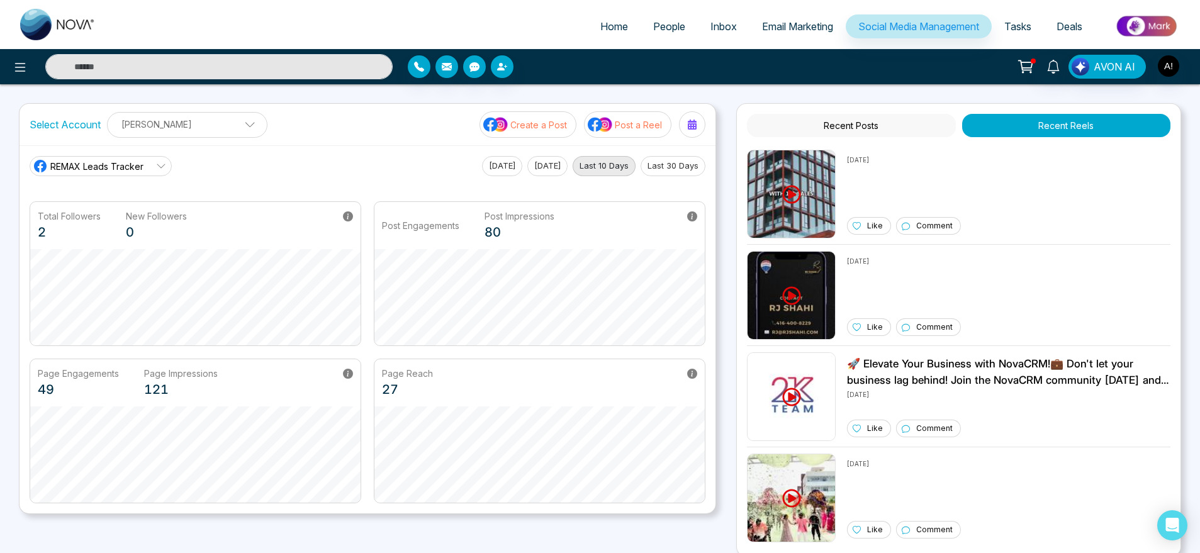
click at [376, 135] on div "Select Account [PERSON_NAME] [PERSON_NAME] Add Social Accounts Create a Post Po…" at bounding box center [368, 125] width 696 height 42
click at [102, 169] on span "REMAX Leads Tracker" at bounding box center [96, 166] width 93 height 13
click at [108, 224] on span "Robotics" at bounding box center [110, 223] width 106 height 14
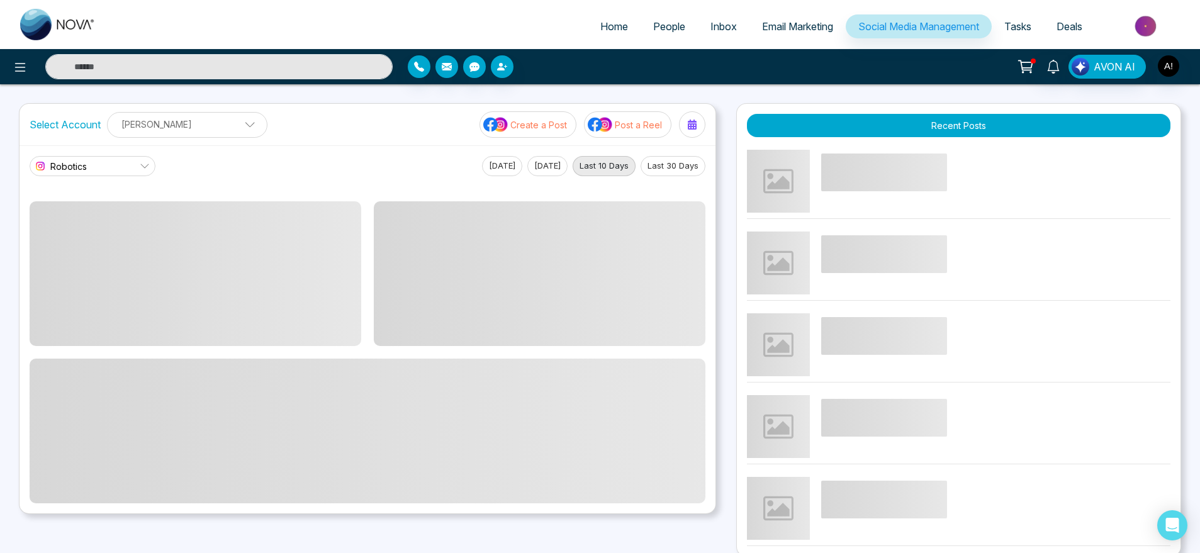
click at [118, 175] on link "Robotics" at bounding box center [93, 166] width 126 height 20
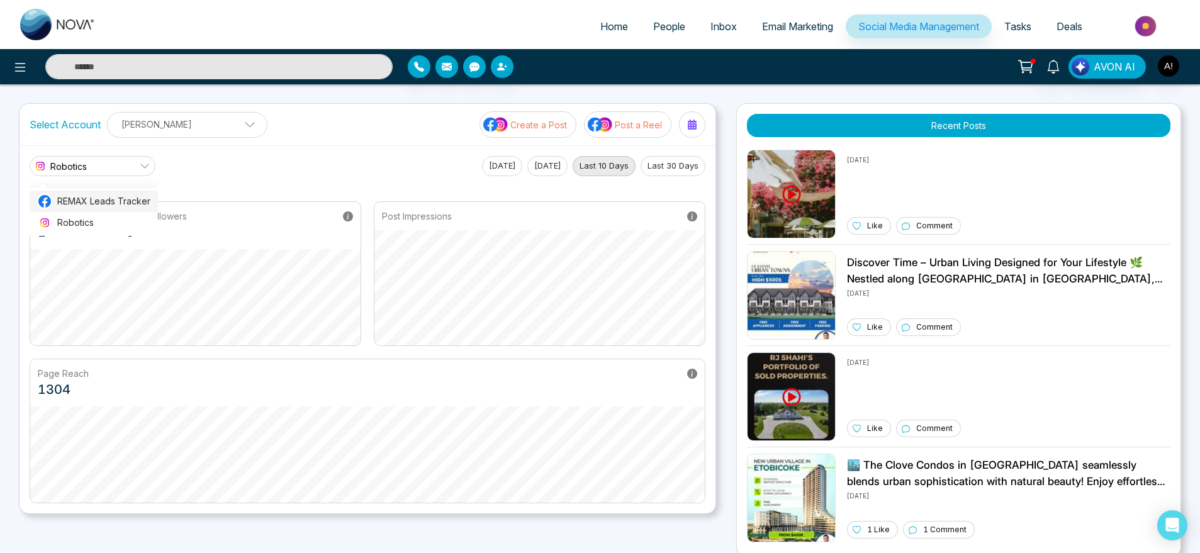
click at [118, 194] on span "REMAX Leads Tracker" at bounding box center [103, 201] width 93 height 14
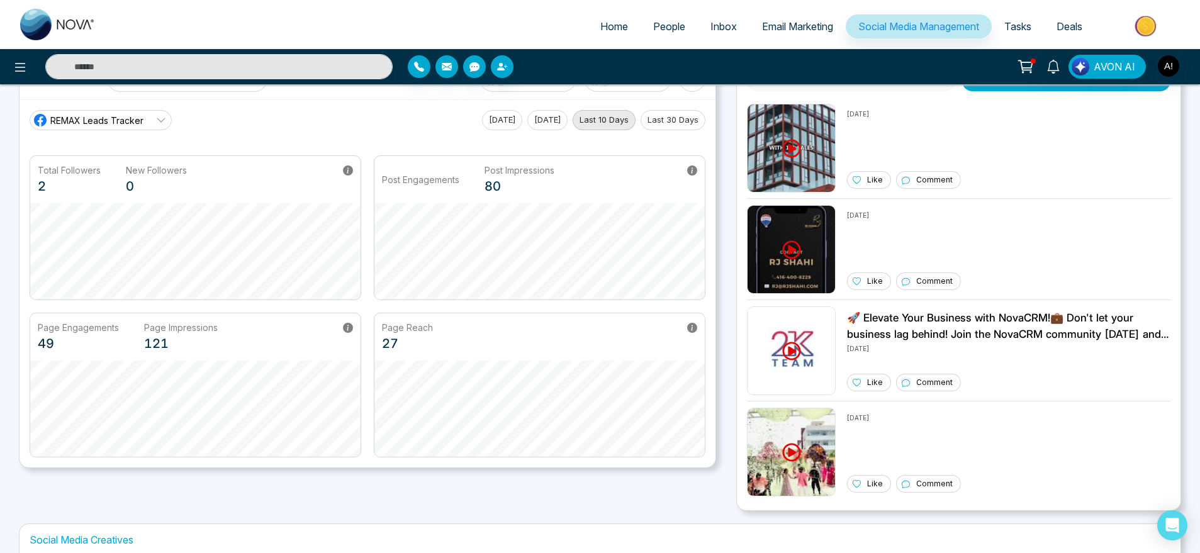
scroll to position [45, 0]
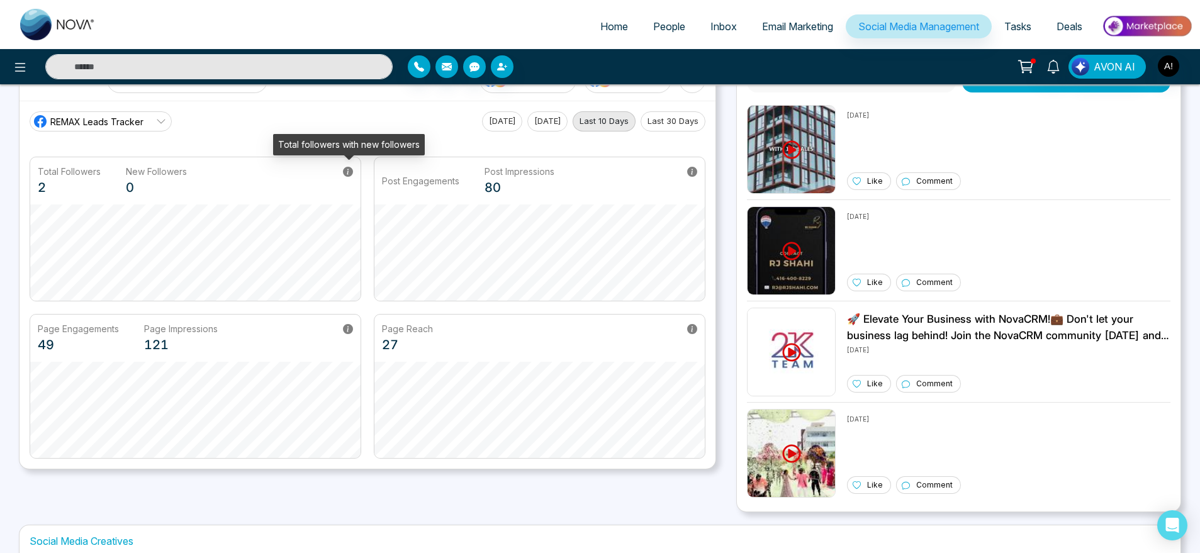
click at [351, 173] on icon at bounding box center [348, 172] width 10 height 10
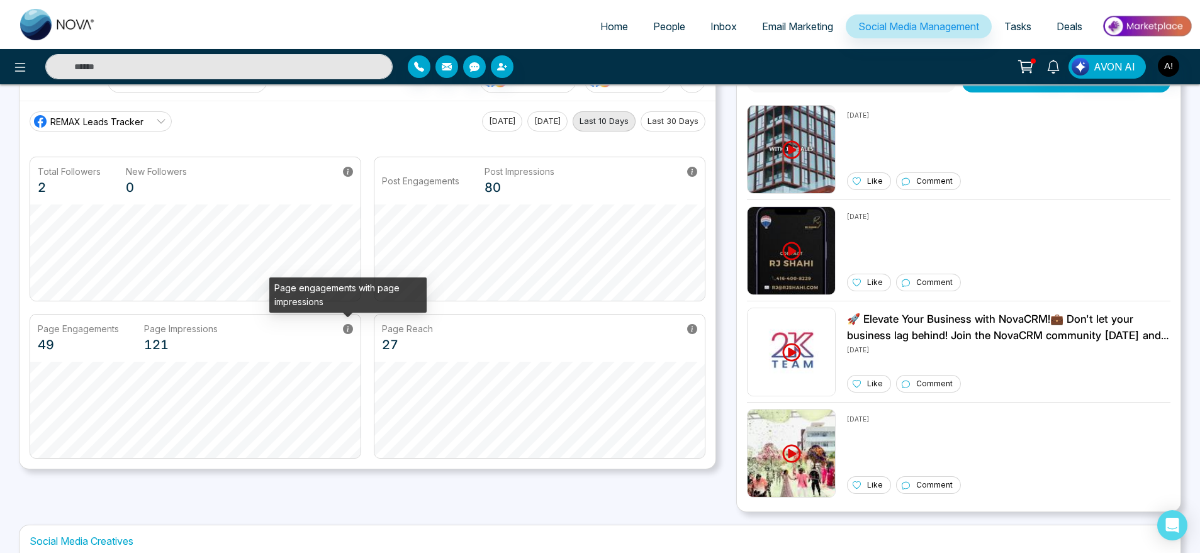
click at [351, 331] on icon at bounding box center [348, 329] width 10 height 10
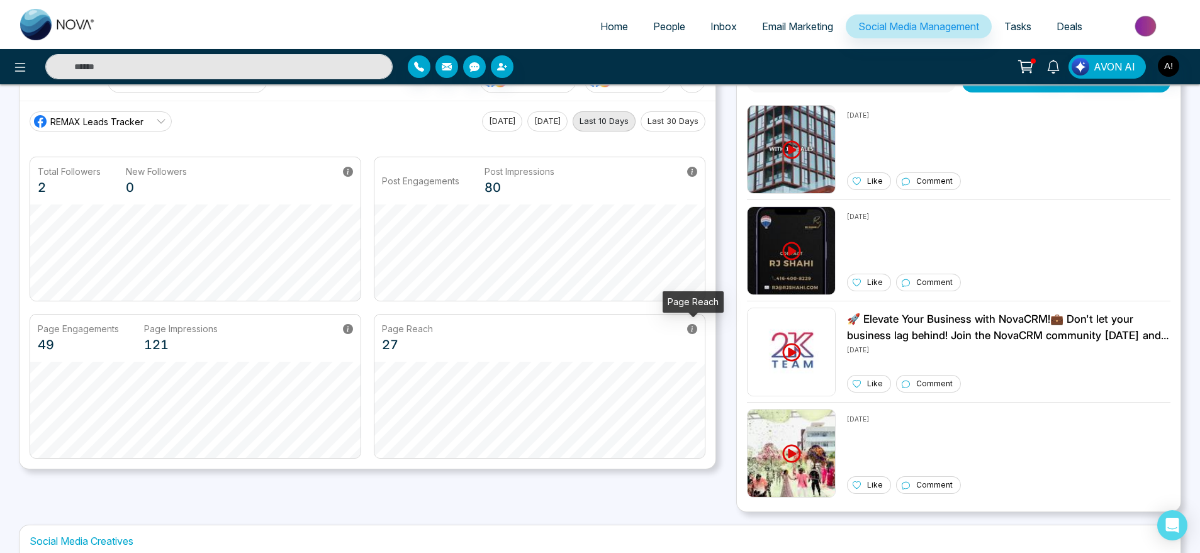
click at [695, 333] on icon at bounding box center [692, 329] width 10 height 10
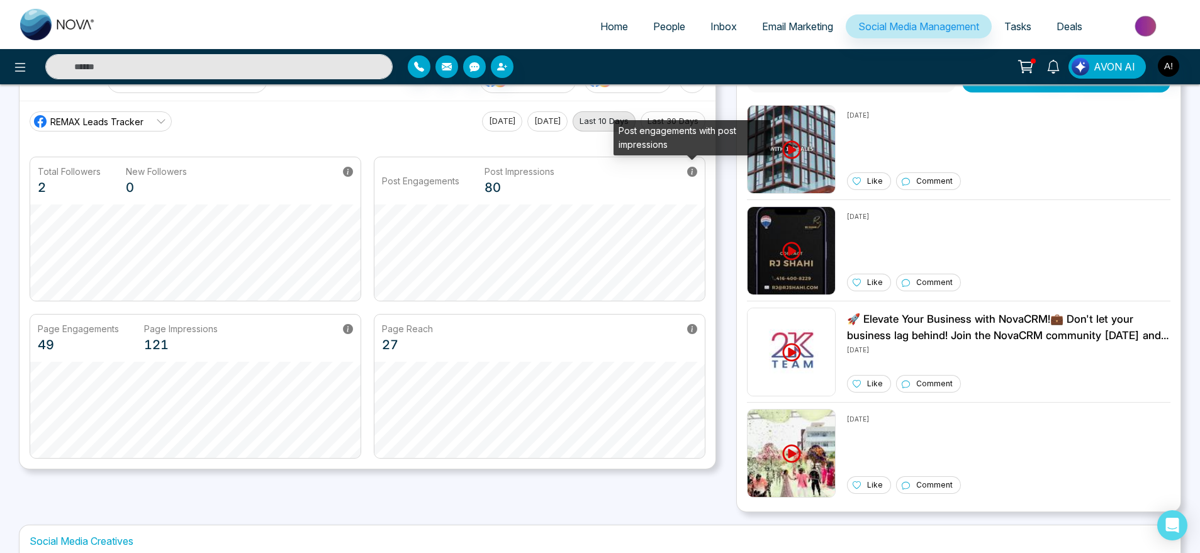
click at [695, 171] on icon at bounding box center [692, 172] width 10 height 10
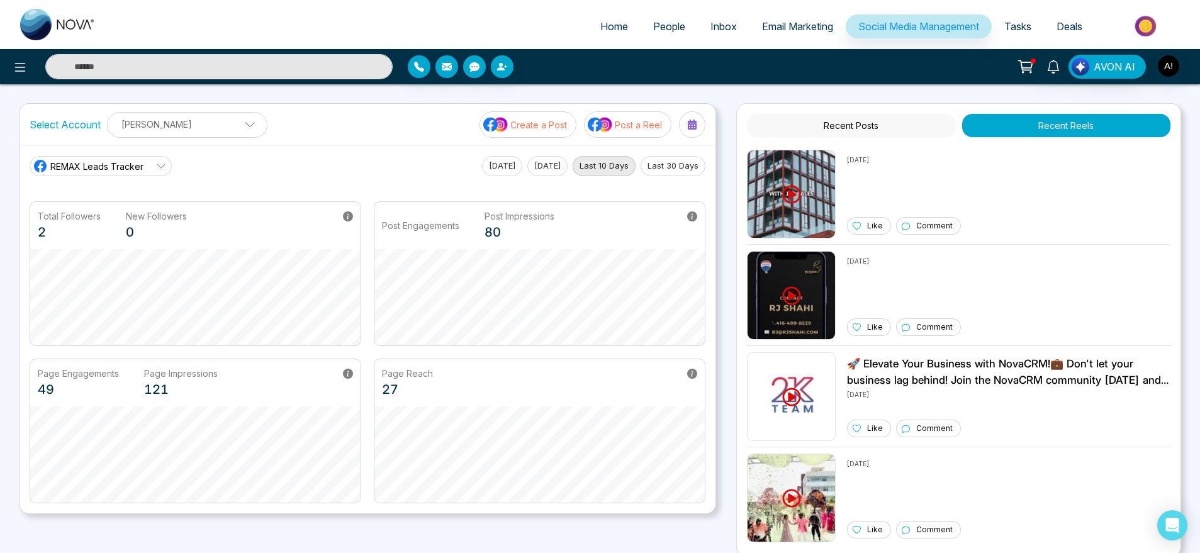
scroll to position [298, 0]
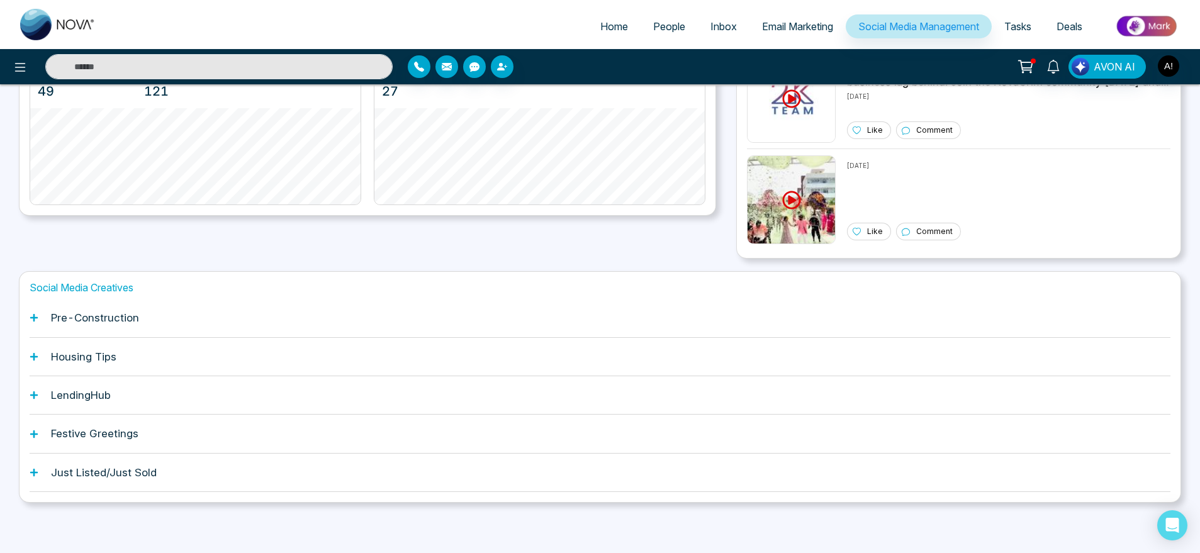
click at [155, 312] on div "Pre-Construction" at bounding box center [600, 318] width 1141 height 38
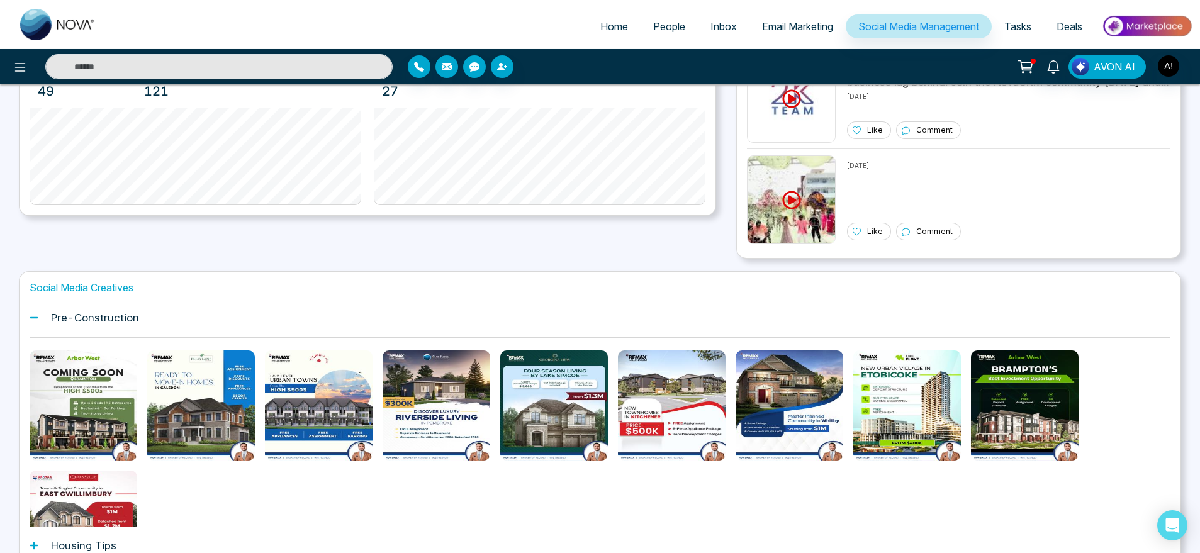
click at [146, 313] on div "Pre-Construction" at bounding box center [600, 318] width 1141 height 38
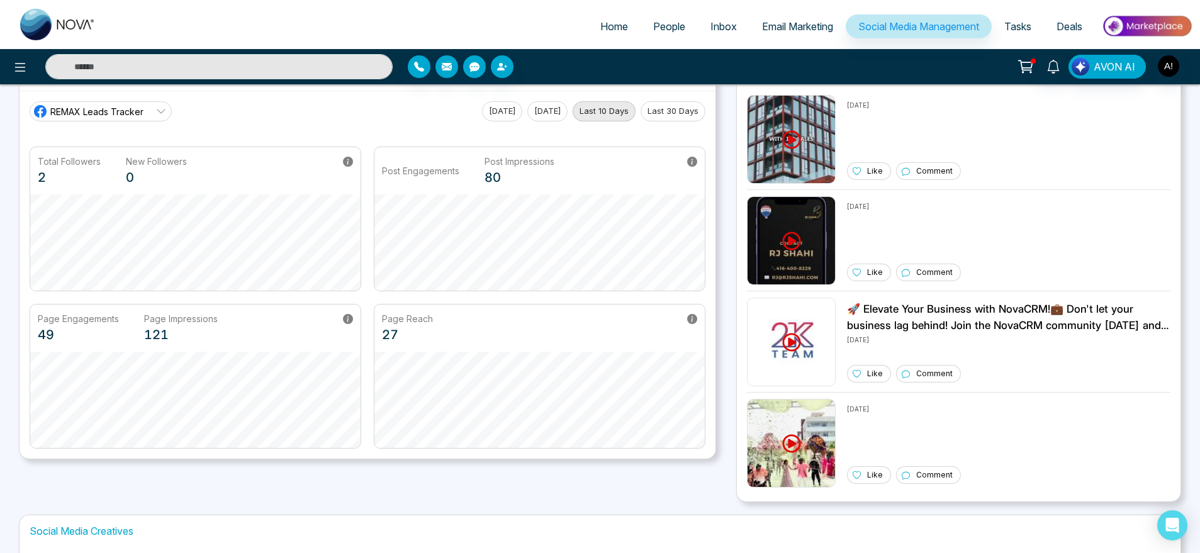
scroll to position [0, 0]
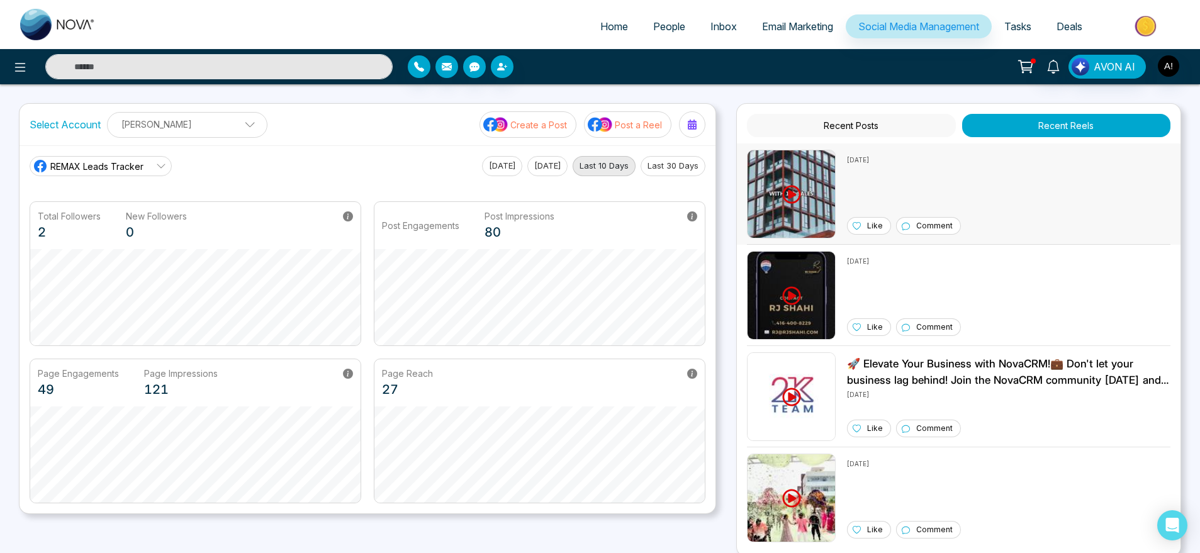
click at [899, 171] on div "[DATE] Like Comment" at bounding box center [904, 194] width 114 height 89
click at [126, 174] on link "REMAX Leads Tracker" at bounding box center [101, 166] width 142 height 20
click at [128, 212] on li "Robotics" at bounding box center [101, 222] width 142 height 21
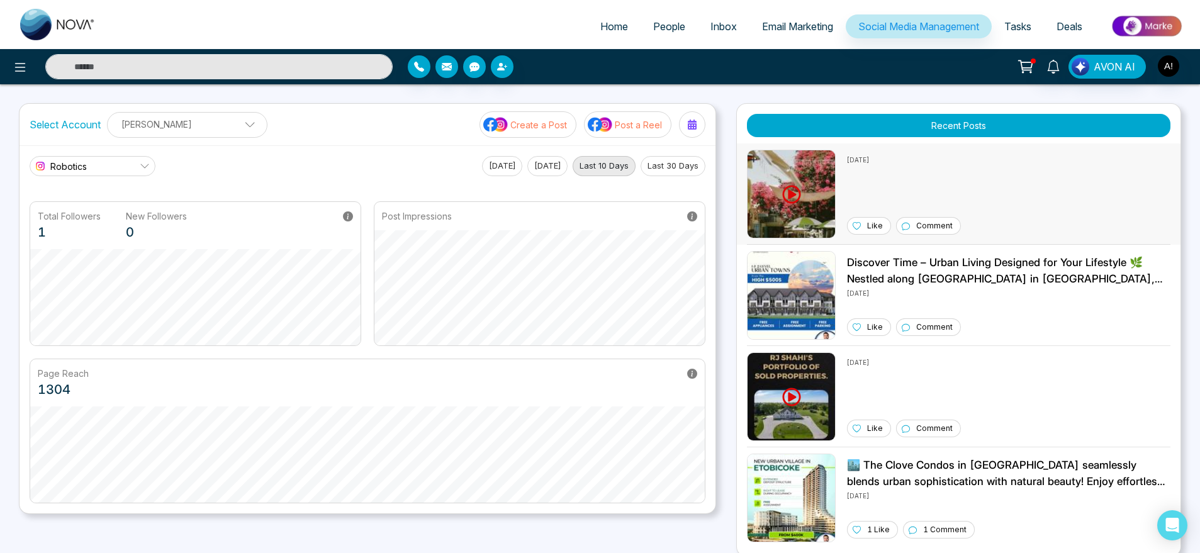
click at [847, 204] on div "[DATE] Like Comment" at bounding box center [904, 194] width 114 height 89
click at [618, 118] on p "Post a Reel" at bounding box center [638, 124] width 47 height 13
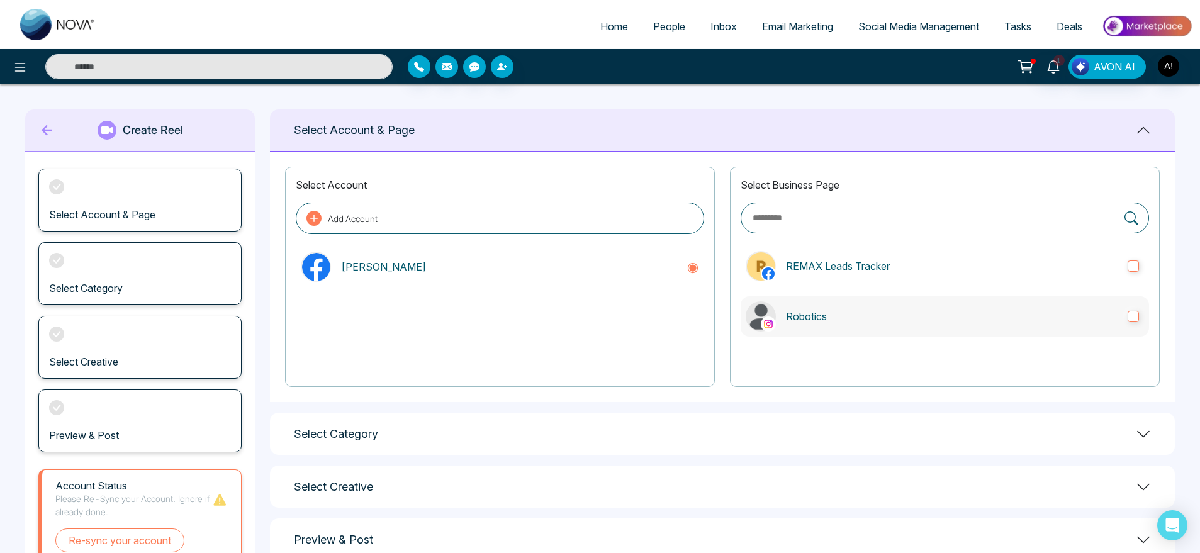
click at [857, 331] on label "Robotics" at bounding box center [945, 316] width 408 height 40
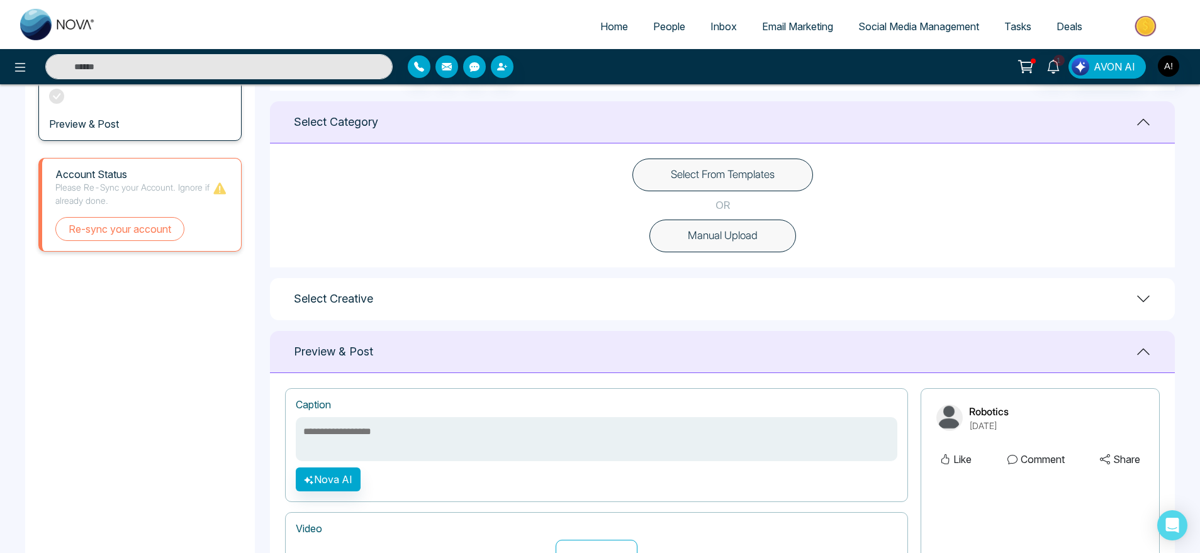
scroll to position [330, 0]
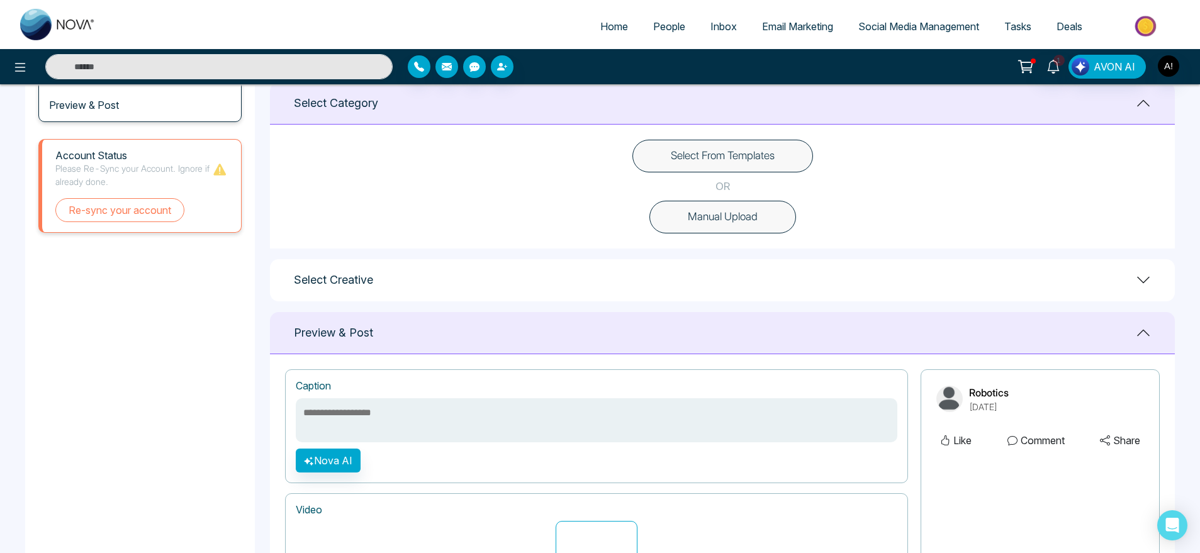
click at [762, 236] on div "Select From Templates OR Manual Upload" at bounding box center [722, 187] width 905 height 124
click at [750, 225] on button "Manual Upload" at bounding box center [723, 217] width 147 height 33
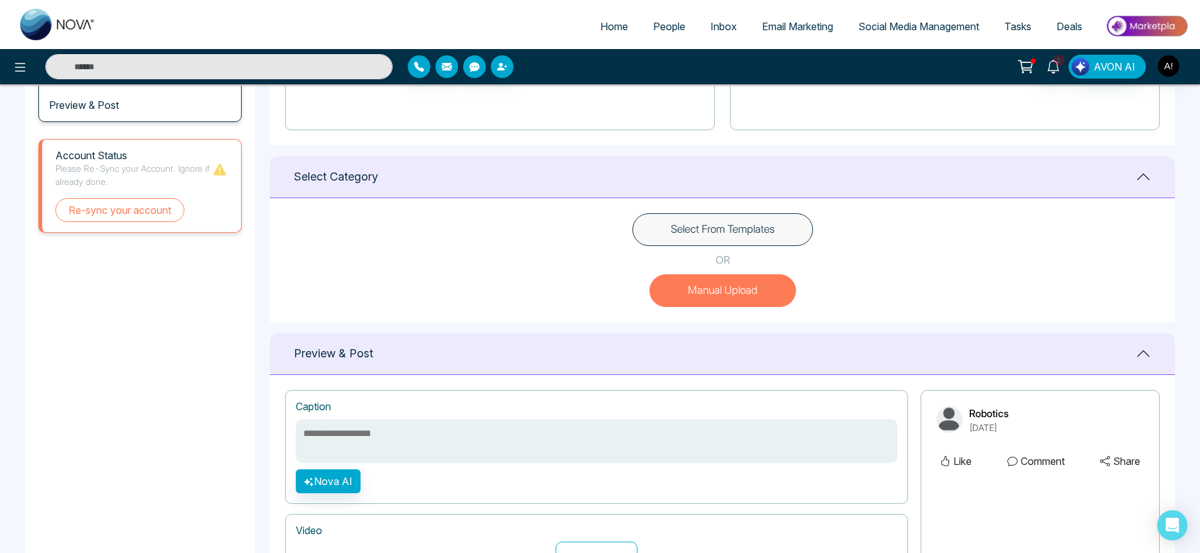
scroll to position [412, 0]
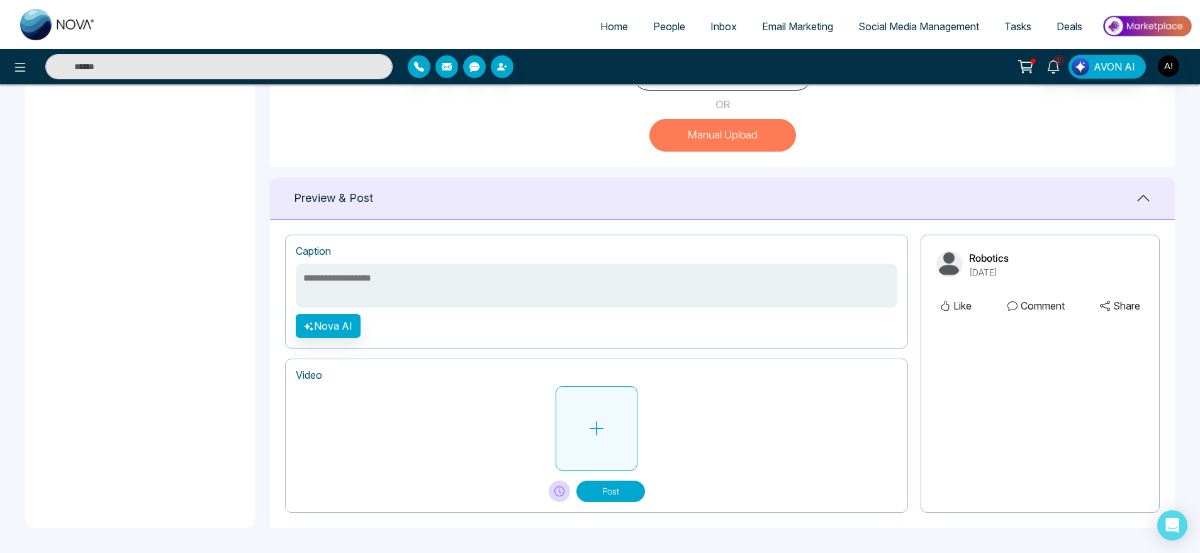
click at [599, 432] on icon at bounding box center [596, 428] width 19 height 19
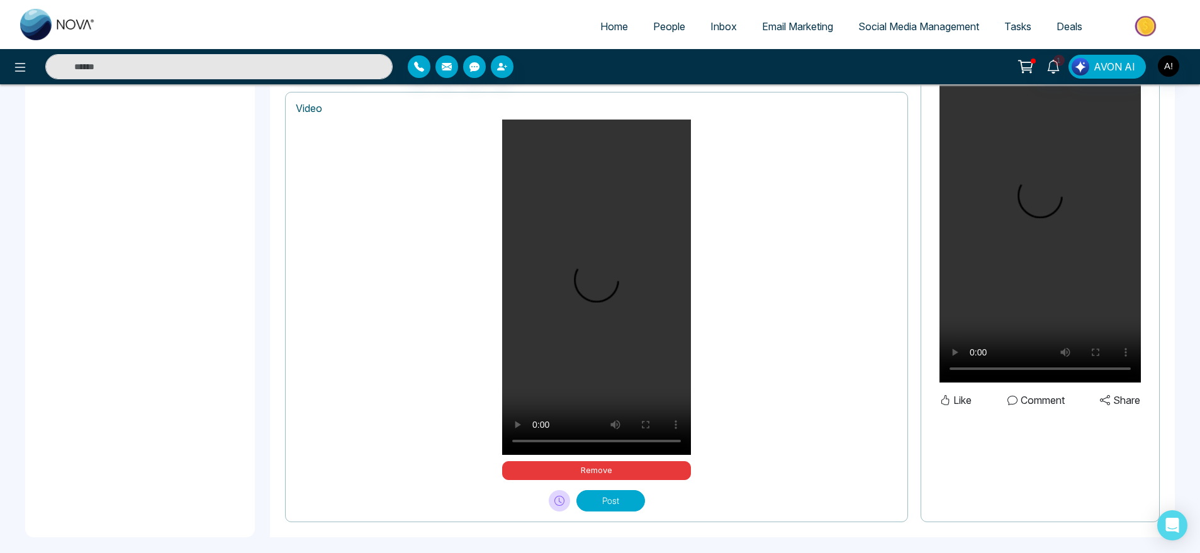
scroll to position [689, 0]
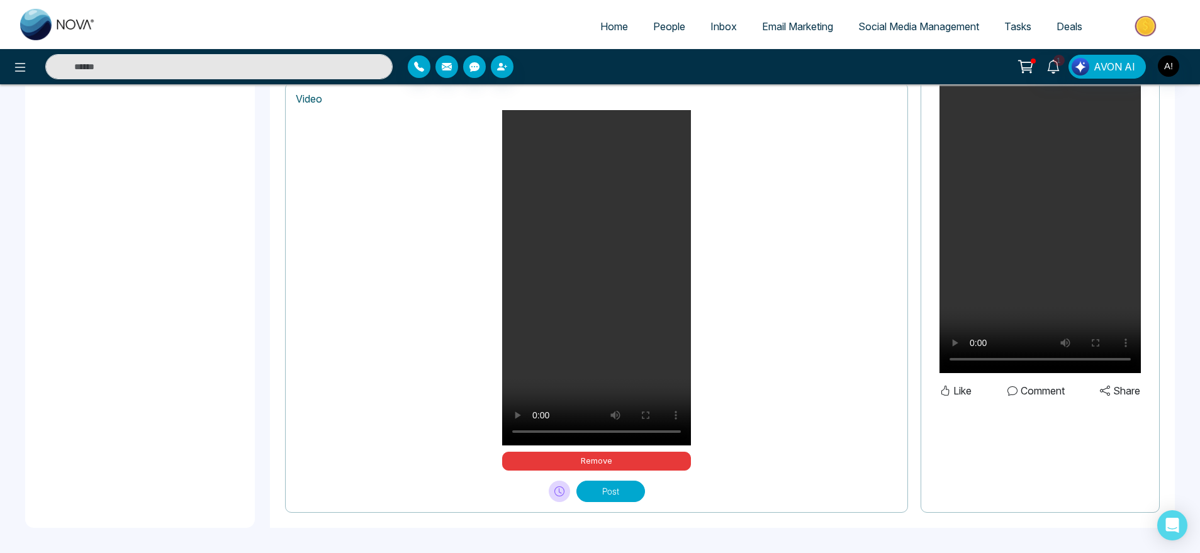
click at [616, 490] on button "Post" at bounding box center [611, 491] width 69 height 21
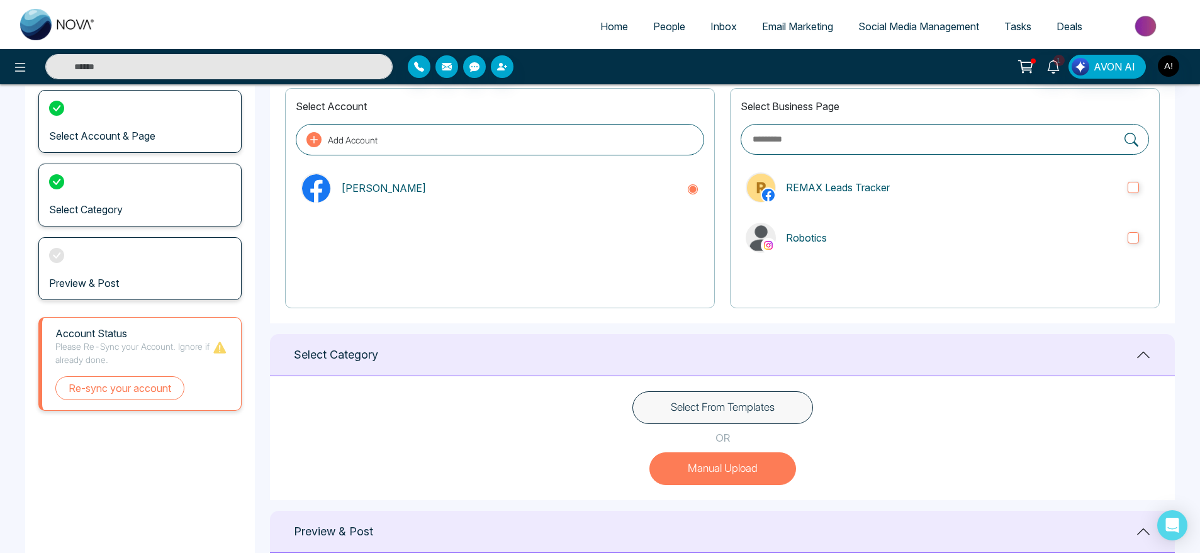
scroll to position [0, 0]
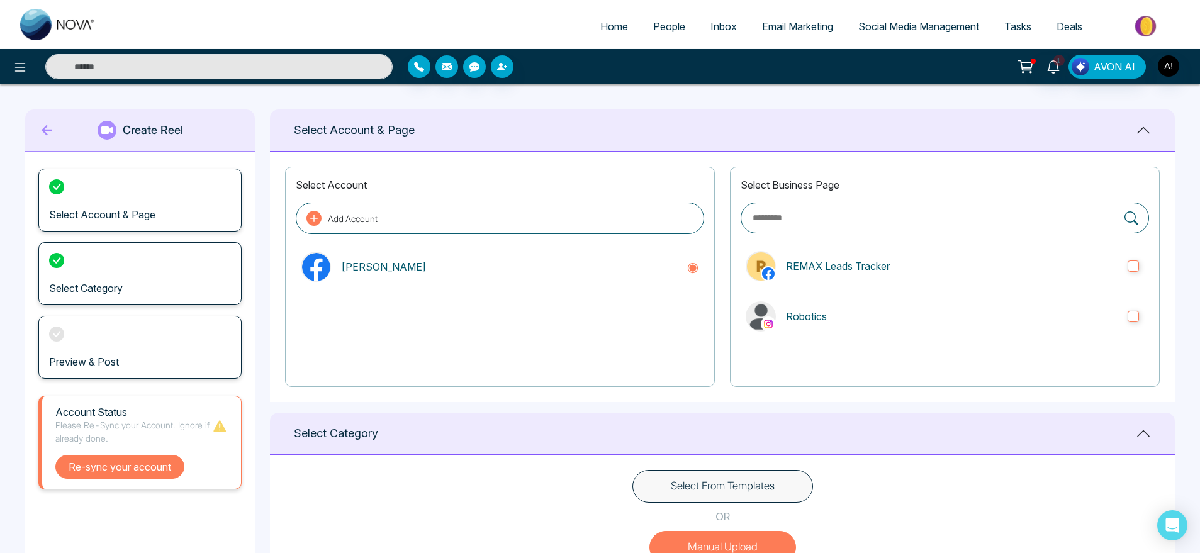
click at [146, 469] on button "Re-sync your account" at bounding box center [119, 467] width 129 height 24
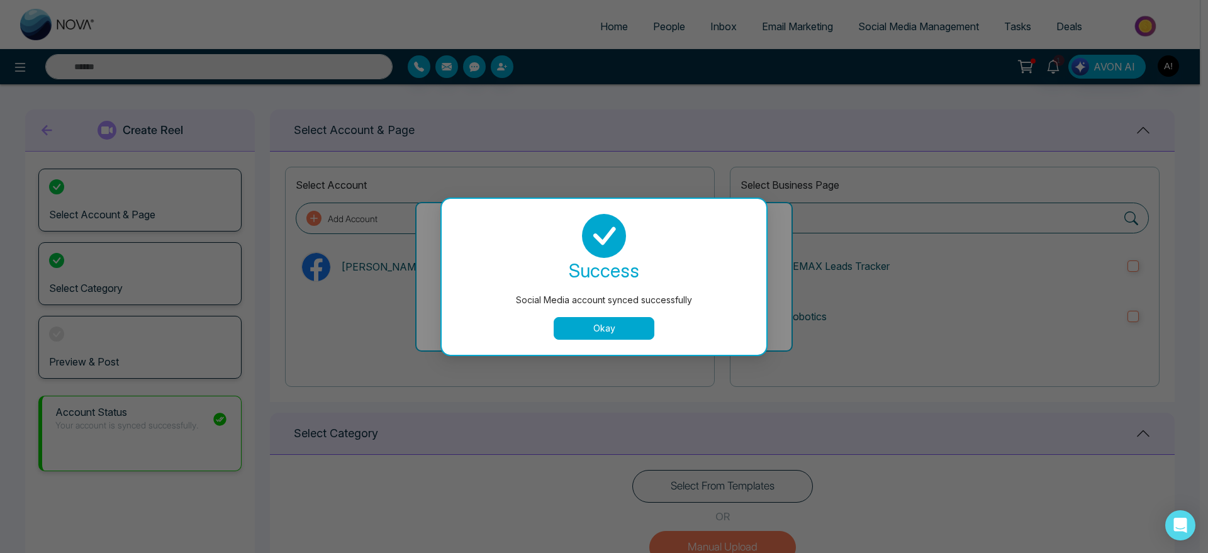
click at [599, 329] on button "Okay" at bounding box center [604, 328] width 101 height 23
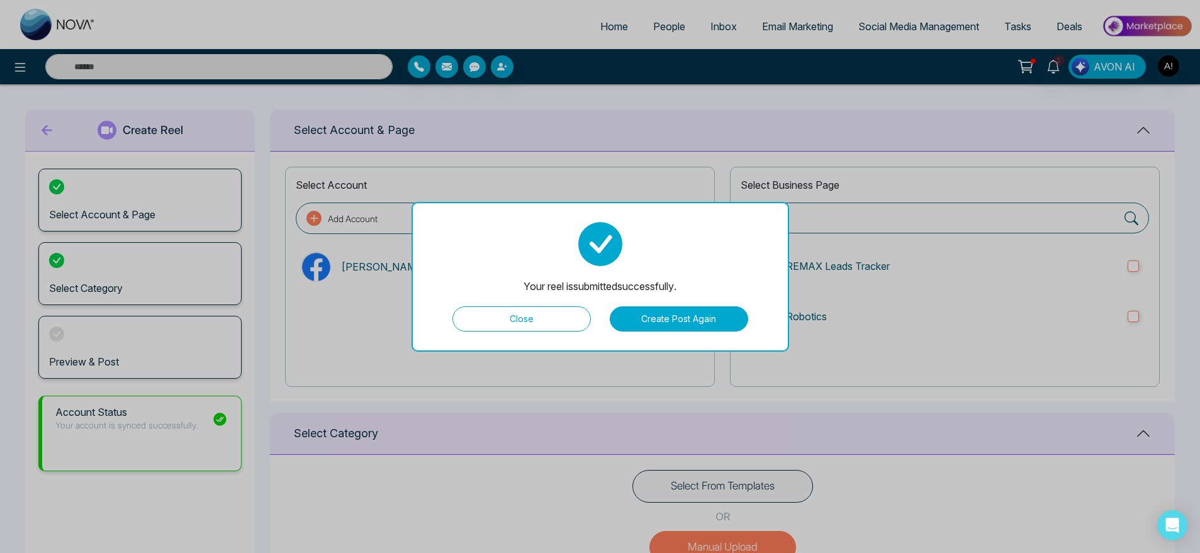
click at [505, 326] on button "Close" at bounding box center [522, 319] width 138 height 25
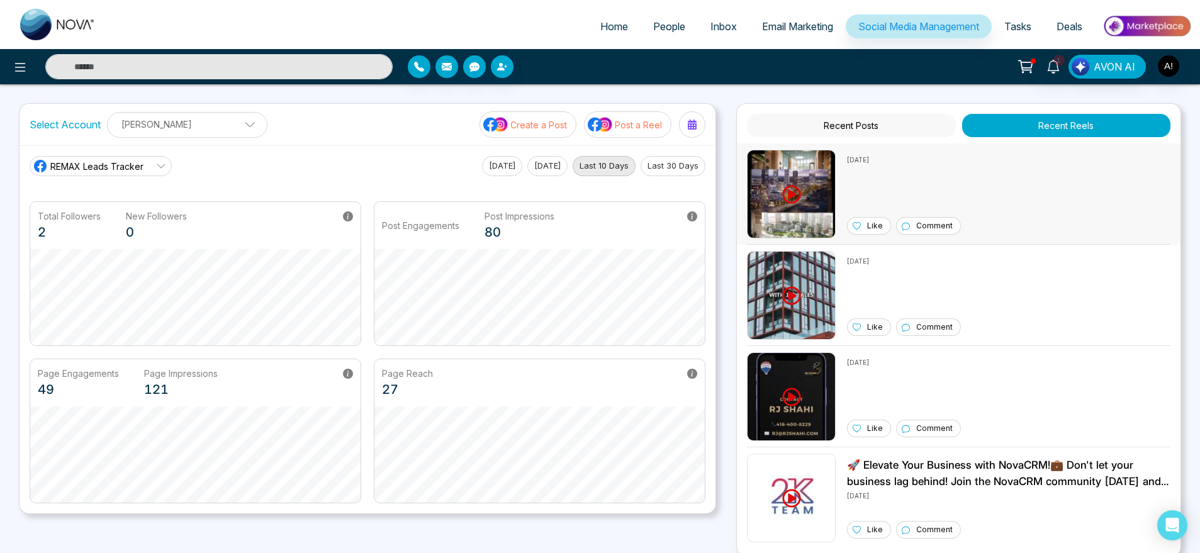
click at [835, 187] on img at bounding box center [791, 194] width 89 height 89
click at [552, 123] on p "Create a Post" at bounding box center [538, 124] width 57 height 13
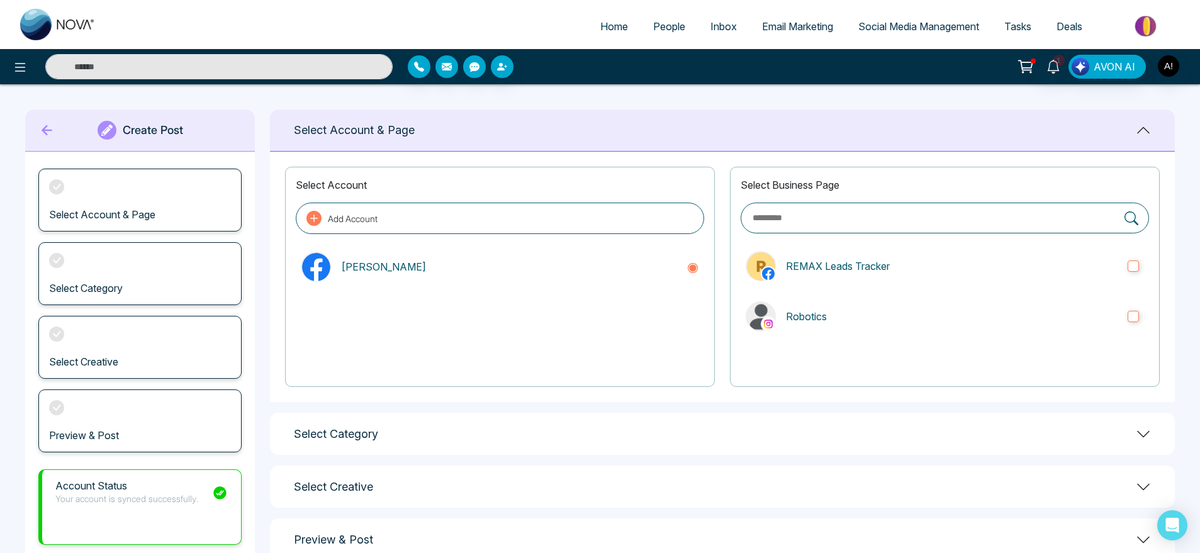
click at [45, 133] on icon at bounding box center [47, 130] width 11 height 11
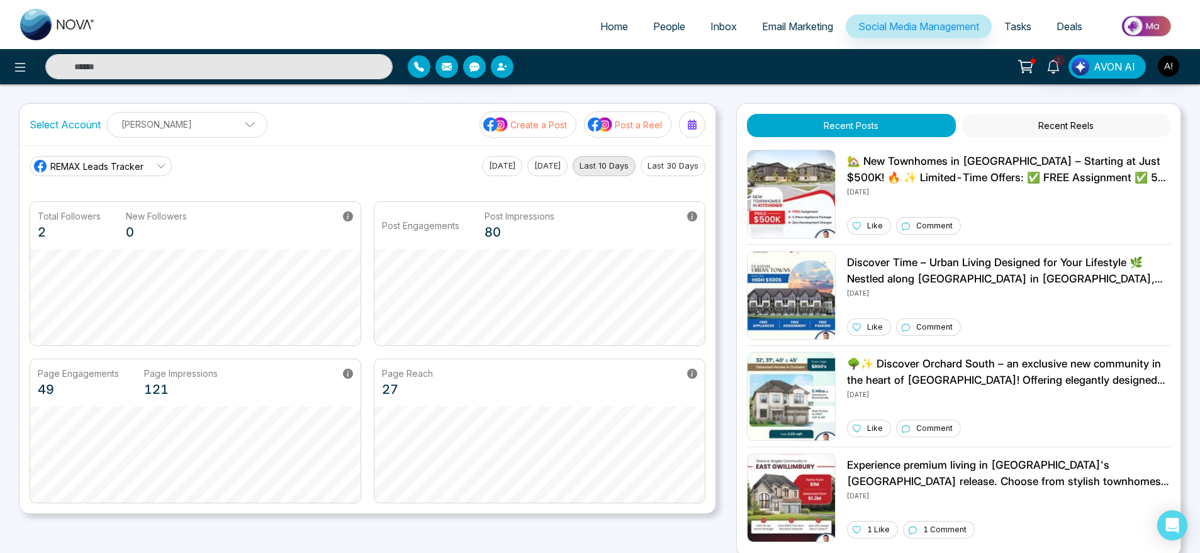
click at [1023, 29] on span "Tasks" at bounding box center [1017, 26] width 27 height 13
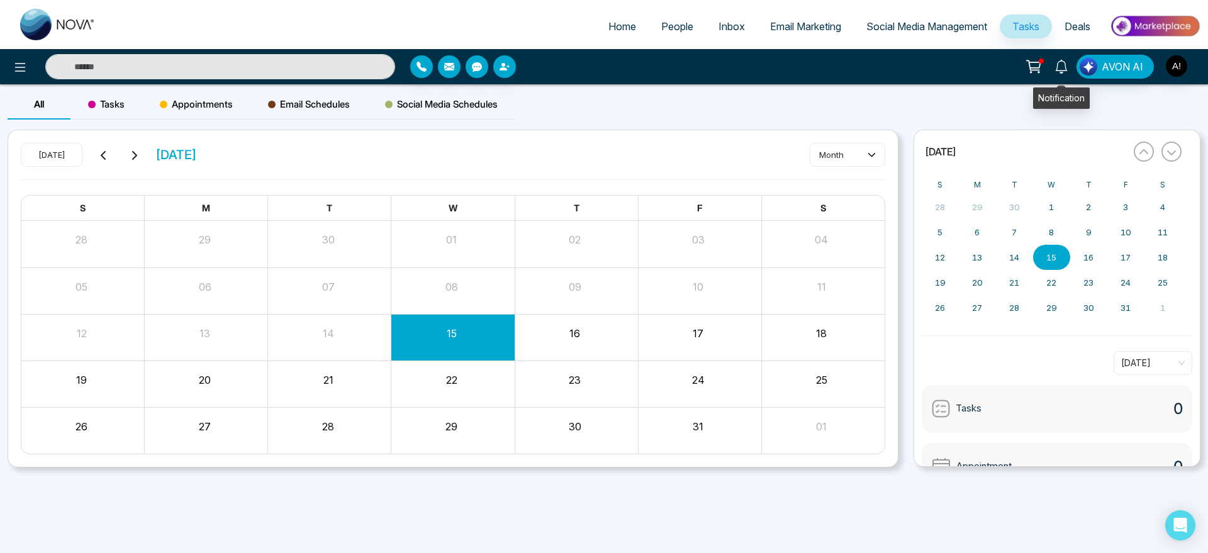
click at [1060, 70] on icon at bounding box center [1062, 67] width 14 height 14
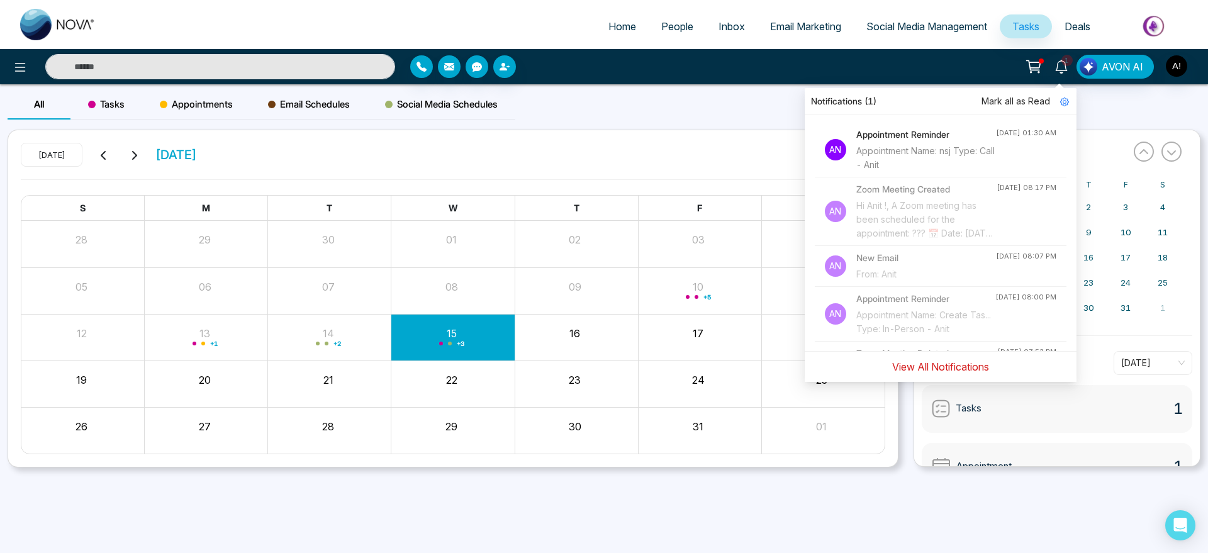
click at [914, 368] on button "View All Notifications" at bounding box center [940, 367] width 113 height 24
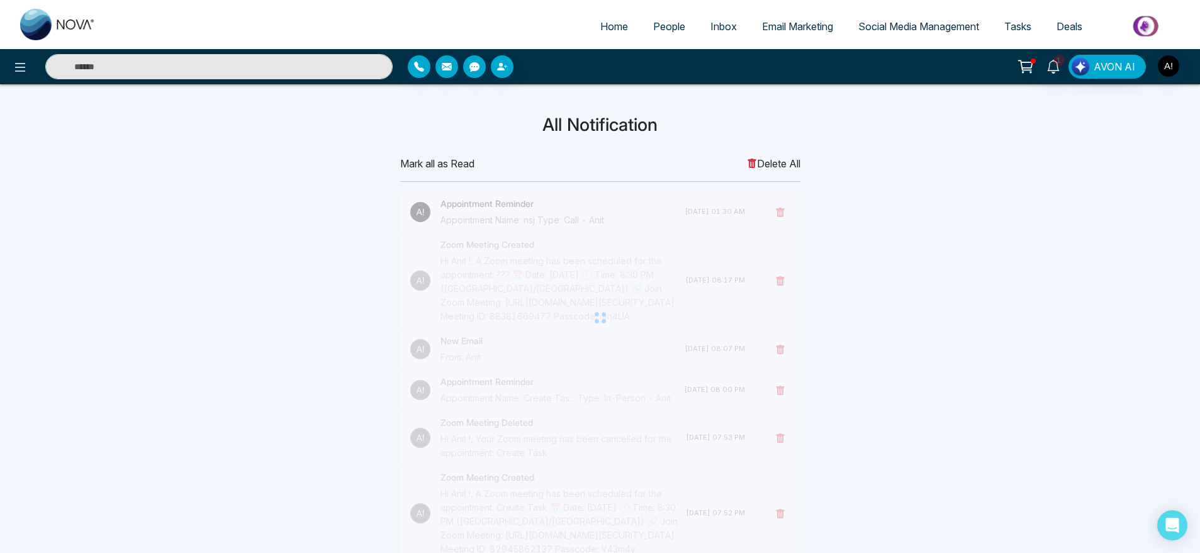
click at [614, 21] on span "Home" at bounding box center [614, 26] width 28 height 13
select select "*"
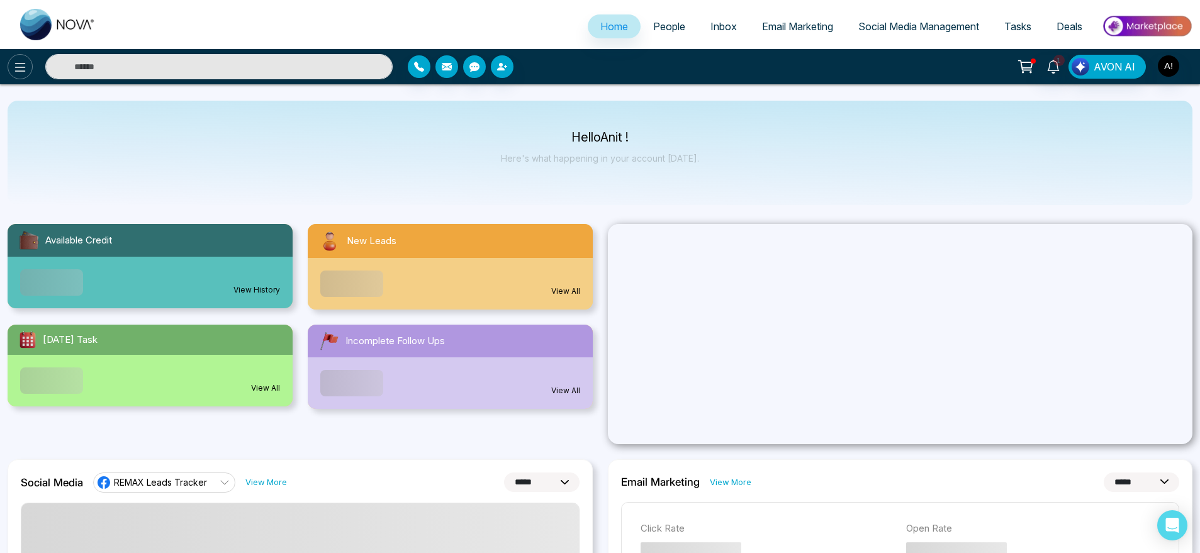
click at [12, 67] on button at bounding box center [20, 66] width 25 height 25
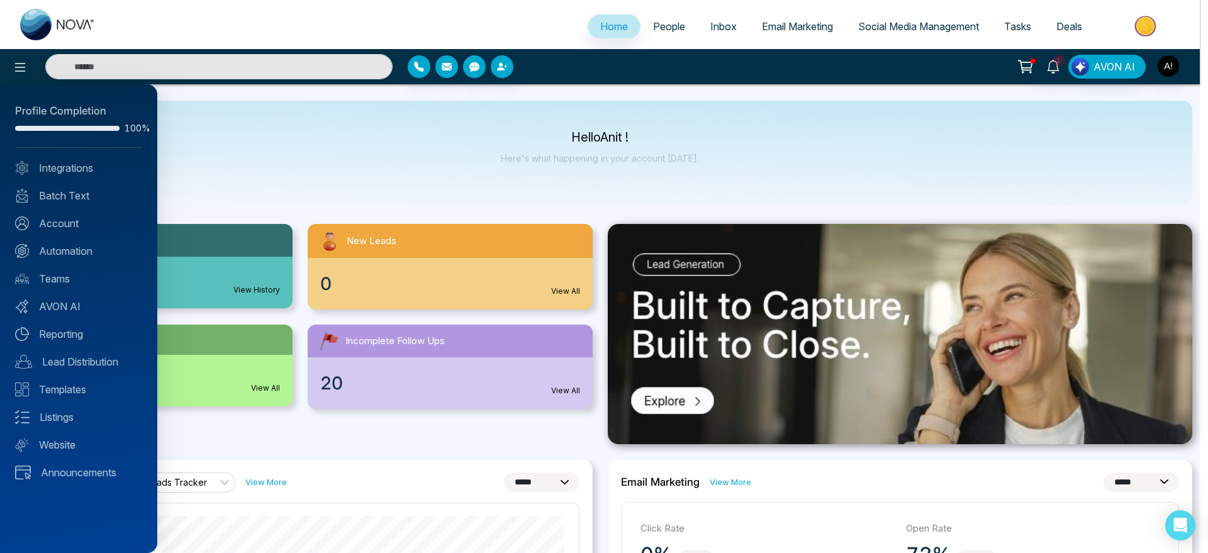
click at [325, 299] on div at bounding box center [604, 276] width 1208 height 553
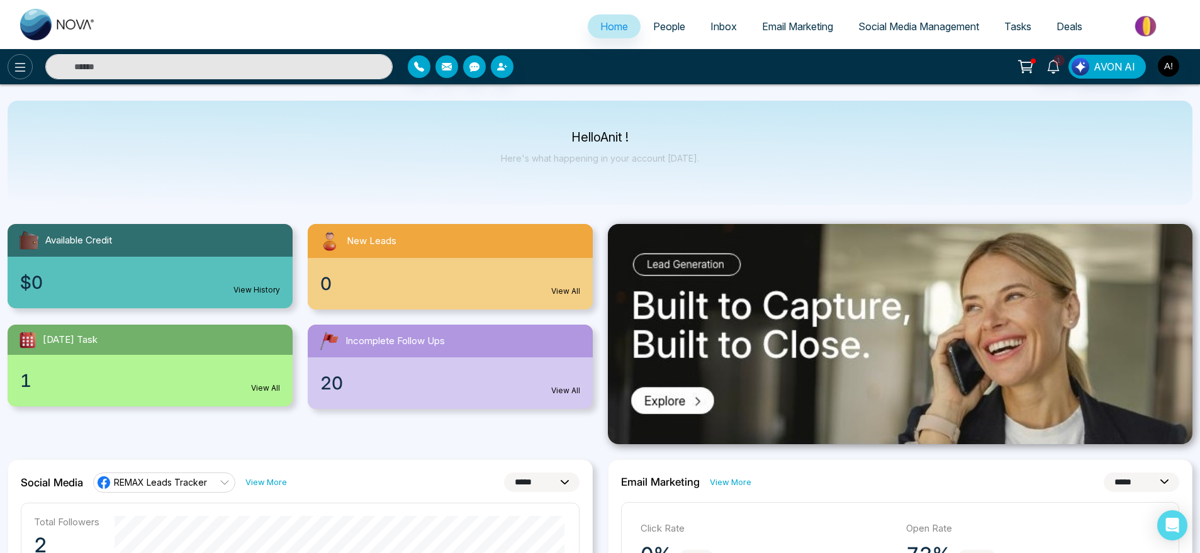
click at [16, 65] on icon at bounding box center [20, 67] width 15 height 15
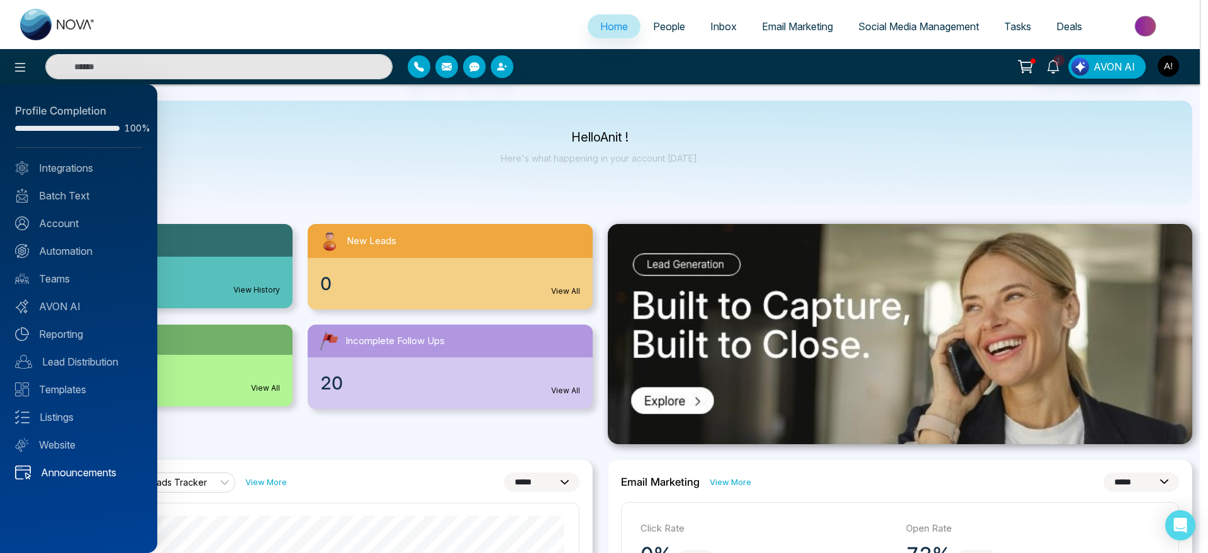
click at [69, 466] on link "Announcements" at bounding box center [78, 472] width 127 height 15
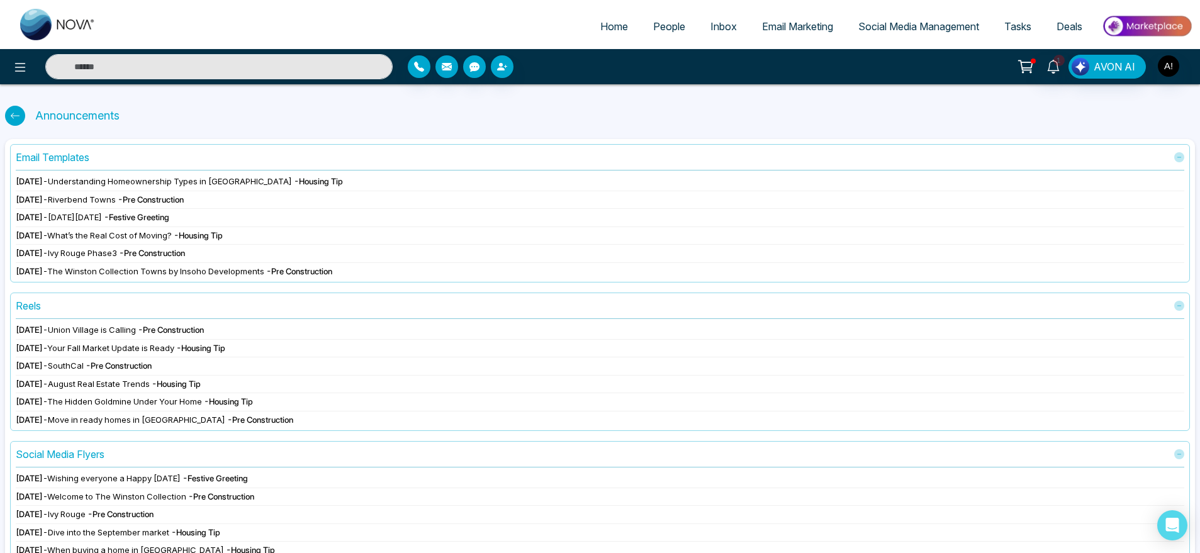
click at [12, 106] on div at bounding box center [15, 116] width 20 height 20
select select "*"
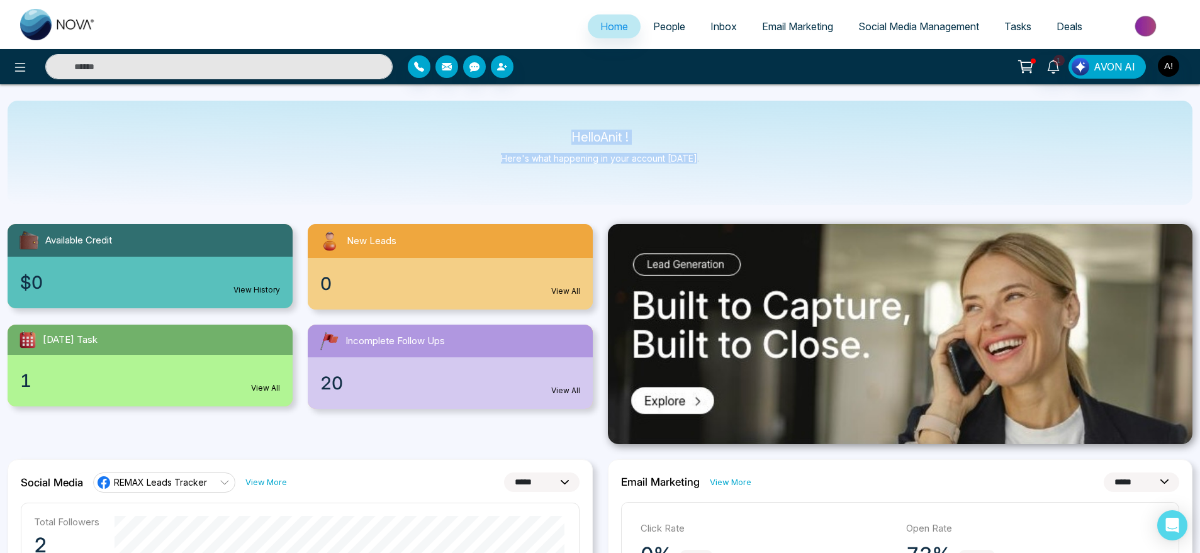
drag, startPoint x: 558, startPoint y: 128, endPoint x: 705, endPoint y: 162, distance: 151.0
click at [705, 162] on div "Hello Anit ! Here's what happening in your account [DATE]." at bounding box center [600, 153] width 1185 height 104
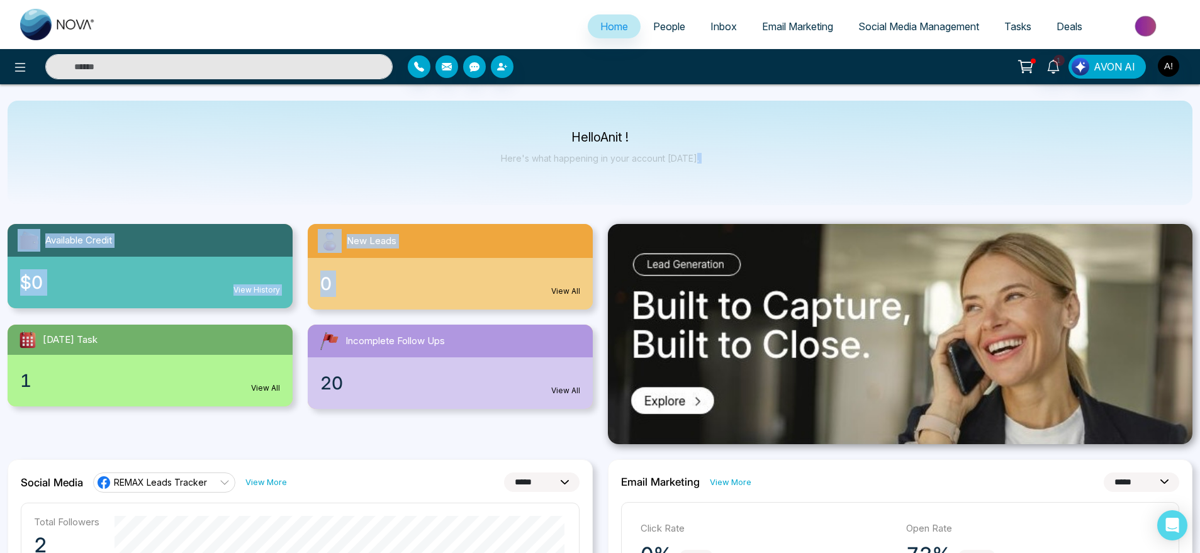
drag, startPoint x: 705, startPoint y: 162, endPoint x: 391, endPoint y: 313, distance: 347.9
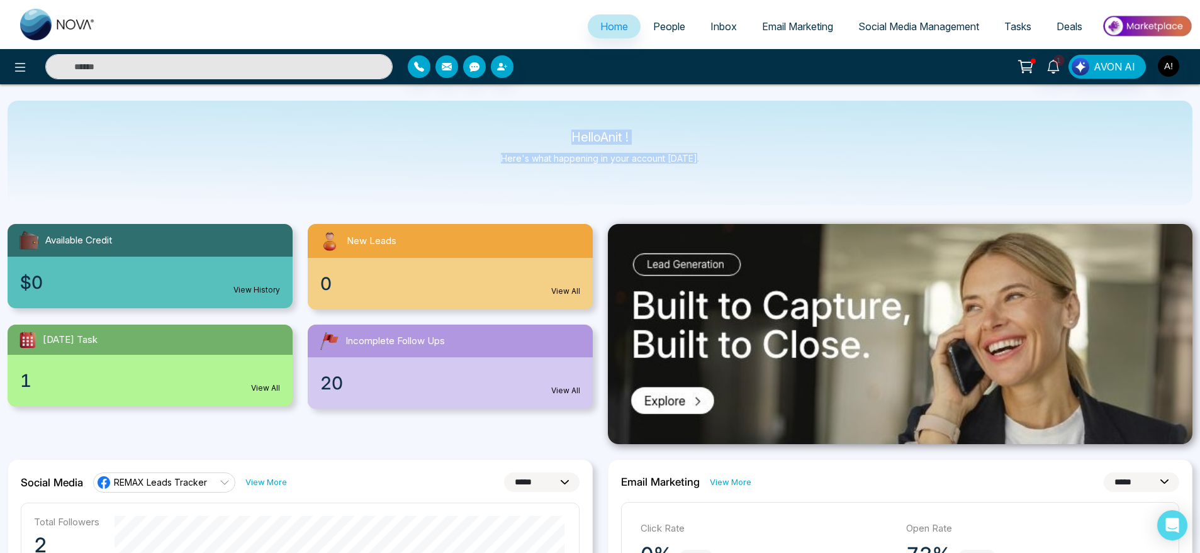
drag, startPoint x: 535, startPoint y: 120, endPoint x: 716, endPoint y: 152, distance: 184.1
click at [716, 152] on div "Hello Anit ! Here's what happening in your account [DATE]." at bounding box center [600, 153] width 1185 height 104
drag, startPoint x: 716, startPoint y: 152, endPoint x: 466, endPoint y: 121, distance: 251.8
click at [466, 121] on div "Hello Anit ! Here's what happening in your account [DATE]." at bounding box center [600, 153] width 1185 height 104
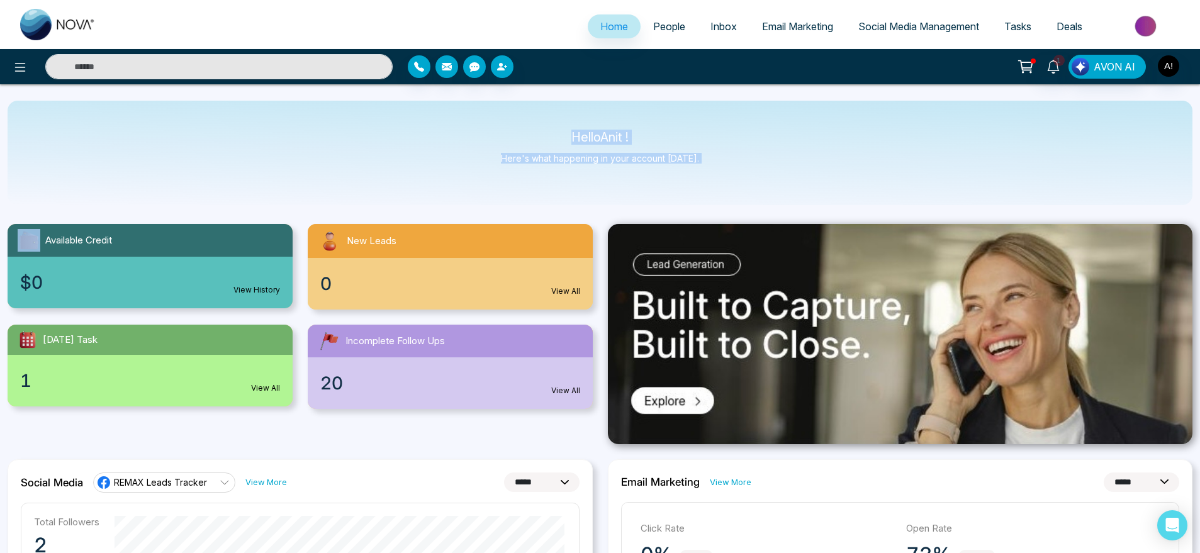
click at [466, 121] on div "Hello Anit ! Here's what happening in your account [DATE]." at bounding box center [600, 153] width 1185 height 104
drag, startPoint x: 582, startPoint y: 124, endPoint x: 569, endPoint y: 121, distance: 13.0
click at [569, 121] on div "Hello Anit ! Here's what happening in your account [DATE]." at bounding box center [600, 153] width 1185 height 104
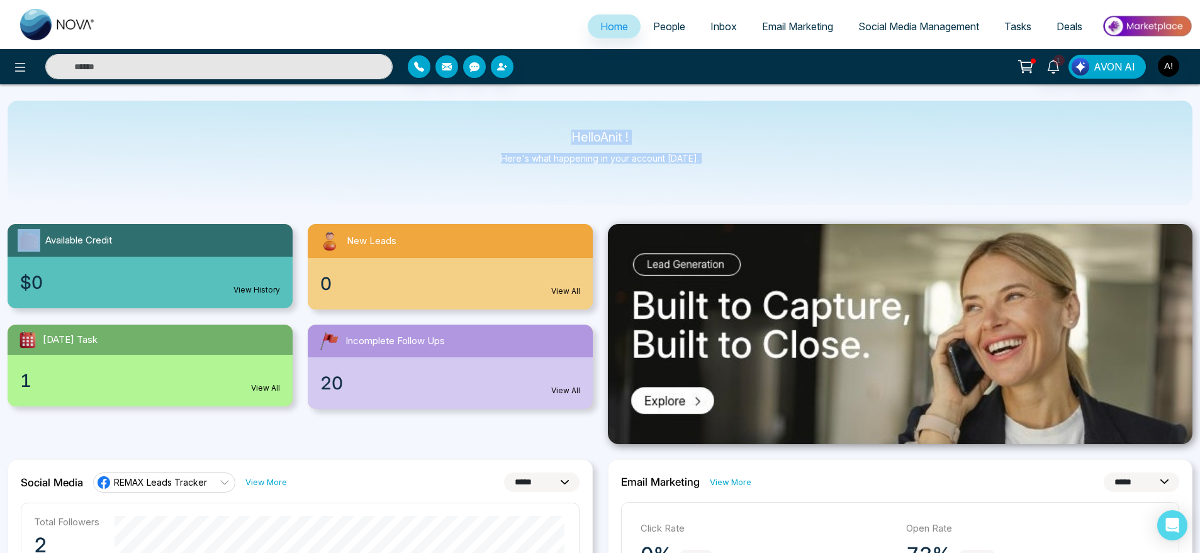
drag, startPoint x: 569, startPoint y: 121, endPoint x: 720, endPoint y: 168, distance: 158.3
click at [720, 168] on div "Hello Anit ! Here's what happening in your account [DATE]." at bounding box center [600, 153] width 1185 height 104
drag, startPoint x: 720, startPoint y: 168, endPoint x: 530, endPoint y: 130, distance: 193.9
click at [530, 130] on div "Hello Anit ! Here's what happening in your account [DATE]." at bounding box center [600, 153] width 1185 height 104
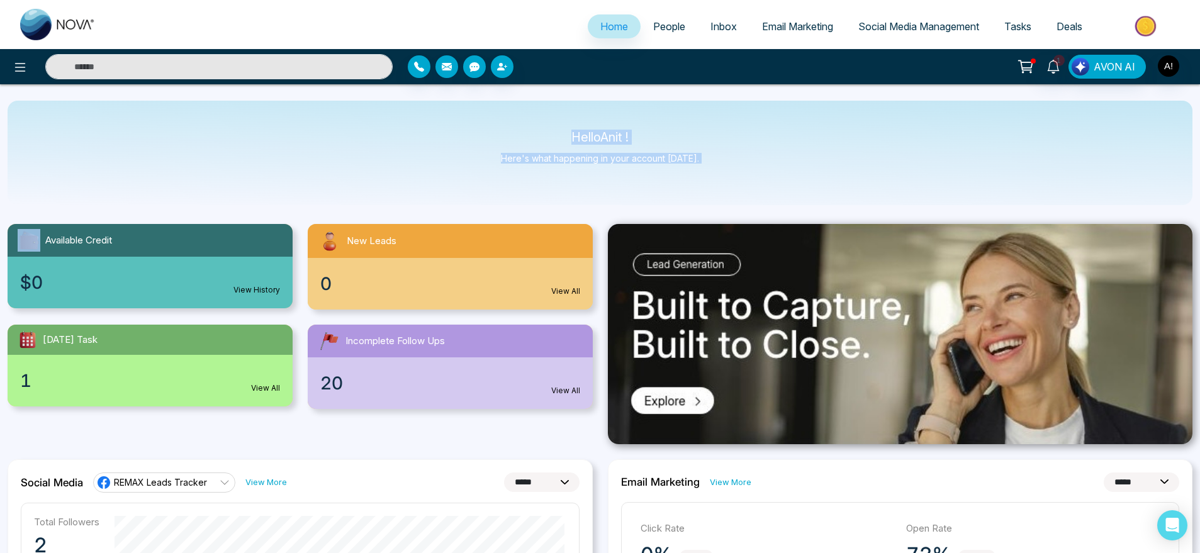
click at [530, 130] on div "Hello Anit ! Here's what happening in your account [DATE]." at bounding box center [600, 153] width 1185 height 104
drag, startPoint x: 530, startPoint y: 130, endPoint x: 728, endPoint y: 189, distance: 206.3
click at [728, 189] on div "Hello Anit ! Here's what happening in your account [DATE]." at bounding box center [600, 153] width 1185 height 104
drag, startPoint x: 728, startPoint y: 189, endPoint x: 509, endPoint y: 140, distance: 223.7
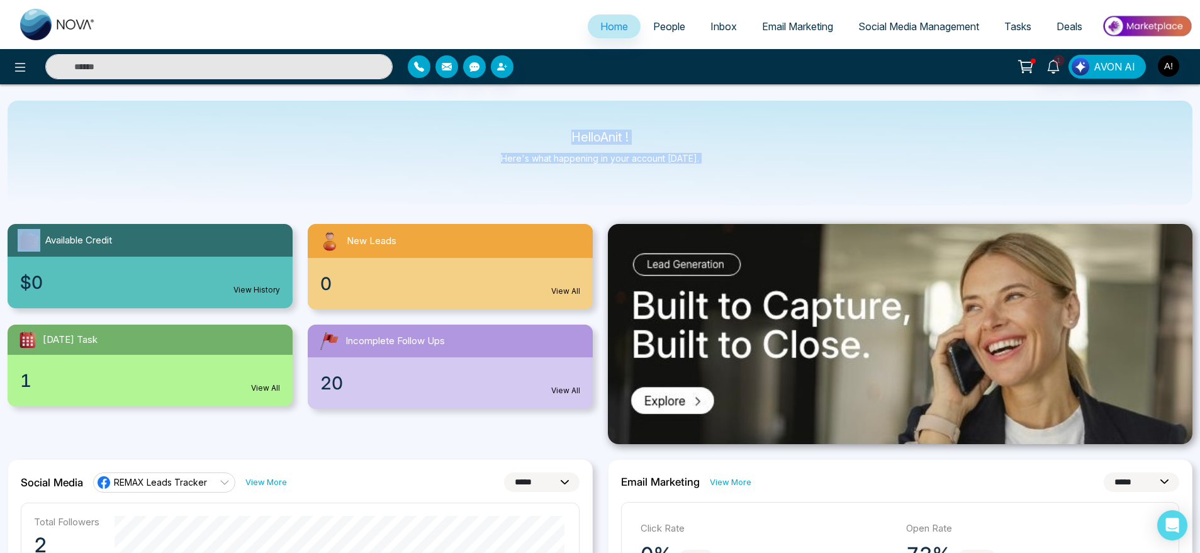
click at [509, 140] on div "Hello Anit ! Here's what happening in your account [DATE]." at bounding box center [600, 153] width 1185 height 104
click at [509, 140] on p "Hello Anit !" at bounding box center [600, 137] width 198 height 11
click at [643, 341] on img at bounding box center [900, 334] width 585 height 220
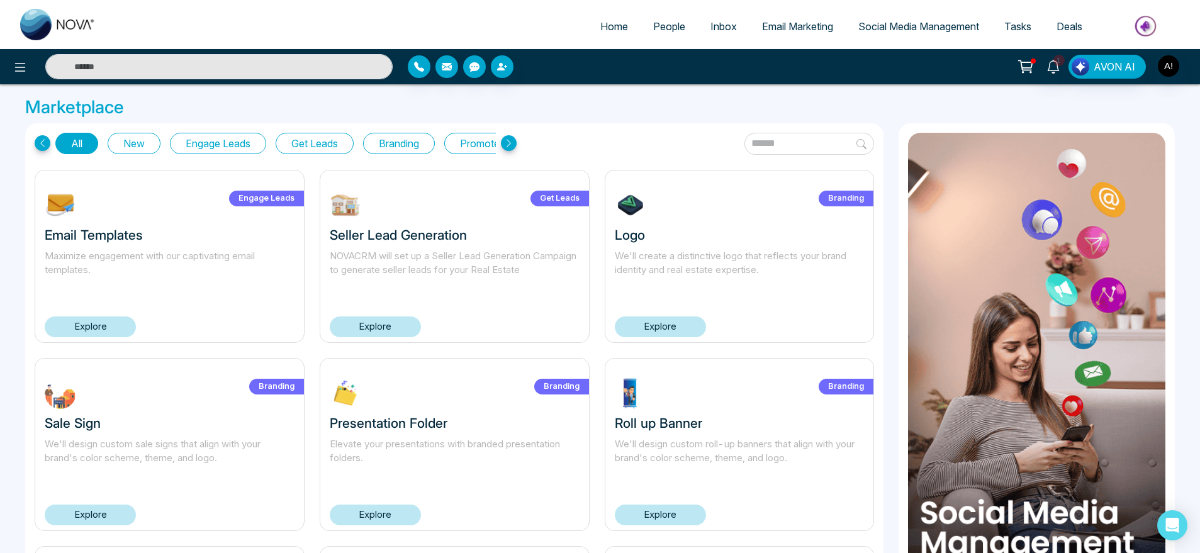
click at [590, 38] on li "Home" at bounding box center [614, 27] width 53 height 26
click at [617, 23] on span "Home" at bounding box center [614, 26] width 28 height 13
select select "*"
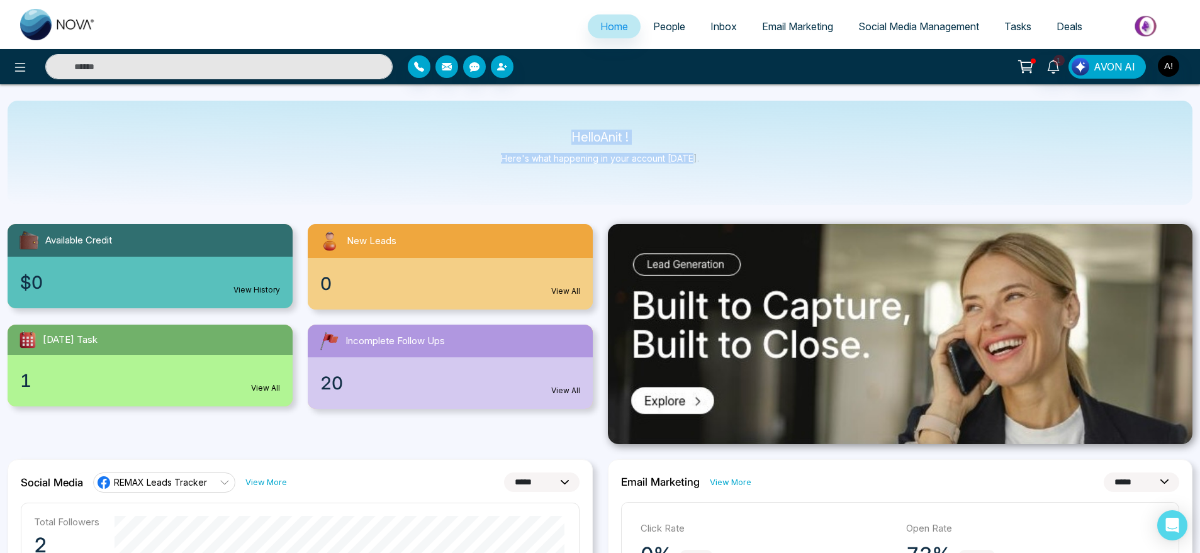
drag, startPoint x: 694, startPoint y: 178, endPoint x: 506, endPoint y: 121, distance: 195.9
click at [506, 121] on div "Hello Anit ! Here's what happening in your account [DATE]." at bounding box center [600, 153] width 1185 height 104
drag, startPoint x: 506, startPoint y: 121, endPoint x: 721, endPoint y: 177, distance: 221.8
click at [721, 177] on div "Hello Anit ! Here's what happening in your account [DATE]." at bounding box center [600, 153] width 1185 height 104
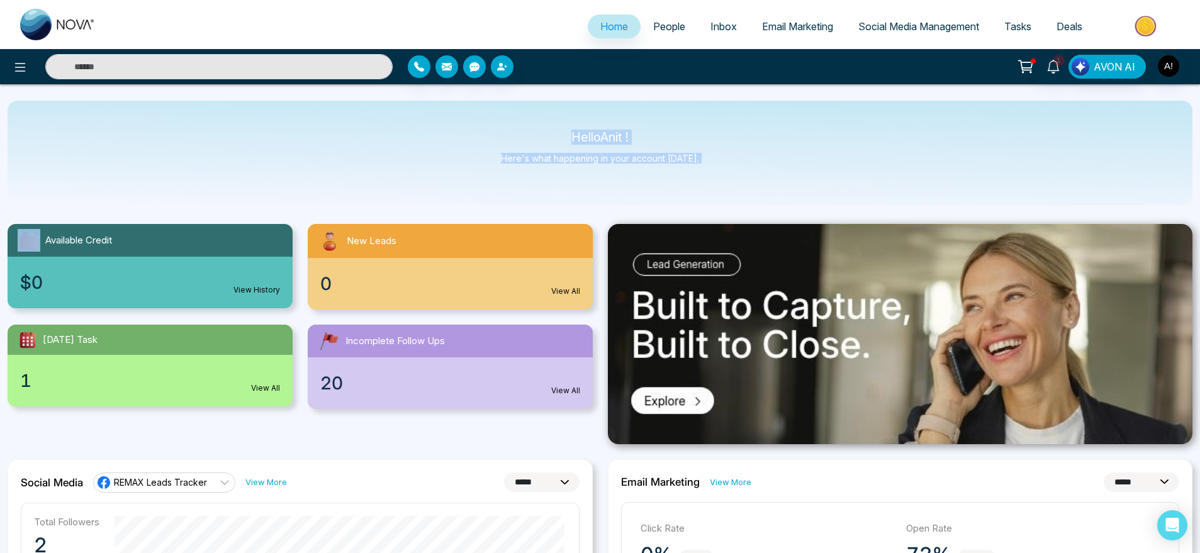
click at [721, 177] on div "Hello Anit ! Here's what happening in your account [DATE]." at bounding box center [600, 153] width 1185 height 104
drag, startPoint x: 721, startPoint y: 177, endPoint x: 519, endPoint y: 123, distance: 208.7
click at [519, 123] on div "Hello Anit ! Here's what happening in your account [DATE]." at bounding box center [600, 153] width 1185 height 104
drag, startPoint x: 519, startPoint y: 123, endPoint x: 763, endPoint y: 174, distance: 248.8
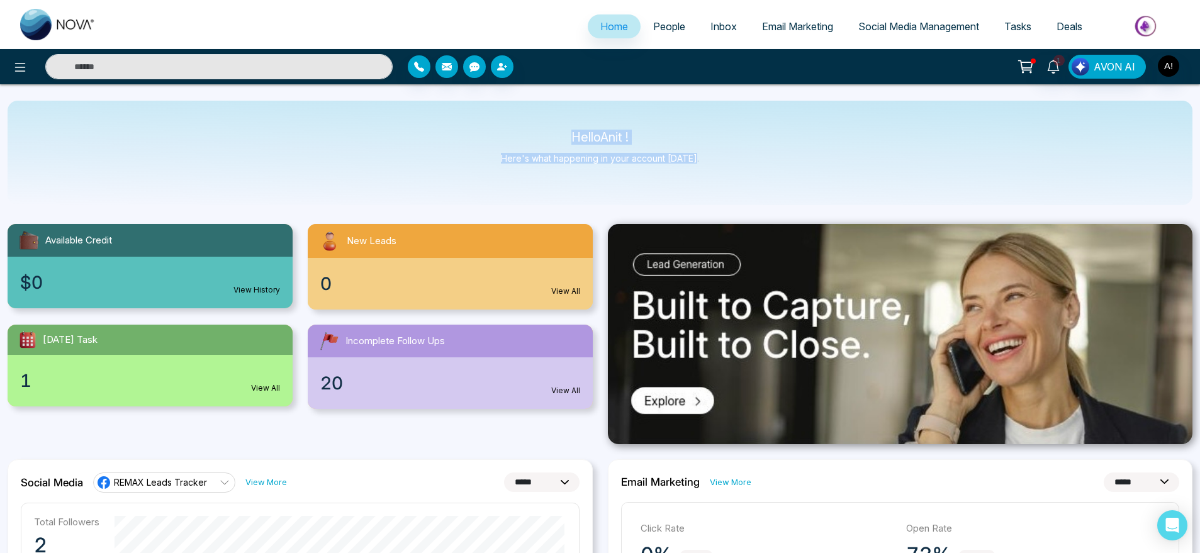
click at [763, 174] on div "Hello Anit ! Here's what happening in your account [DATE]." at bounding box center [600, 153] width 1185 height 104
drag, startPoint x: 763, startPoint y: 174, endPoint x: 563, endPoint y: 120, distance: 207.3
click at [563, 120] on div "Hello Anit ! Here's what happening in your account [DATE]." at bounding box center [600, 153] width 1185 height 104
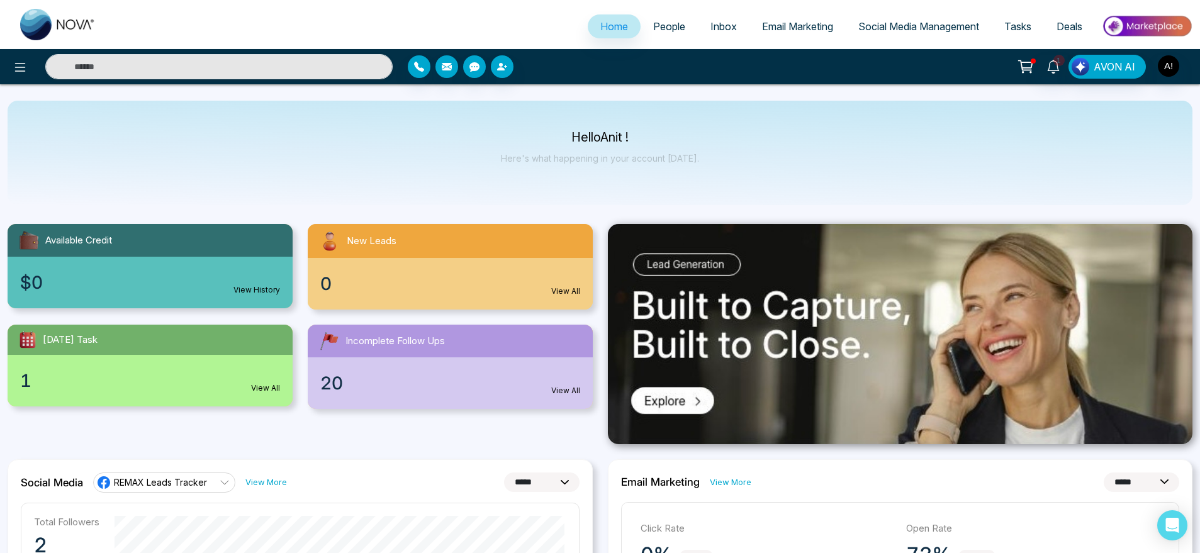
click at [563, 120] on div "Hello Anit ! Here's what happening in your account [DATE]." at bounding box center [600, 153] width 1185 height 104
drag, startPoint x: 563, startPoint y: 120, endPoint x: 700, endPoint y: 188, distance: 154.0
click at [700, 188] on div "Hello Anit ! Here's what happening in your account [DATE]." at bounding box center [600, 153] width 1185 height 104
drag, startPoint x: 700, startPoint y: 188, endPoint x: 466, endPoint y: 99, distance: 250.6
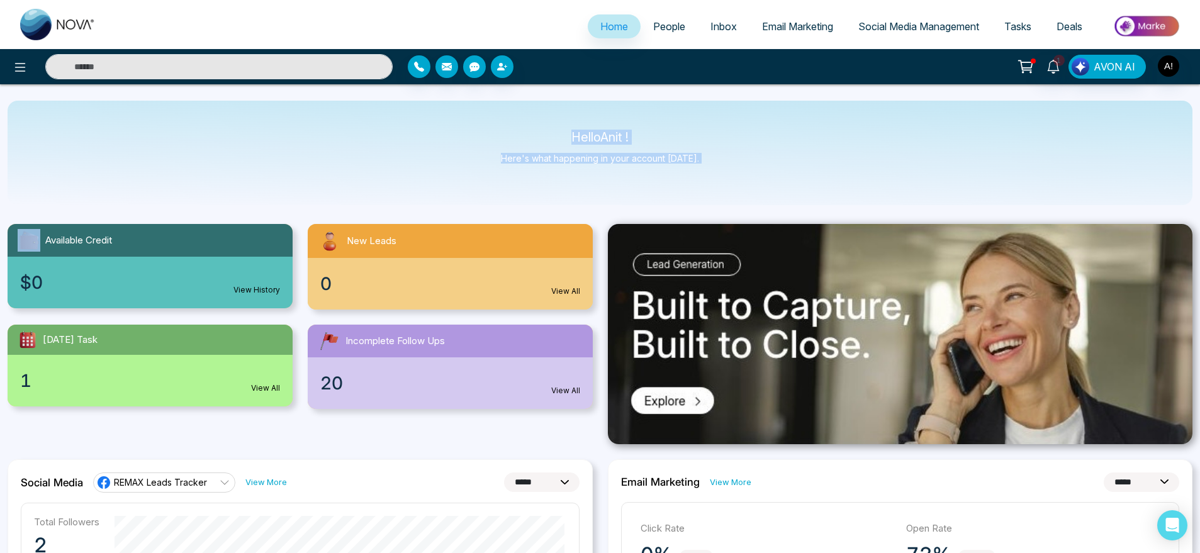
drag, startPoint x: 551, startPoint y: 122, endPoint x: 727, endPoint y: 176, distance: 184.3
click at [727, 176] on div "Hello Anit ! Here's what happening in your account [DATE]." at bounding box center [600, 153] width 1185 height 104
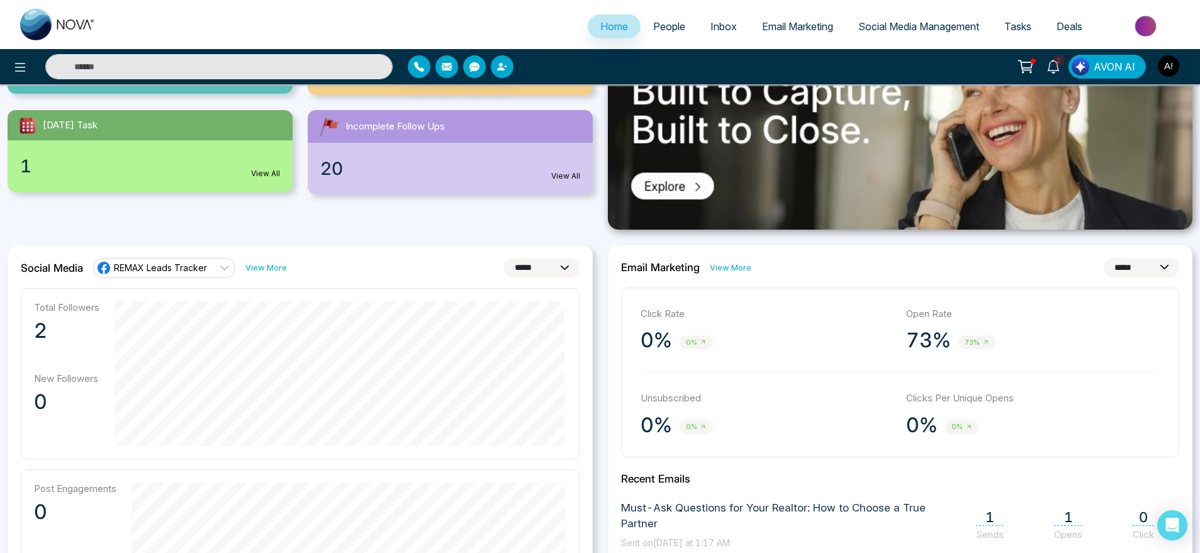
scroll to position [223, 0]
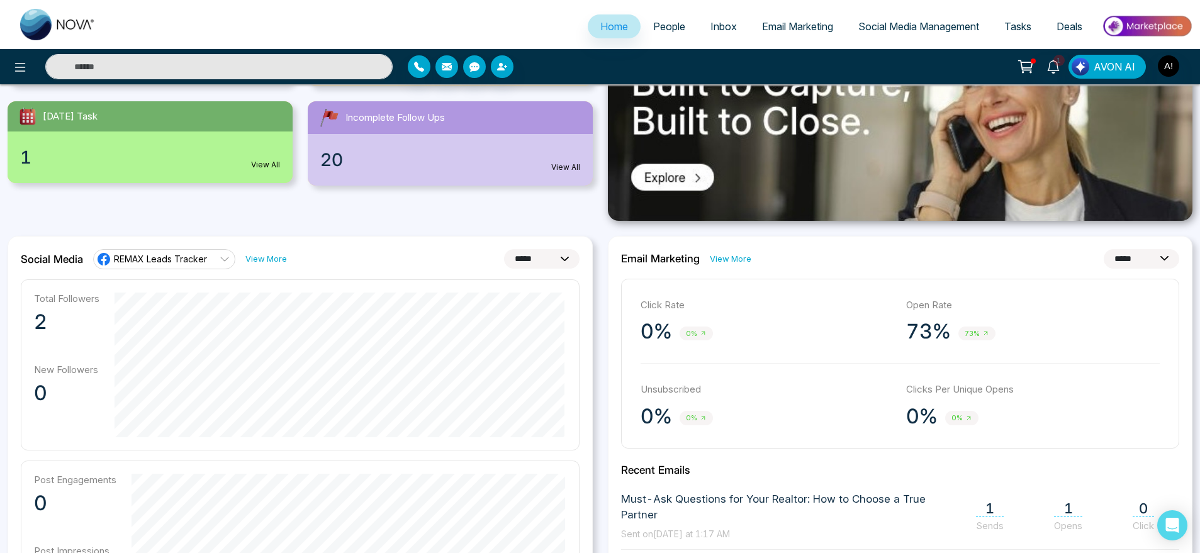
click at [534, 252] on select "**********" at bounding box center [542, 259] width 76 height 20
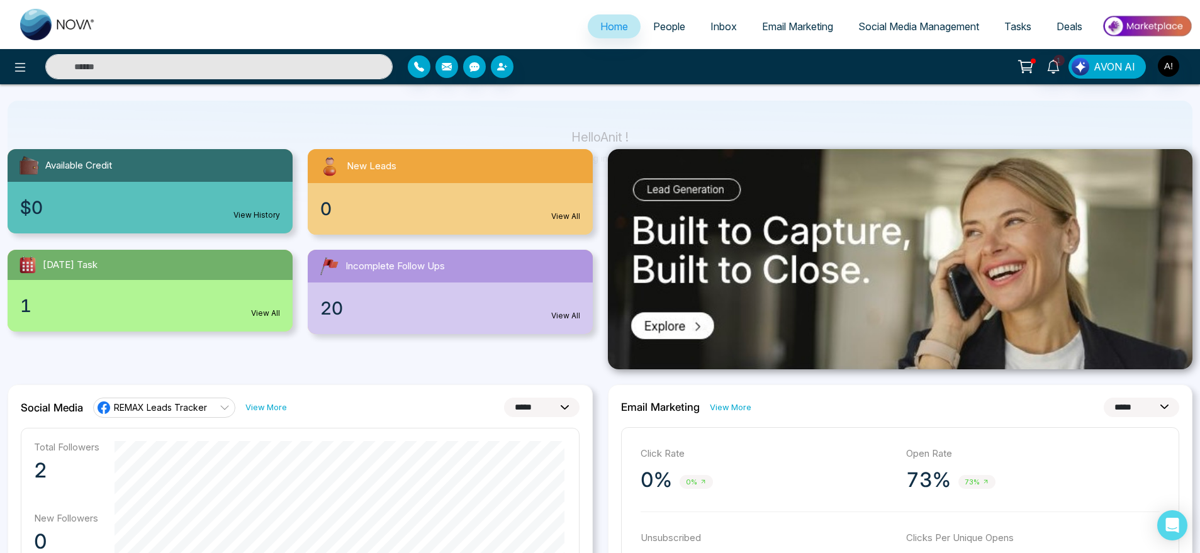
scroll to position [51, 0]
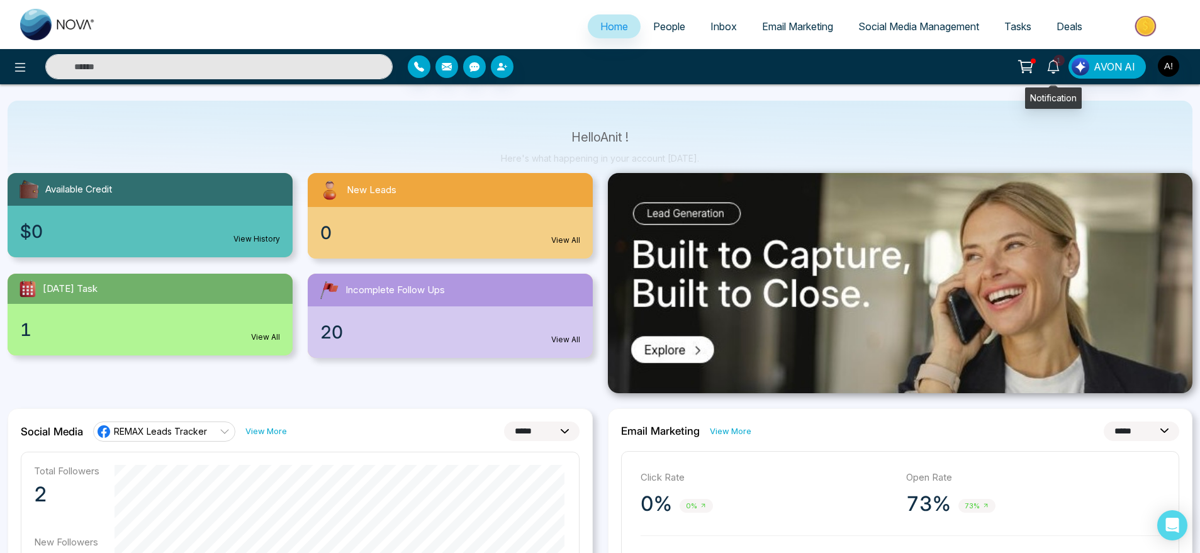
click at [1057, 67] on icon at bounding box center [1054, 67] width 14 height 14
click at [1173, 74] on img "button" at bounding box center [1168, 65] width 21 height 21
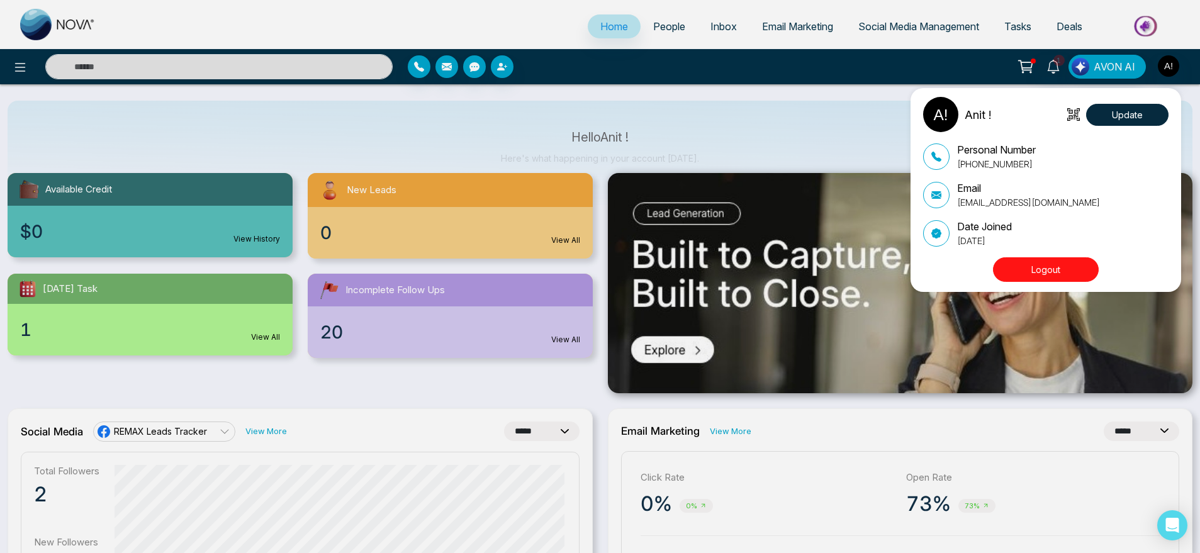
click at [1149, 127] on div "Anit ! Update" at bounding box center [1045, 114] width 245 height 35
click at [1135, 116] on button "Update" at bounding box center [1127, 115] width 82 height 22
select select "***"
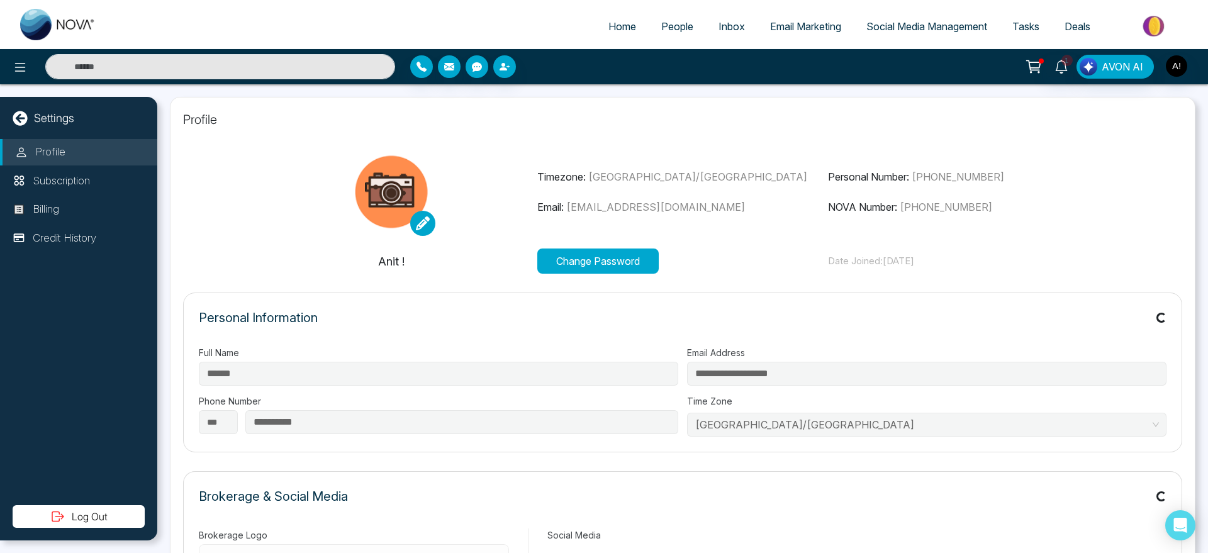
type input "********"
type input "*******"
type input "**********"
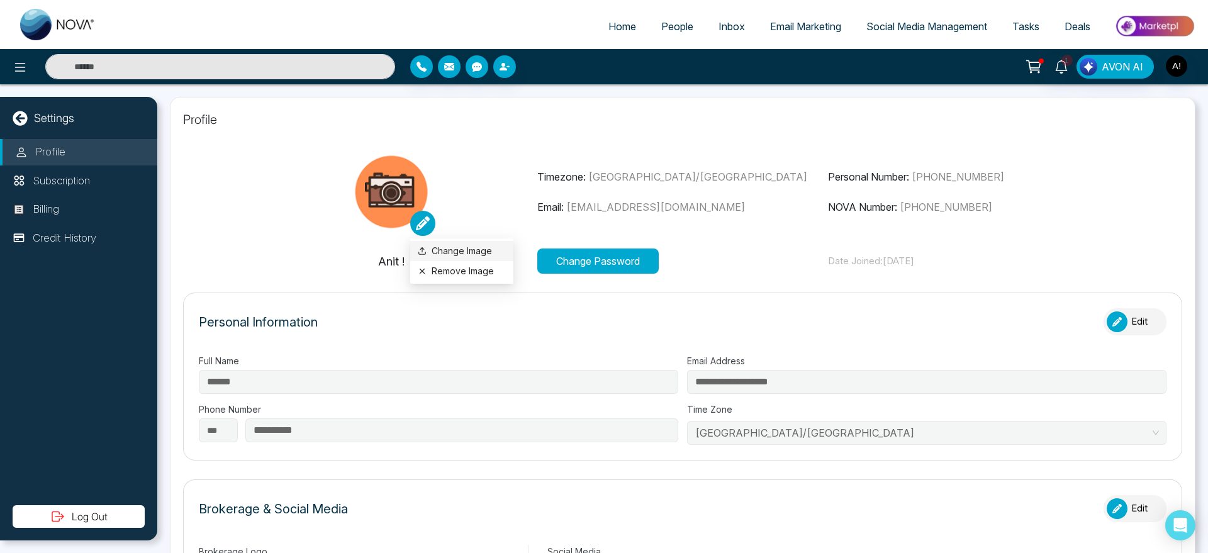
click at [462, 247] on label "Change Image" at bounding box center [462, 251] width 88 height 14
click at [0, 0] on input "Change Image" at bounding box center [0, 0] width 0 height 0
click at [427, 228] on icon at bounding box center [423, 224] width 14 height 14
click at [461, 273] on button "Remove Image" at bounding box center [462, 271] width 88 height 14
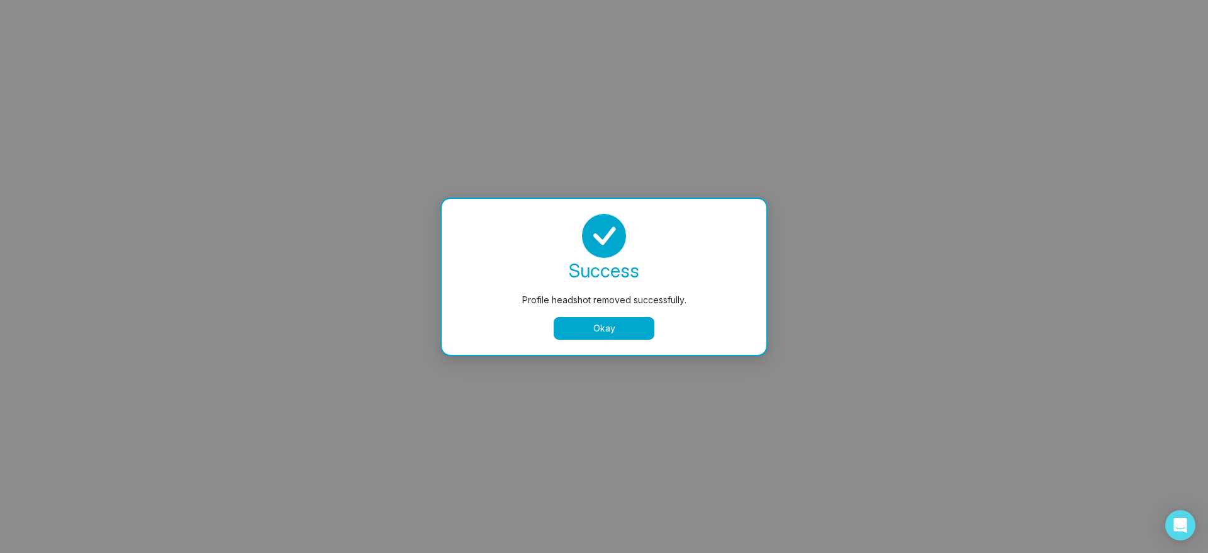
select select
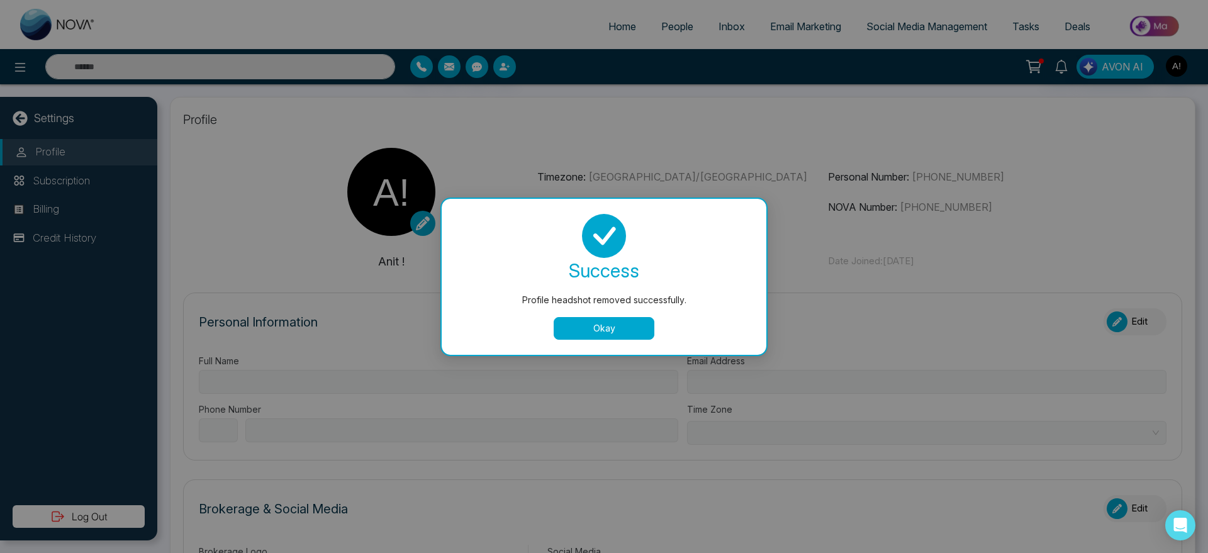
type input "******"
type input "**********"
select select "***"
type input "**********"
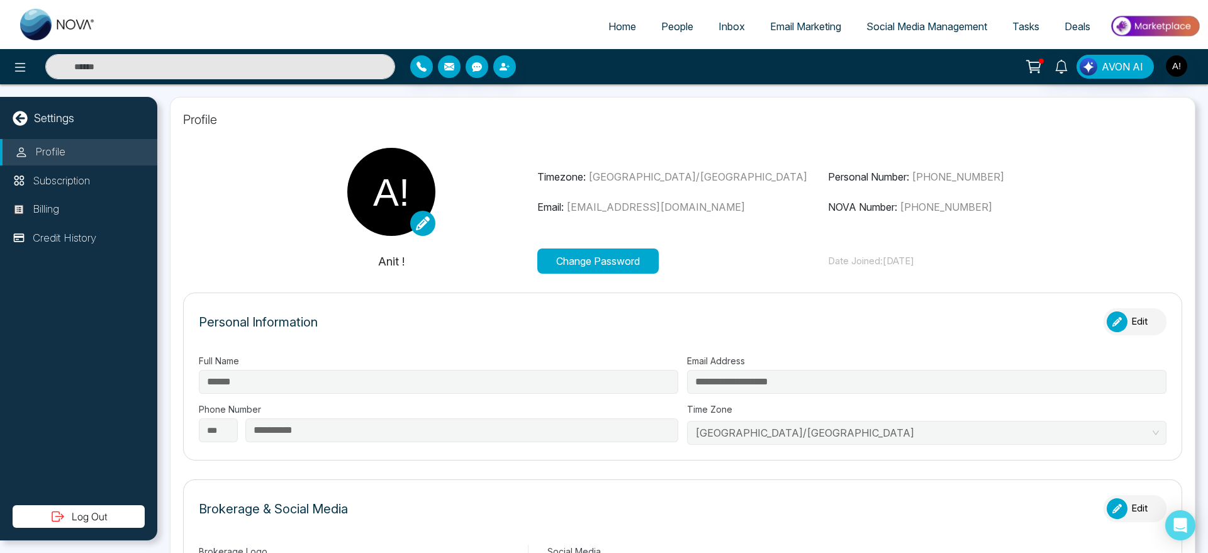
type input "********"
type input "*******"
type input "**********"
click at [79, 188] on p "Subscription" at bounding box center [61, 181] width 57 height 16
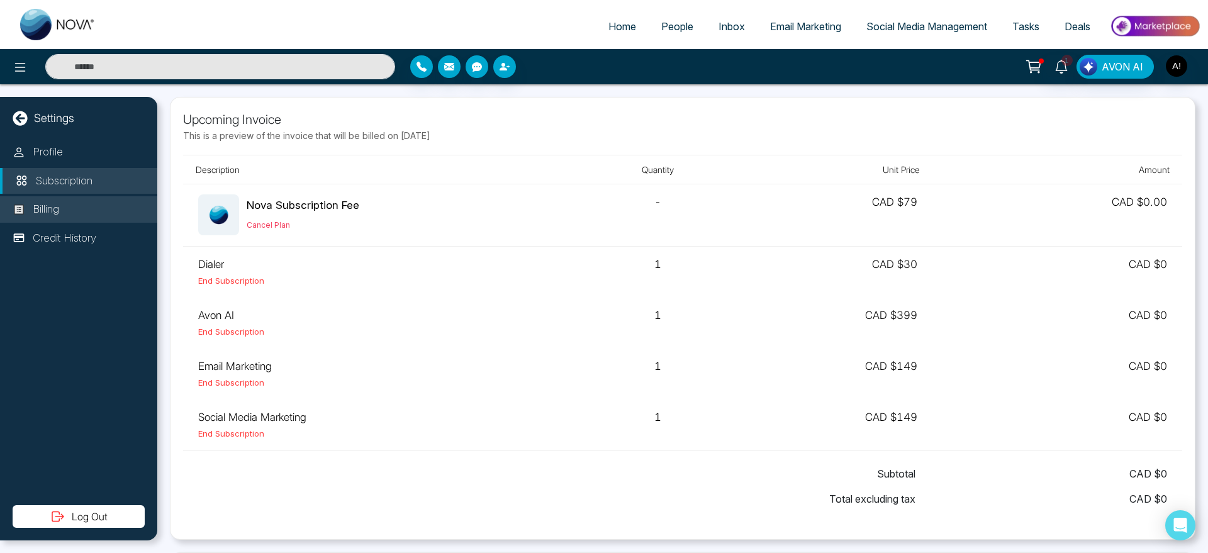
click at [111, 217] on li "Billing" at bounding box center [78, 209] width 157 height 26
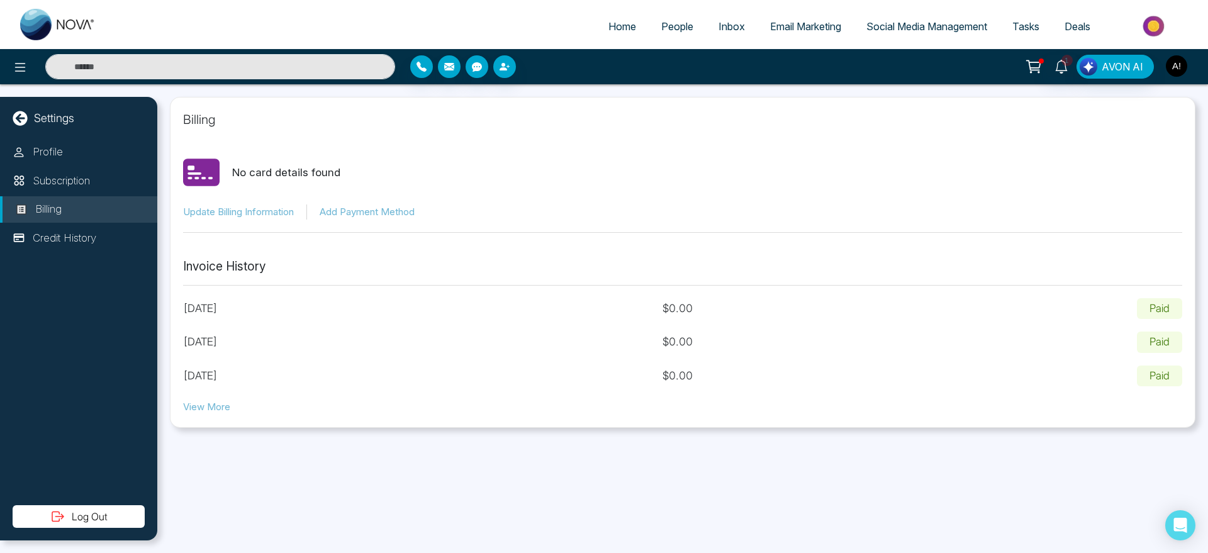
click at [1185, 67] on img "button" at bounding box center [1176, 65] width 21 height 21
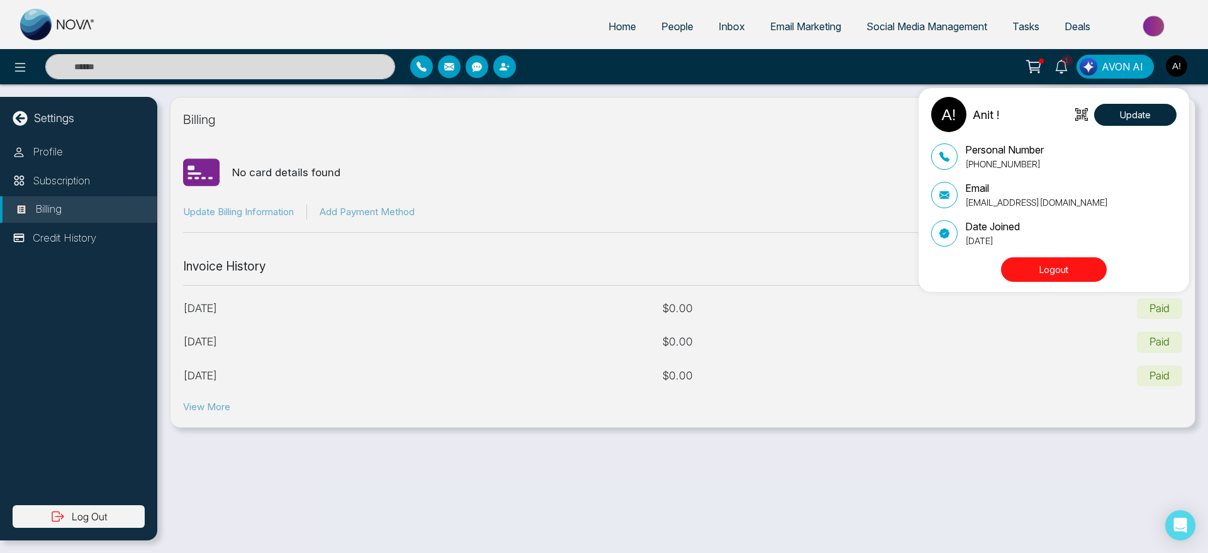
click at [1044, 271] on button "Logout" at bounding box center [1054, 269] width 106 height 25
